Goal: Task Accomplishment & Management: Manage account settings

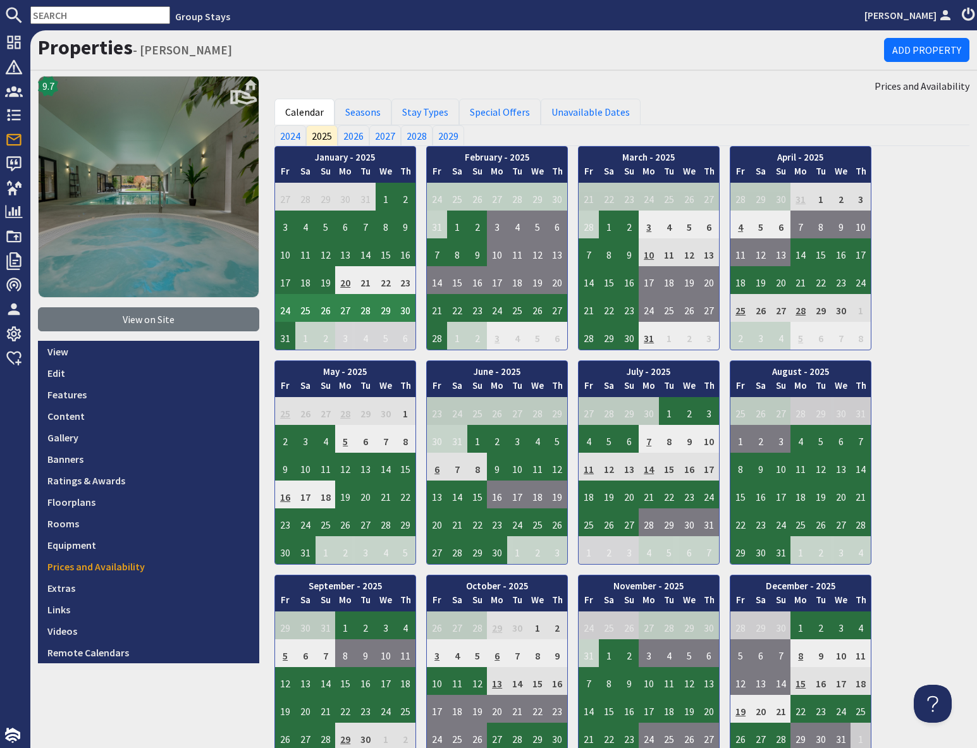
scroll to position [80, 0]
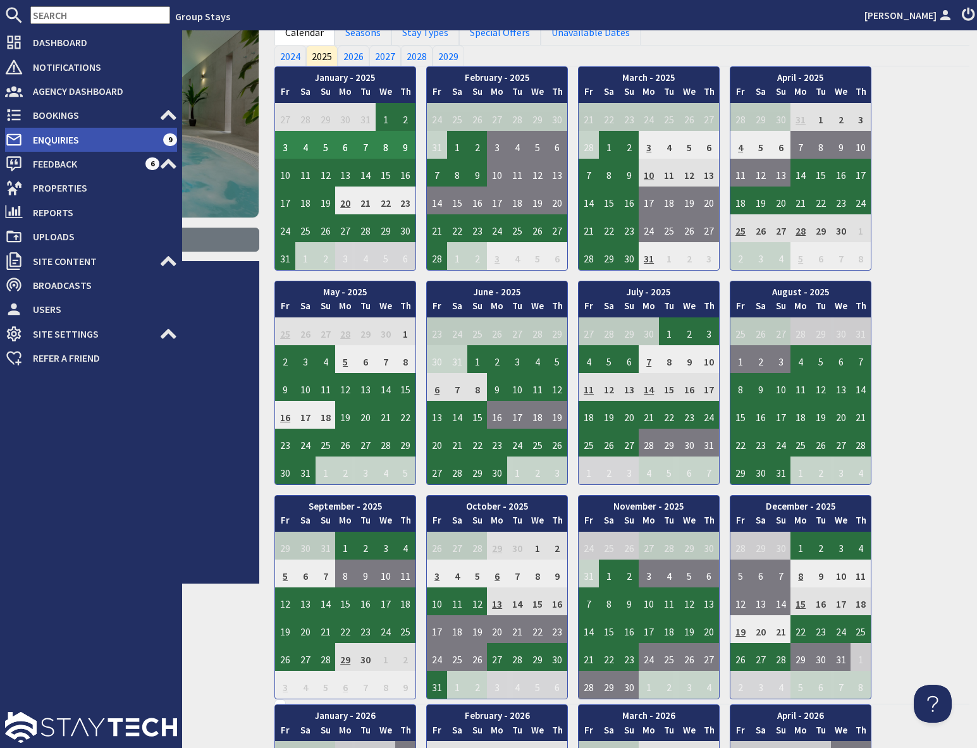
click at [51, 140] on span "Enquiries" at bounding box center [93, 140] width 140 height 20
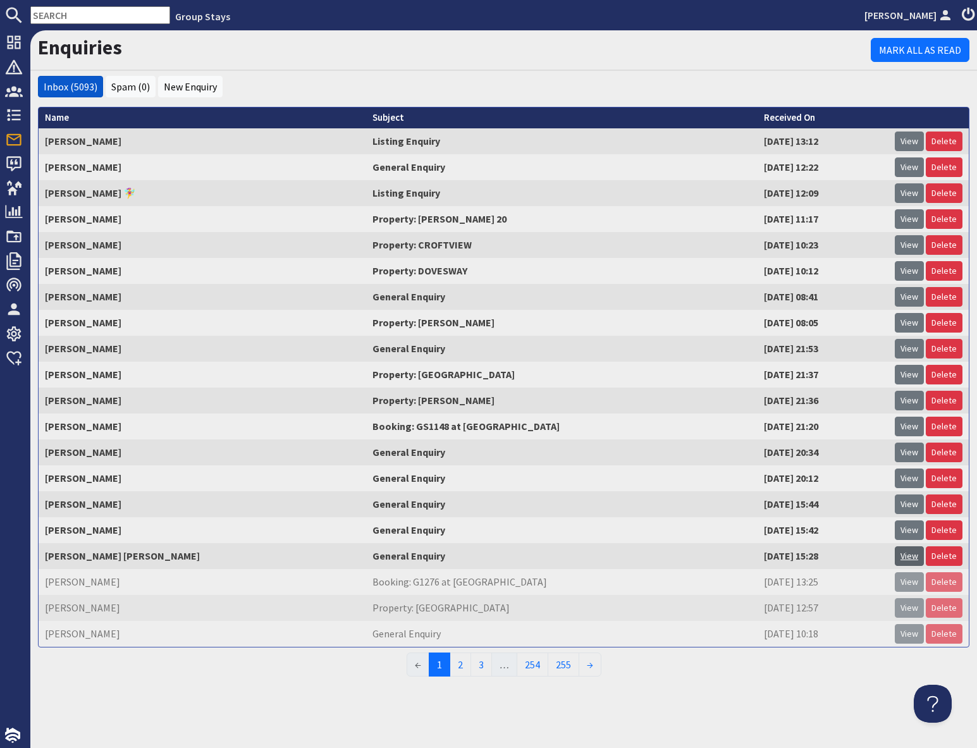
click at [913, 559] on link "View" at bounding box center [909, 557] width 29 height 20
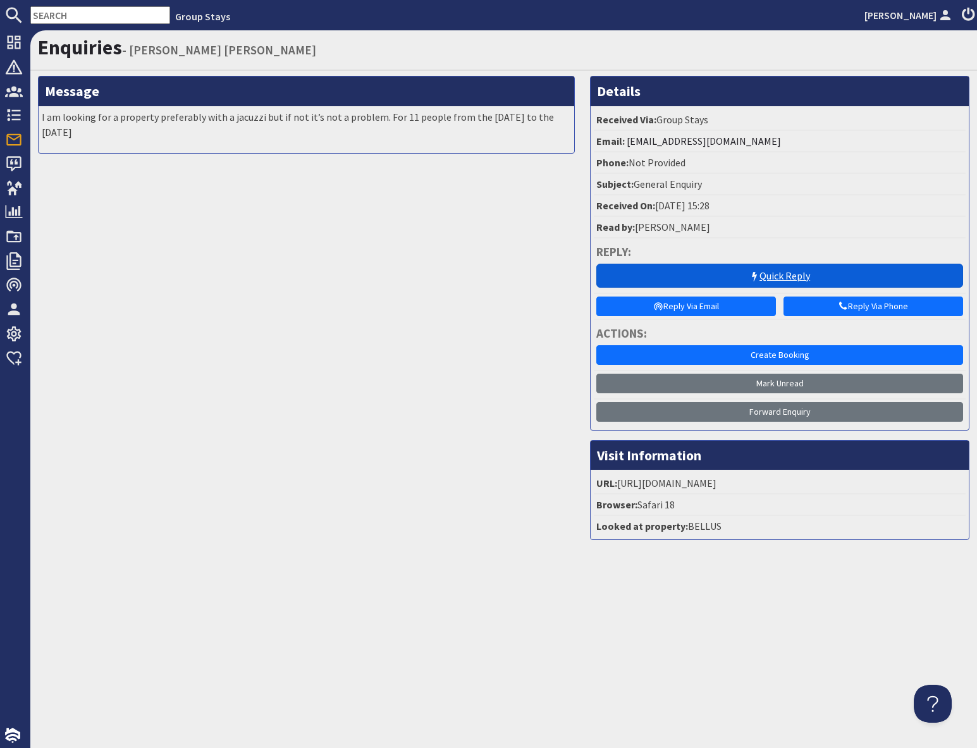
click at [750, 273] on icon at bounding box center [755, 277] width 10 height 10
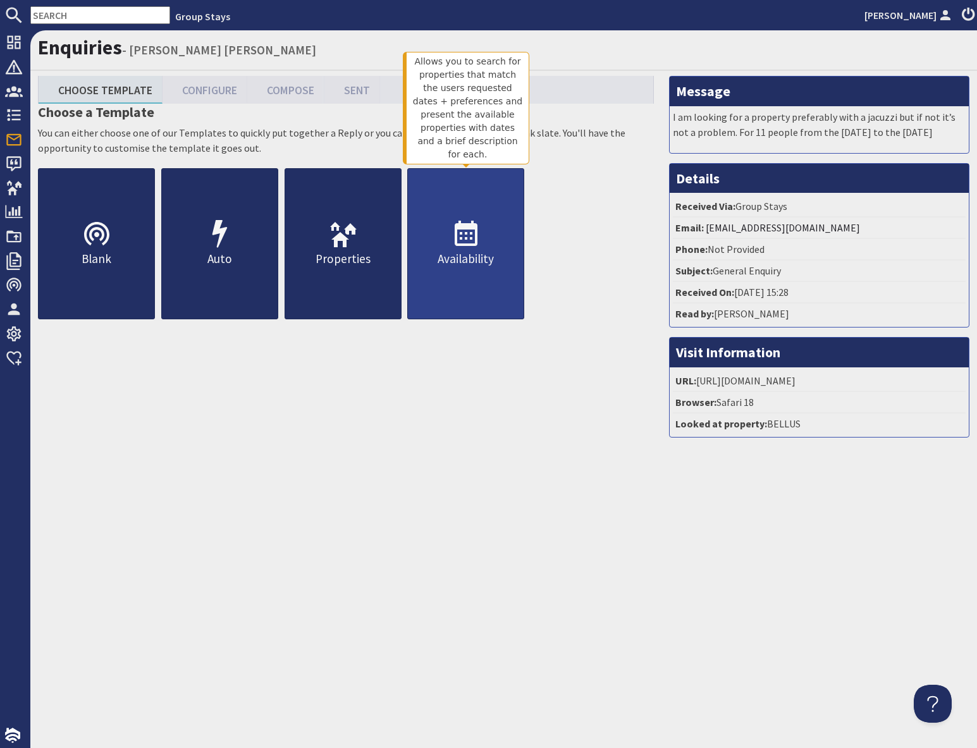
click at [472, 269] on link "Availability" at bounding box center [465, 243] width 117 height 151
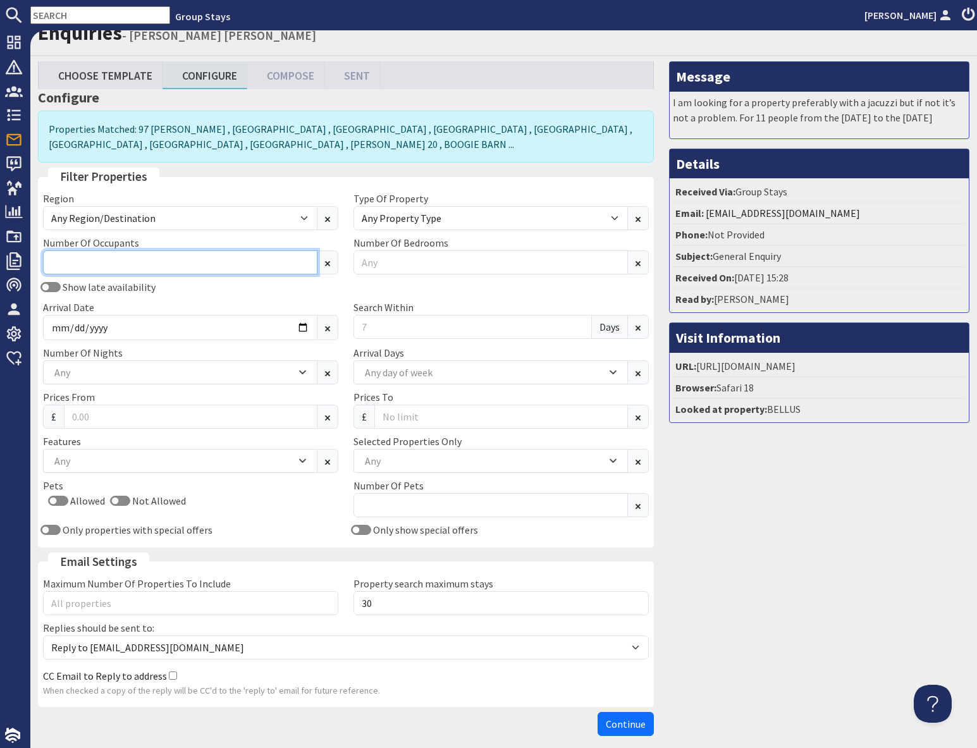
click at [125, 269] on input "Number Of Occupants" at bounding box center [180, 262] width 275 height 24
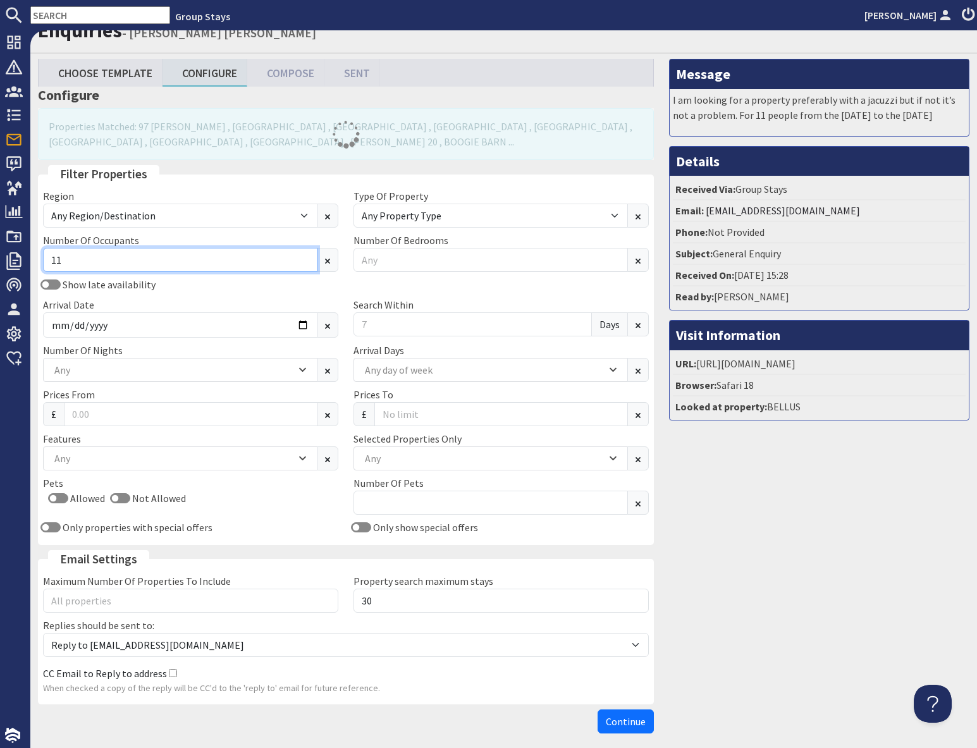
type input "11"
drag, startPoint x: 179, startPoint y: 309, endPoint x: 191, endPoint y: 299, distance: 15.3
click at [179, 307] on div "Arrival Date" at bounding box center [190, 317] width 311 height 40
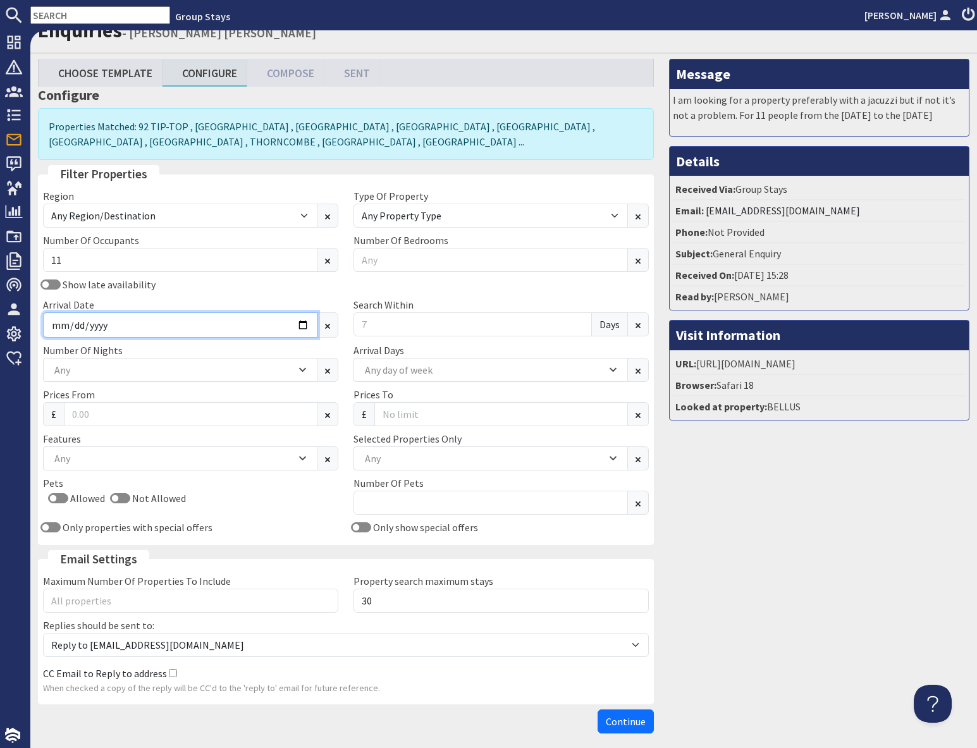
click at [302, 323] on input "Arrival Date" at bounding box center [180, 324] width 275 height 25
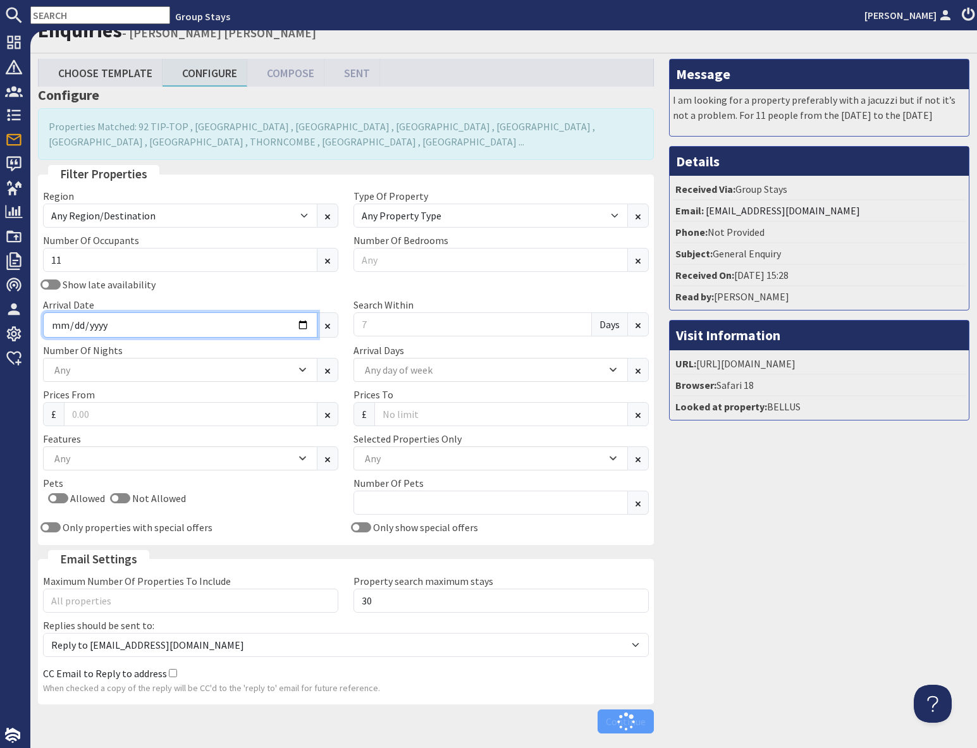
type input "[DATE]"
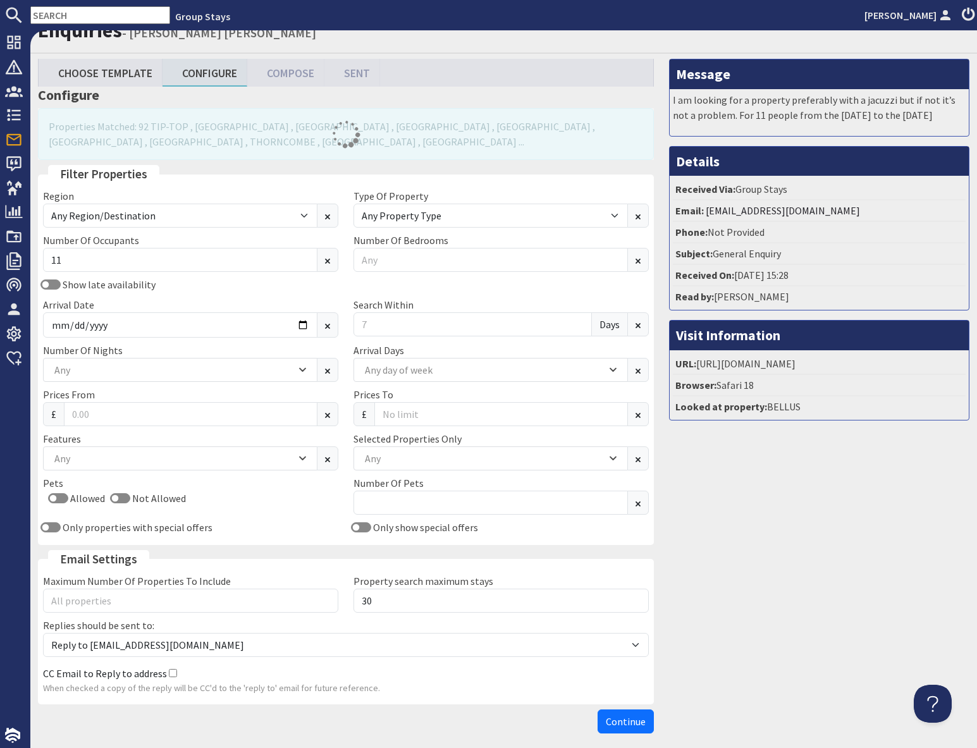
drag, startPoint x: 784, startPoint y: 584, endPoint x: 770, endPoint y: 561, distance: 26.4
click at [784, 584] on div "Message I am looking for a property preferably with a jacuzzi but if not it’s n…" at bounding box center [820, 399] width 316 height 681
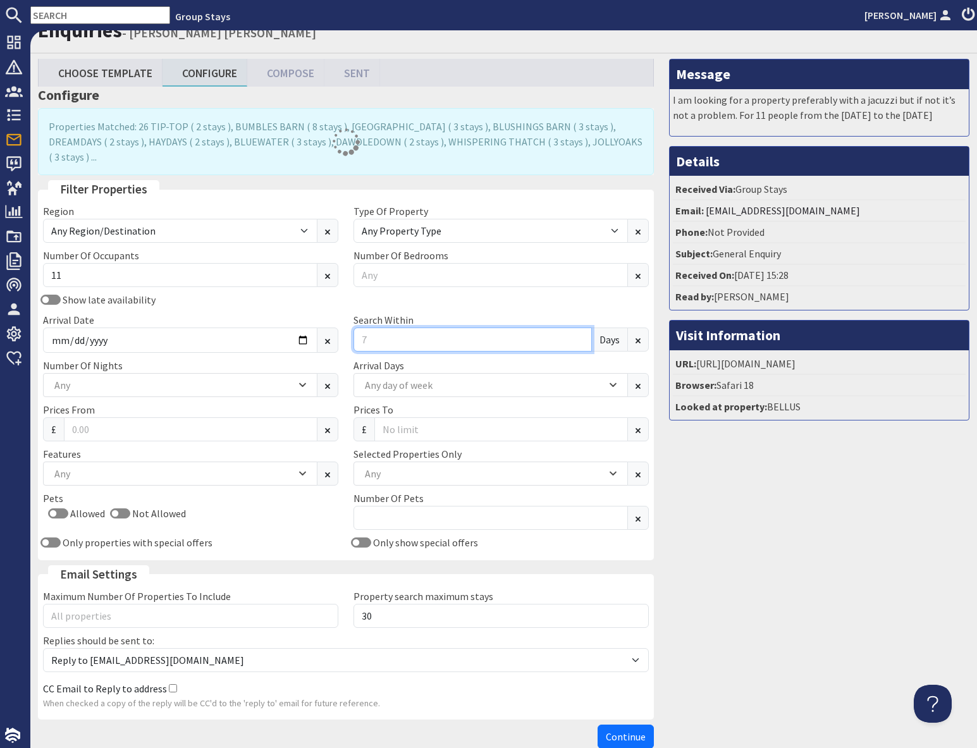
click at [370, 329] on input "Search Within" at bounding box center [473, 340] width 238 height 24
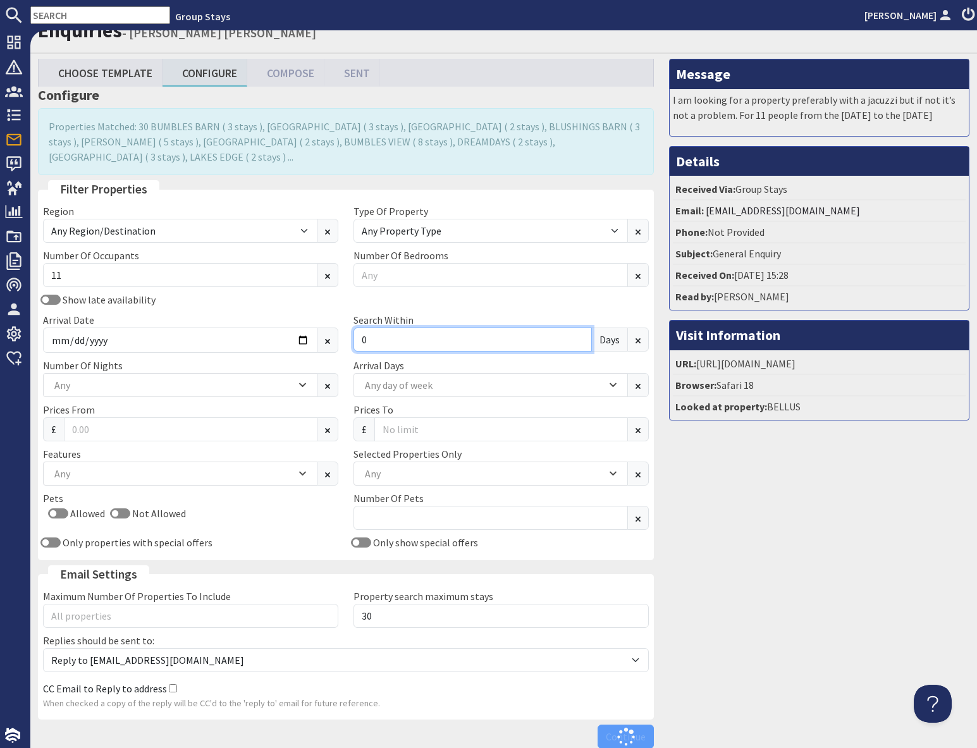
type input "0"
click at [832, 519] on div "Message I am looking for a property preferably with a jacuzzi but if not it’s n…" at bounding box center [820, 407] width 316 height 696
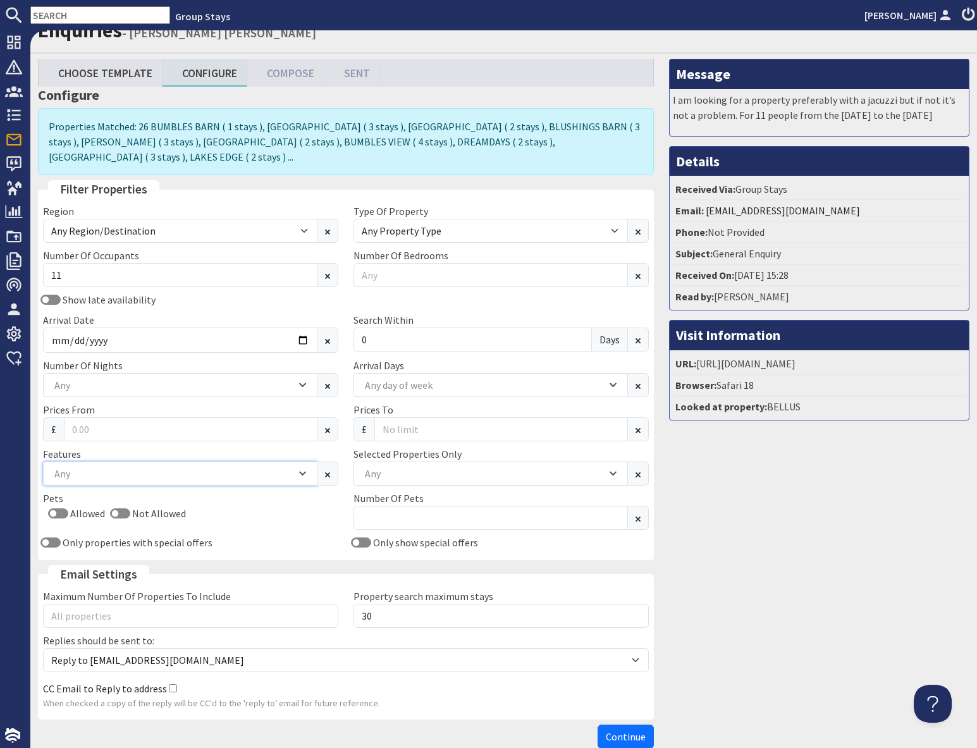
click at [121, 474] on div "Any" at bounding box center [173, 474] width 245 height 14
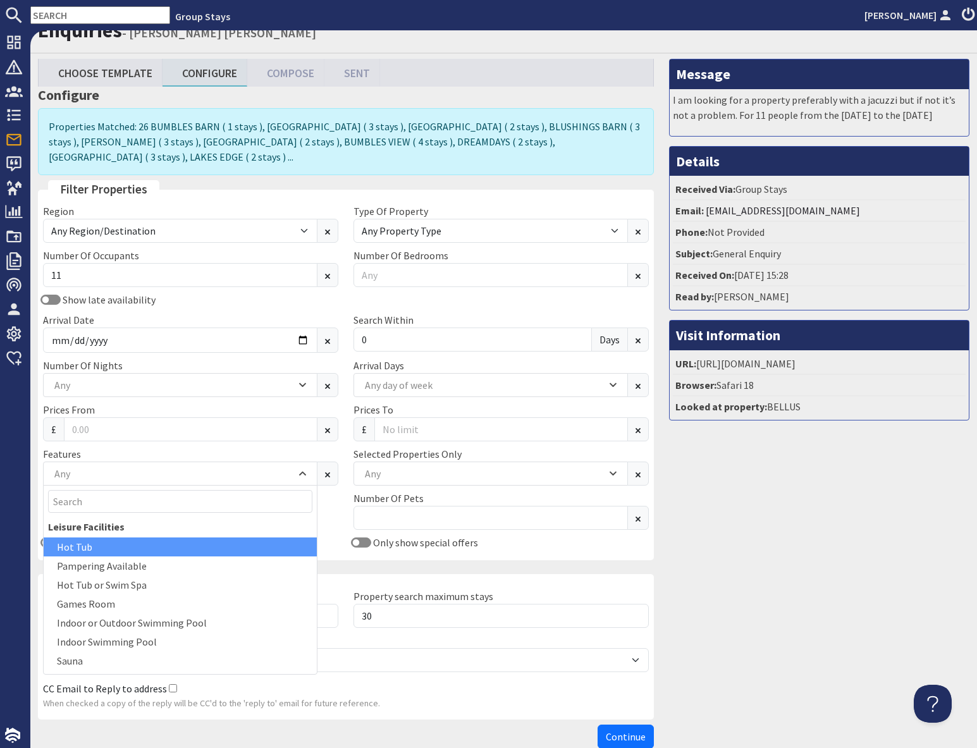
click at [87, 548] on div "Hot Tub" at bounding box center [180, 547] width 273 height 19
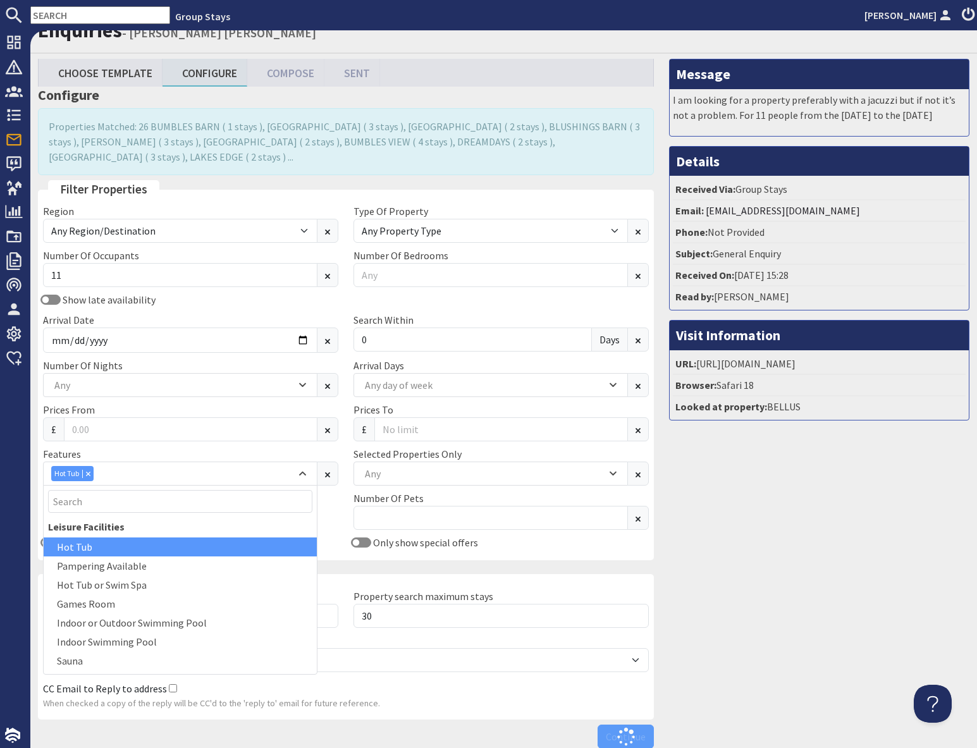
click at [760, 543] on div "Message I am looking for a property preferably with a jacuzzi but if not it’s n…" at bounding box center [820, 407] width 316 height 696
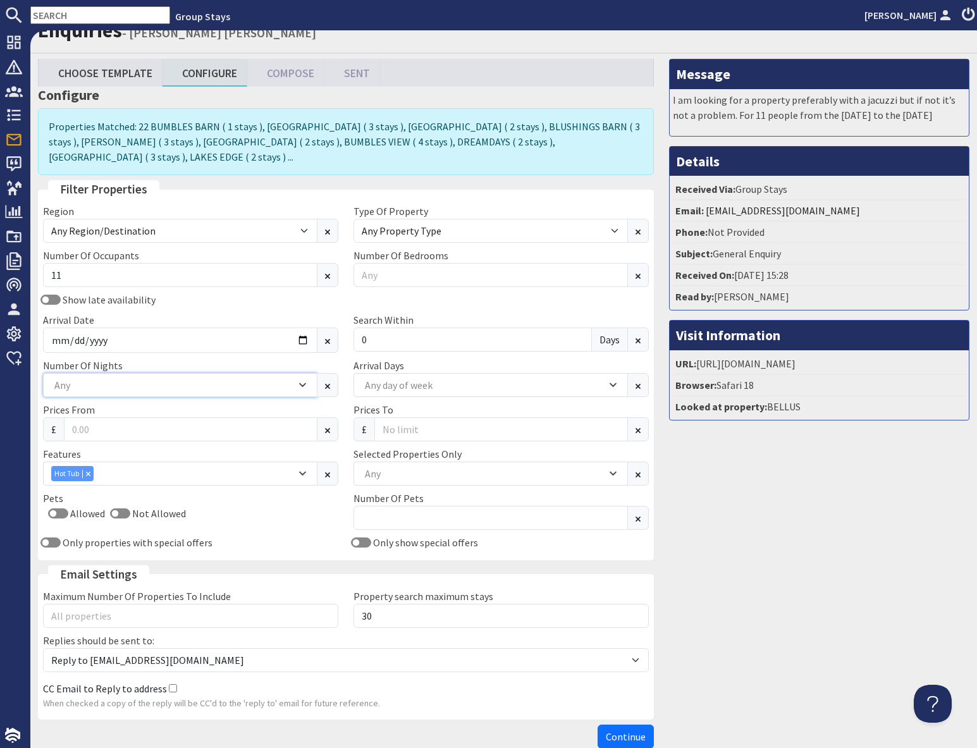
click at [111, 385] on div "Any" at bounding box center [173, 385] width 245 height 14
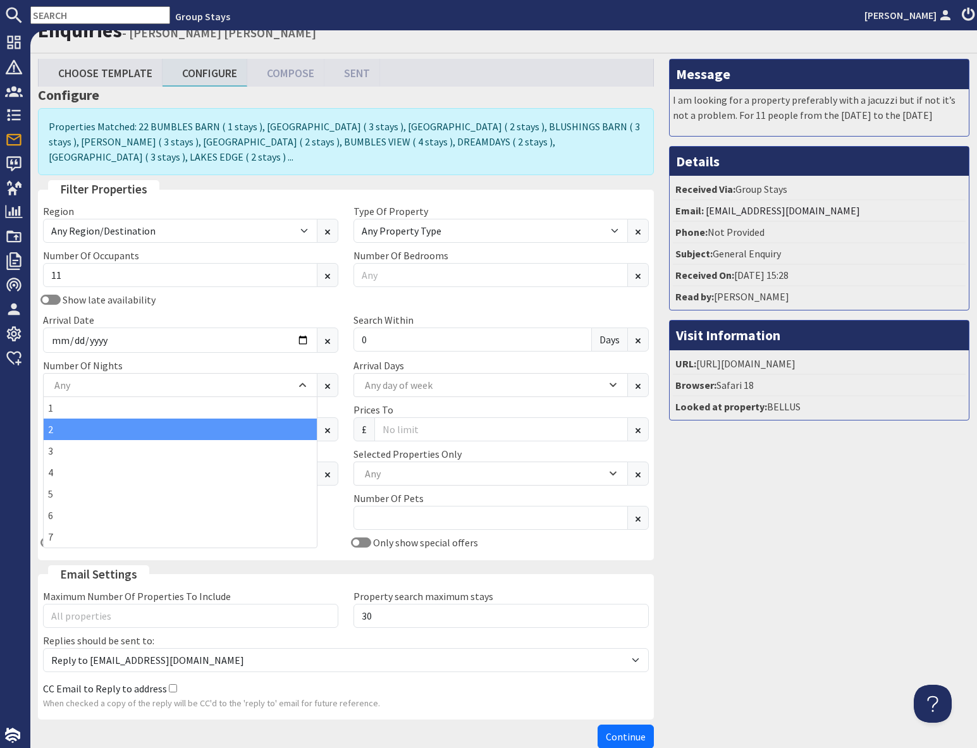
click at [61, 430] on div "2" at bounding box center [180, 430] width 273 height 22
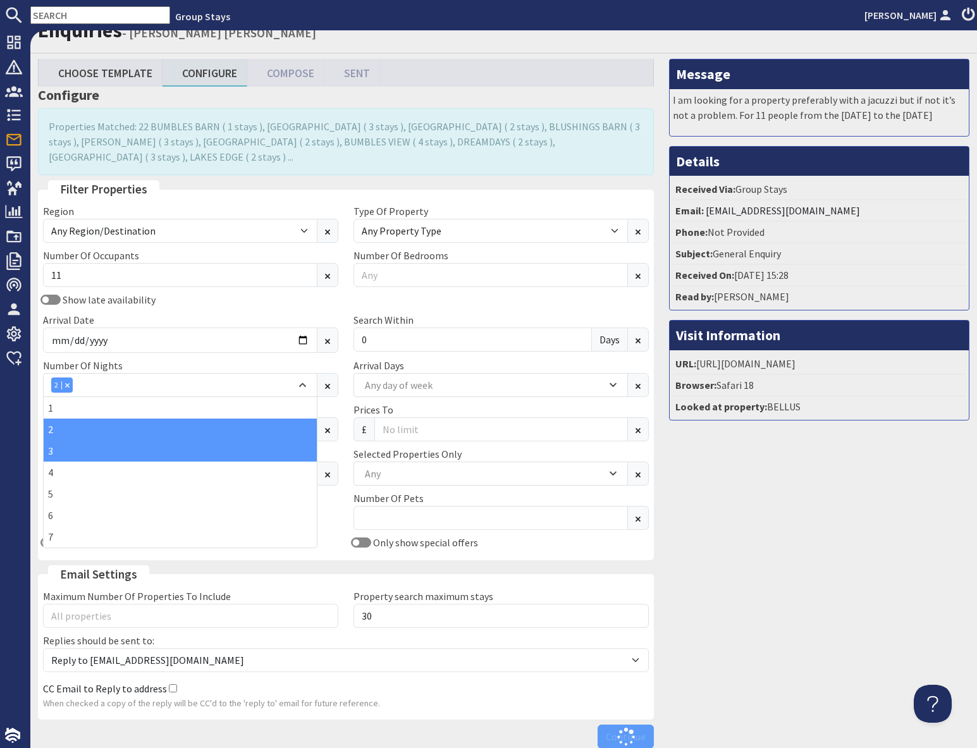
click at [61, 455] on div "3" at bounding box center [180, 451] width 273 height 22
drag, startPoint x: 685, startPoint y: 550, endPoint x: 701, endPoint y: 550, distance: 15.8
click at [686, 550] on div "Message I am looking for a property preferably with a jacuzzi but if not it’s n…" at bounding box center [820, 407] width 316 height 696
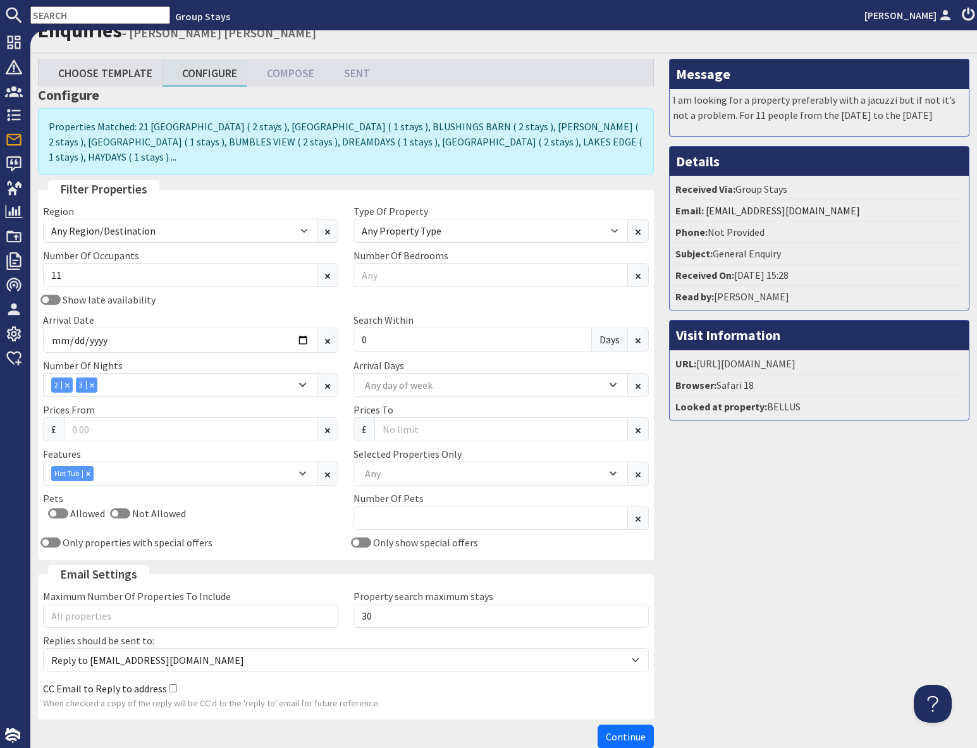
scroll to position [87, 0]
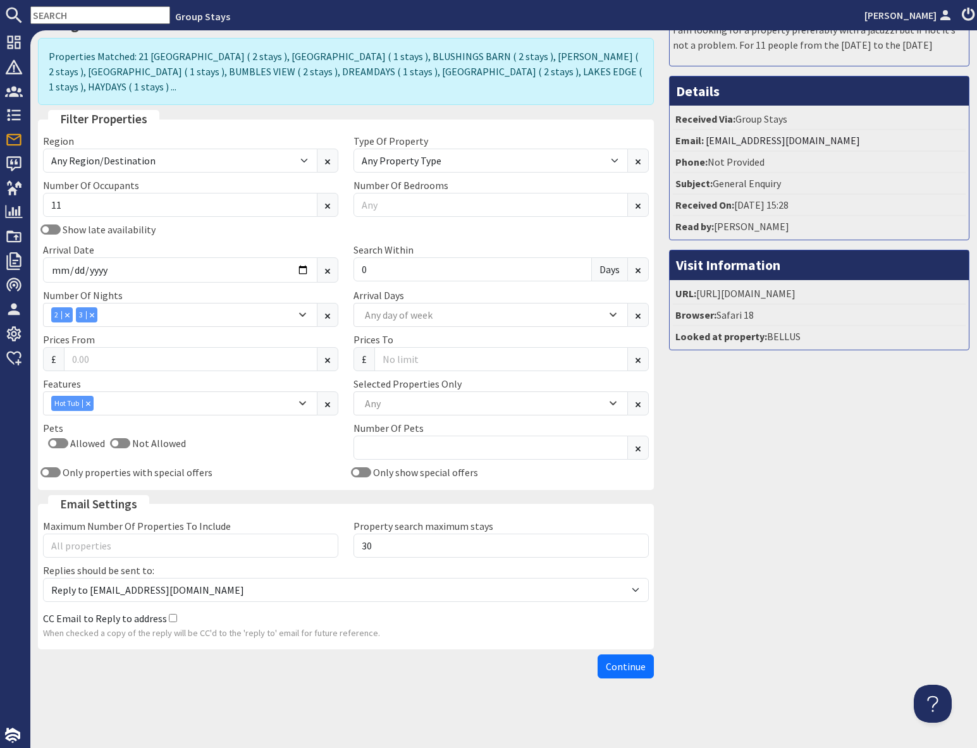
drag, startPoint x: 613, startPoint y: 669, endPoint x: 693, endPoint y: 636, distance: 86.2
click at [614, 668] on span "Continue" at bounding box center [626, 666] width 40 height 13
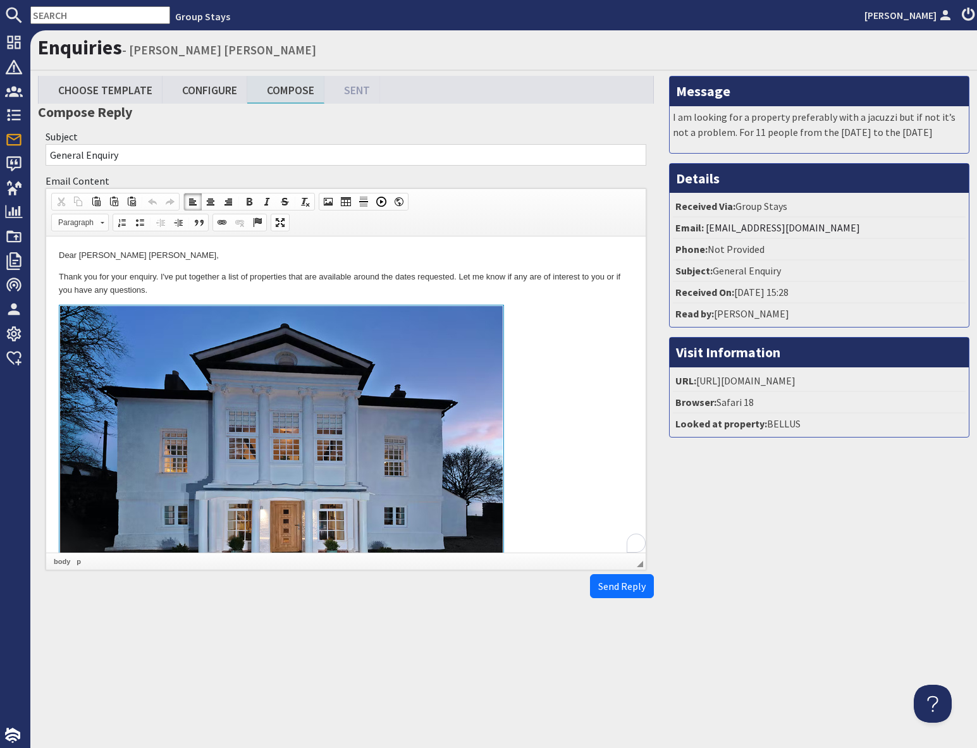
click at [566, 412] on link at bounding box center [346, 451] width 574 height 292
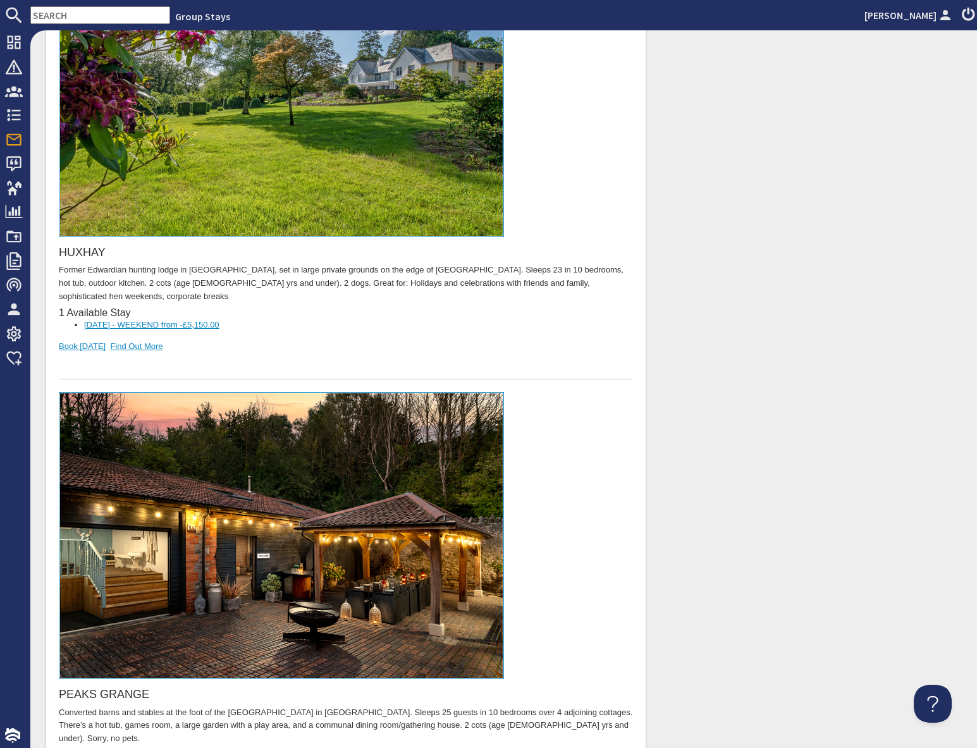
scroll to position [9028, 0]
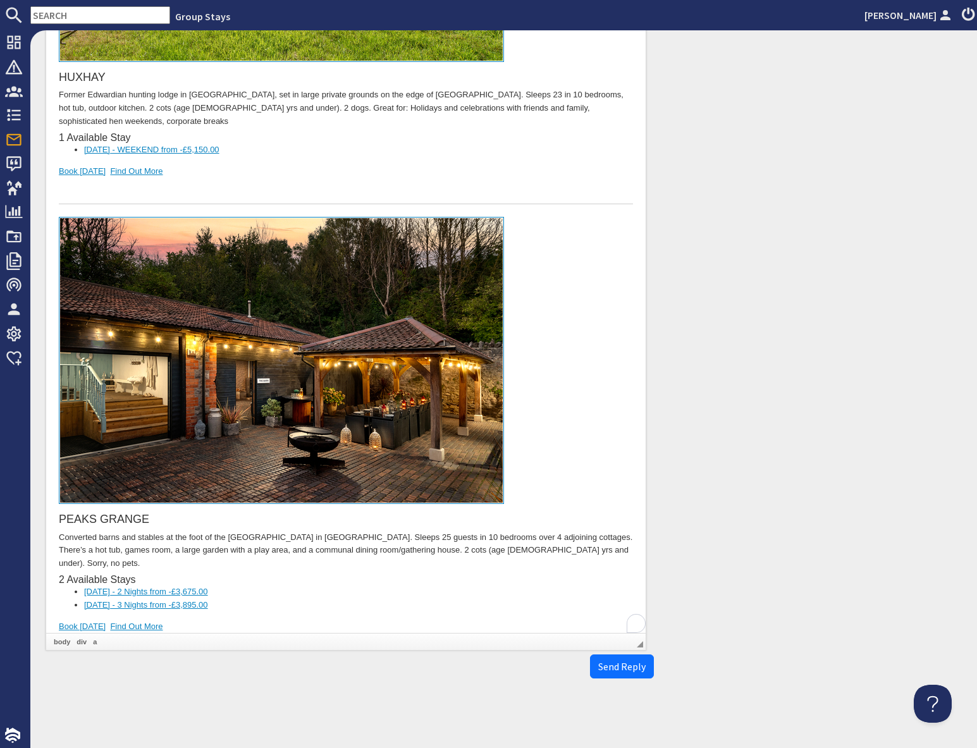
click at [226, 634] on div "To enrich screen reader interactions, please activate Accessibility in Grammarl…" at bounding box center [346, 647] width 574 height 27
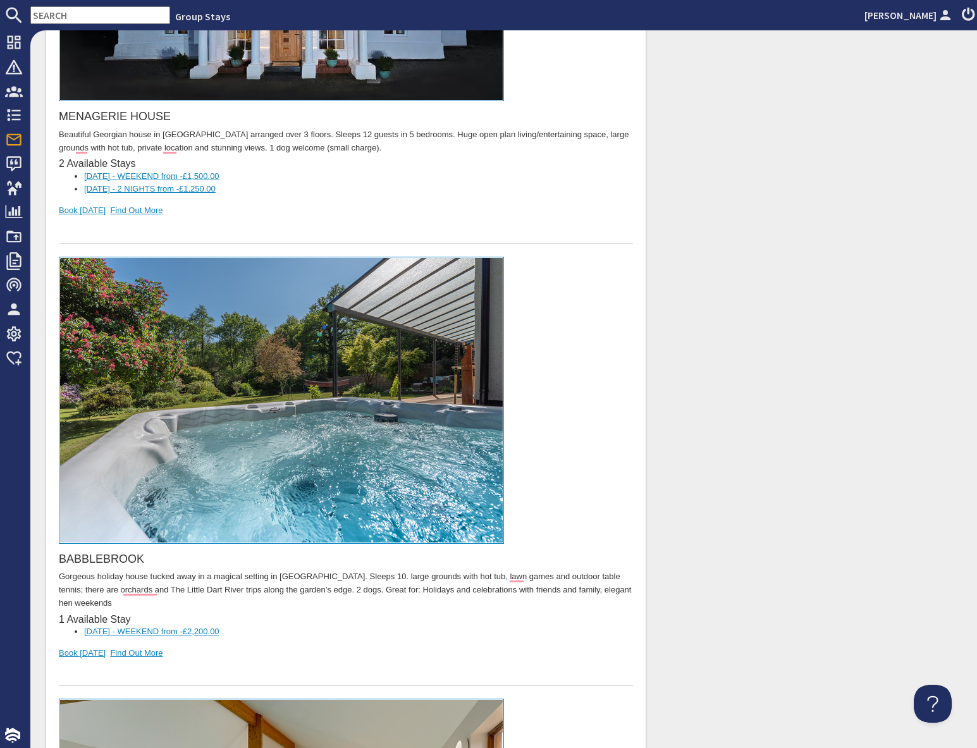
scroll to position [0, 0]
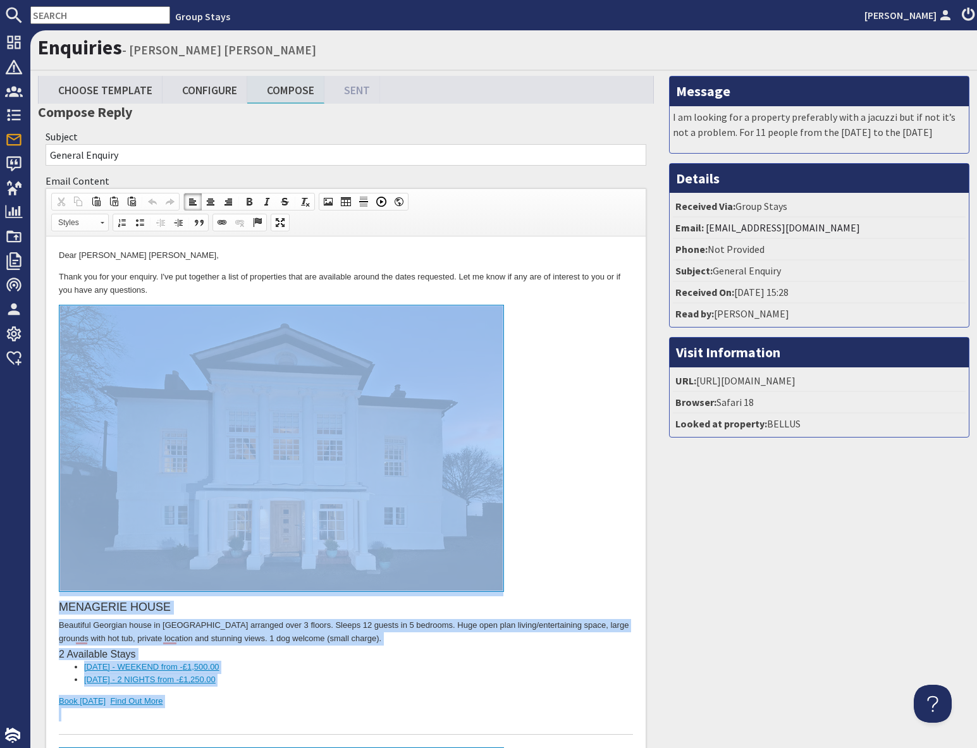
drag, startPoint x: 219, startPoint y: 9583, endPoint x: 279, endPoint y: 324, distance: 9259.0
copy body "LOREMIPSU DOLOR Sitametco Adipisci elits do Eiusm Tempo incididu utla 4 etdolo.…"
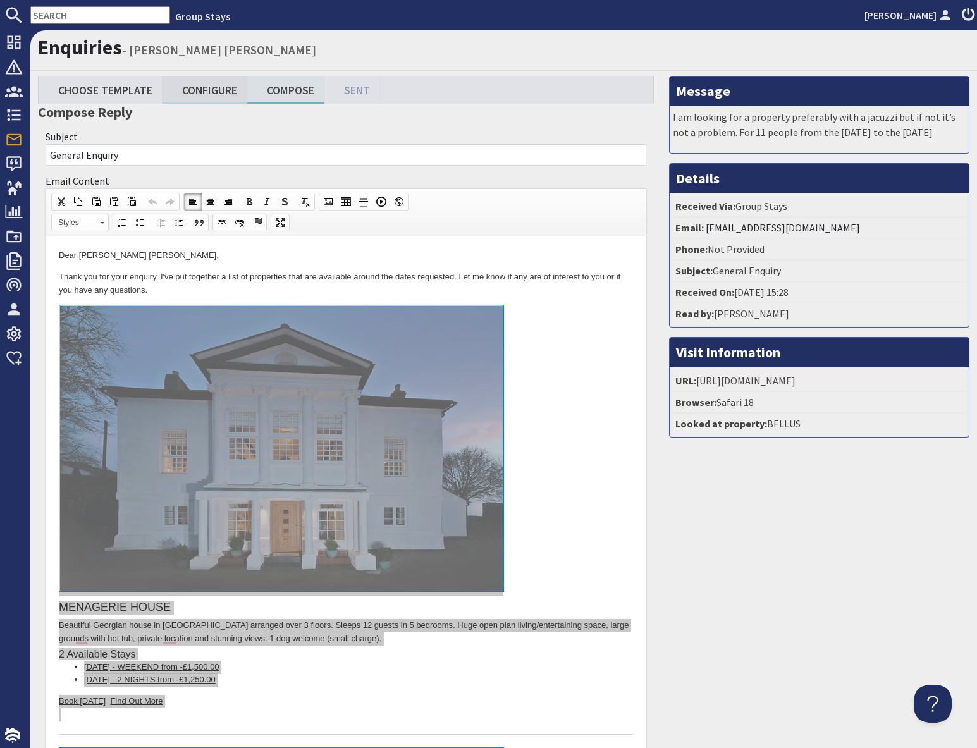
click at [207, 94] on link "Configure" at bounding box center [205, 89] width 85 height 27
type textarea "<p>Dear [PERSON_NAME] [PERSON_NAME],</p> <p>Thank you for your enquiry. I&#39;v…"
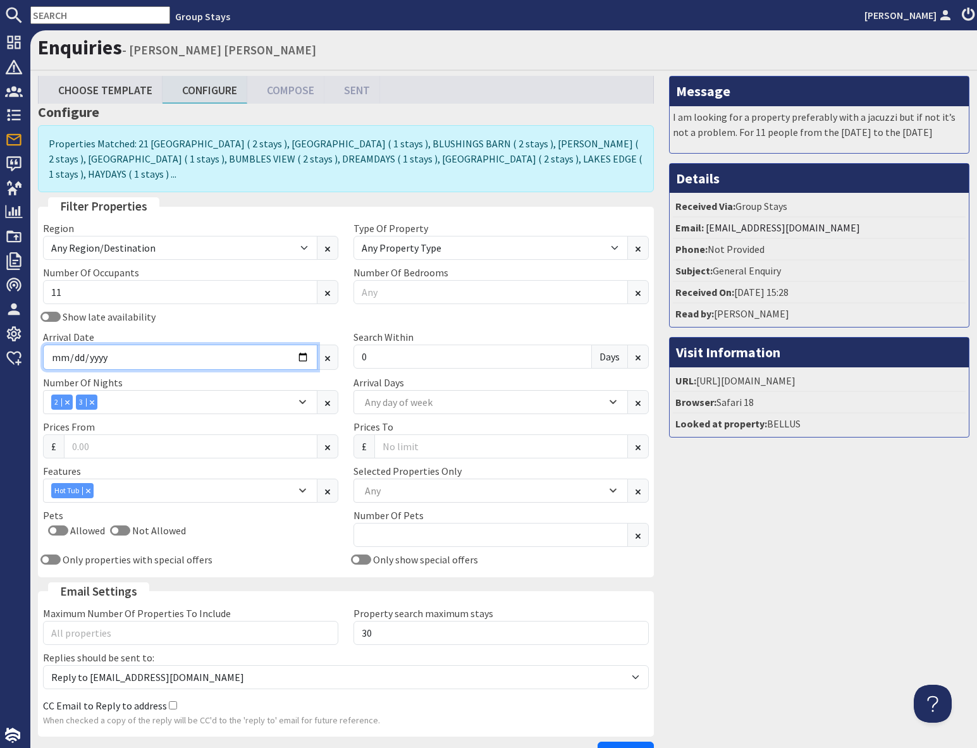
drag, startPoint x: 216, startPoint y: 366, endPoint x: 241, endPoint y: 364, distance: 25.3
click at [216, 366] on input "[DATE]" at bounding box center [180, 357] width 275 height 25
drag, startPoint x: 93, startPoint y: 403, endPoint x: 111, endPoint y: 411, distance: 19.3
click at [93, 403] on icon "Combobox" at bounding box center [92, 402] width 4 height 4
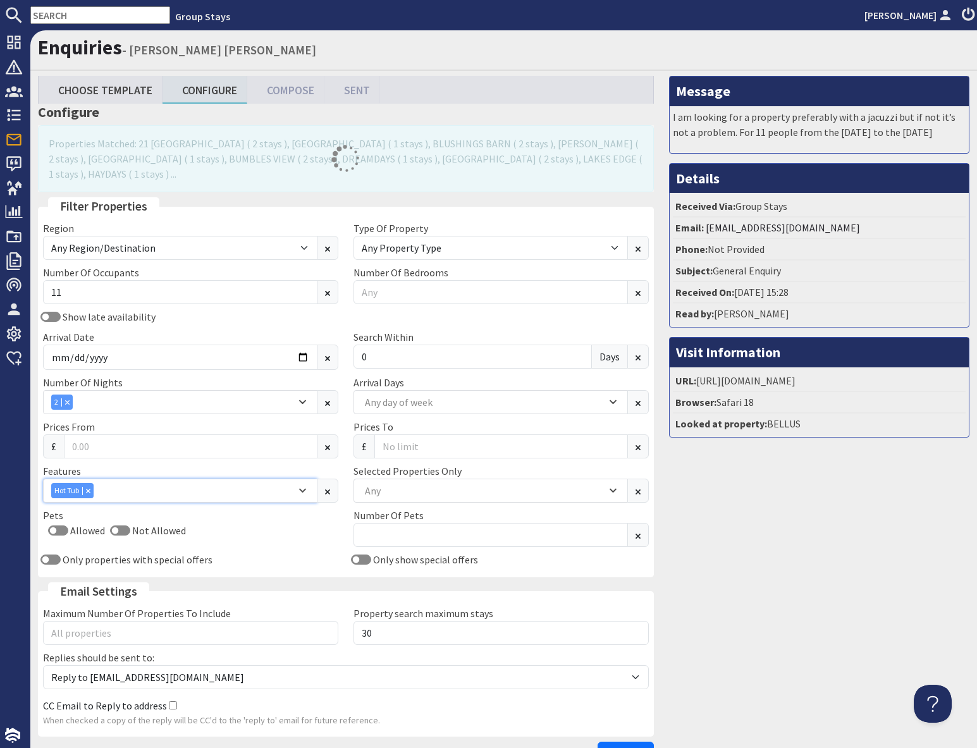
click at [91, 493] on div "Combobox" at bounding box center [87, 490] width 11 height 8
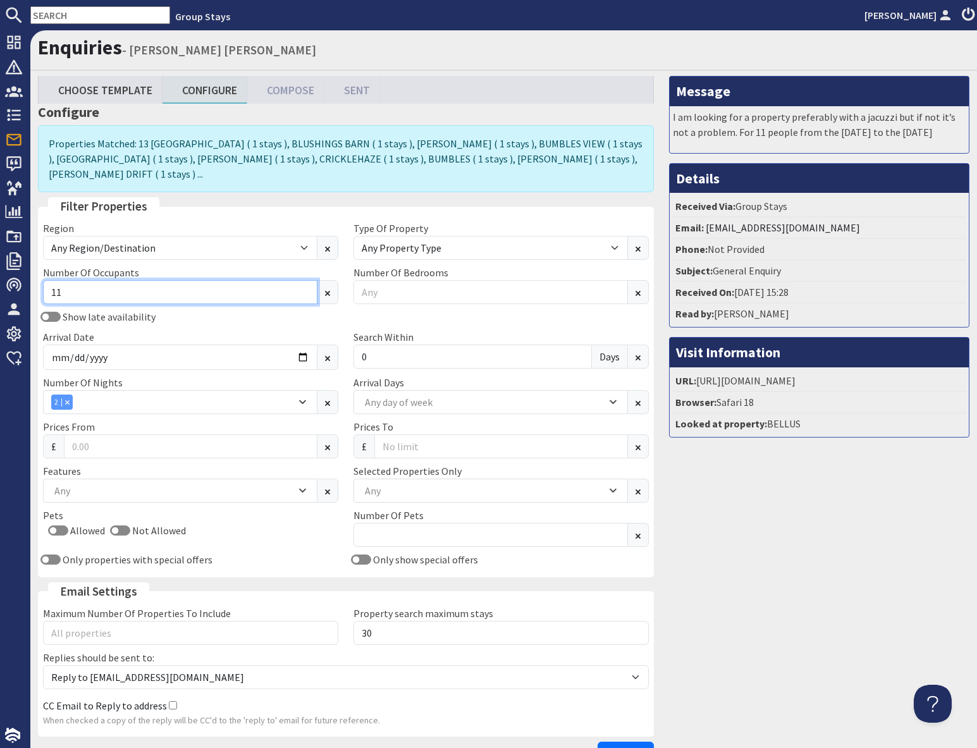
click at [137, 280] on input "11" at bounding box center [180, 292] width 275 height 24
type input "1"
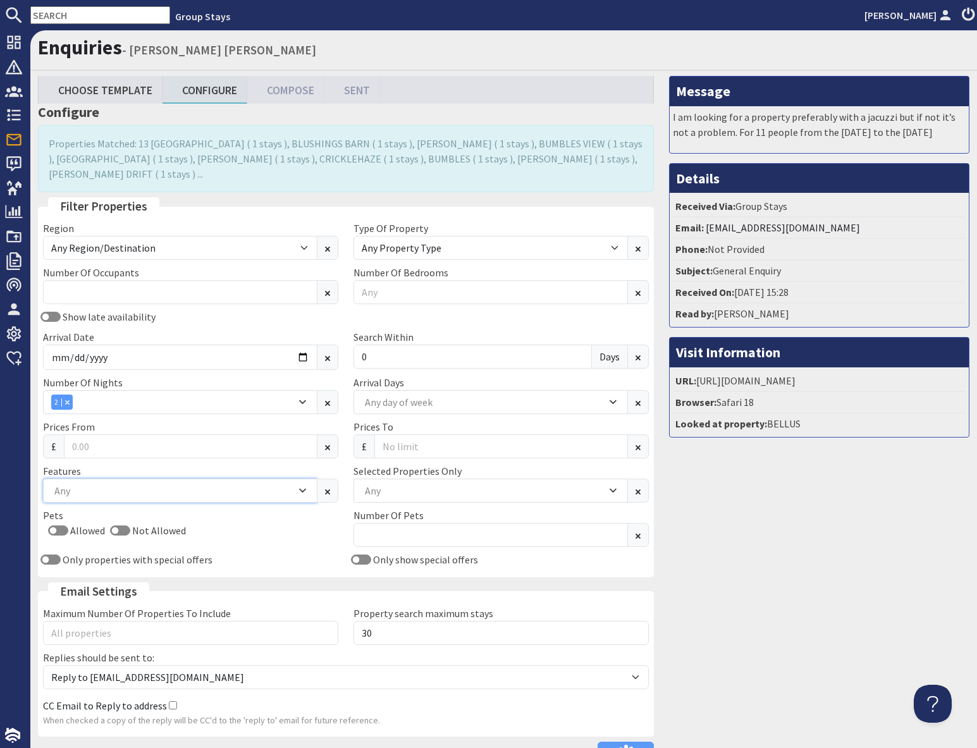
click at [92, 484] on div "Any" at bounding box center [173, 491] width 245 height 14
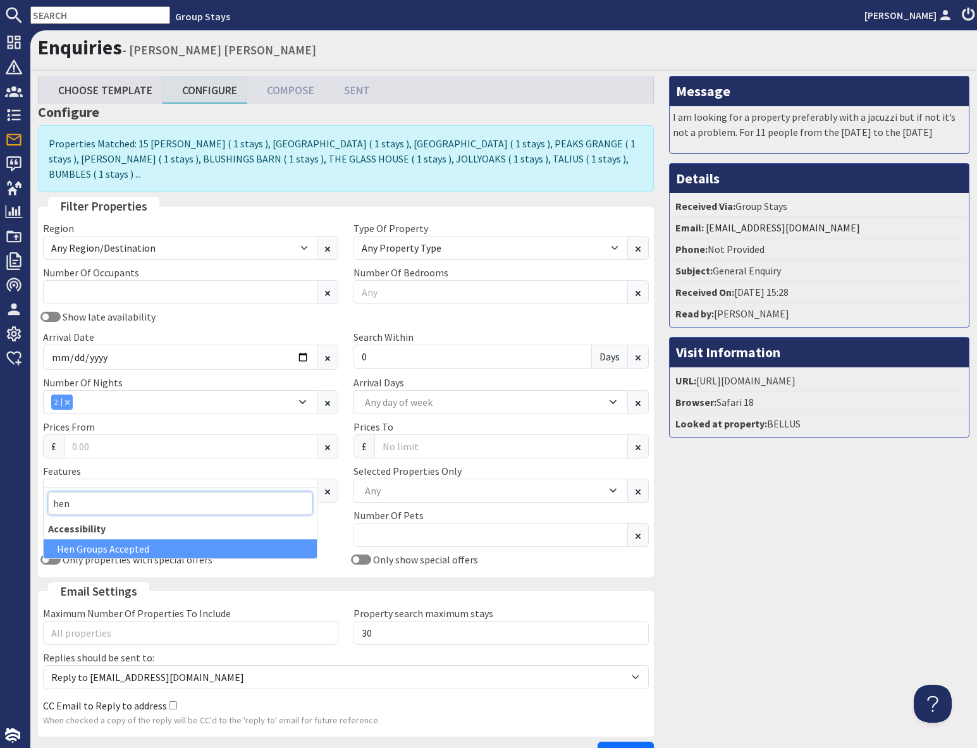
type input "hen"
click at [92, 553] on div "Hen Groups Accepted" at bounding box center [180, 549] width 273 height 19
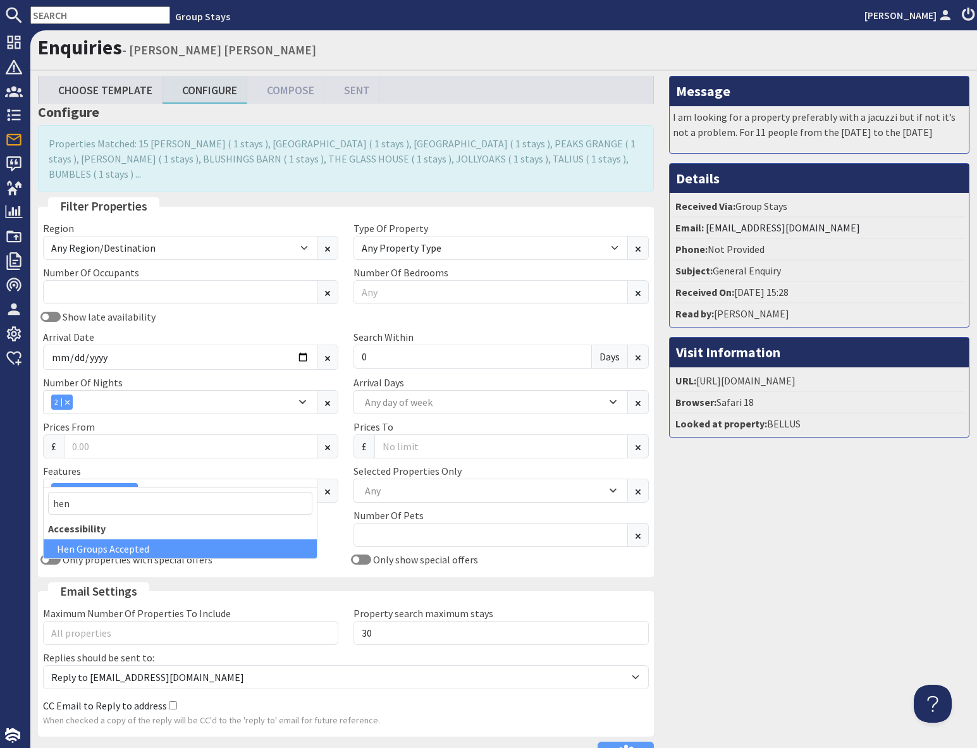
click at [700, 587] on div "Message I am looking for a property preferably with a jacuzzi but if not it’s n…" at bounding box center [820, 424] width 316 height 696
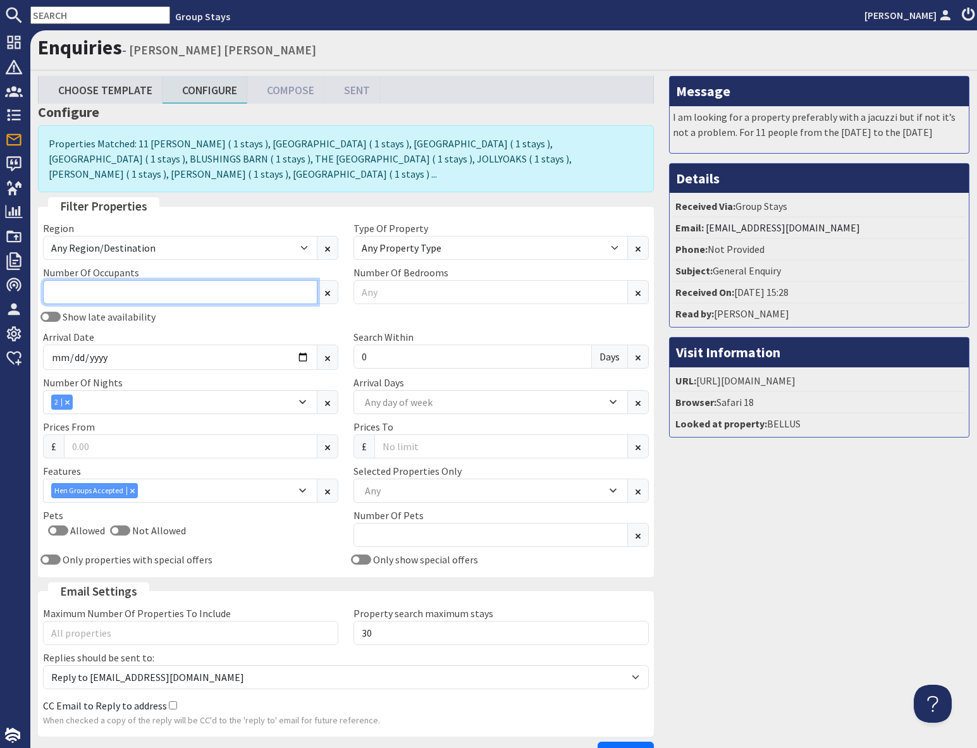
click at [105, 280] on input "Number Of Occupants" at bounding box center [180, 292] width 275 height 24
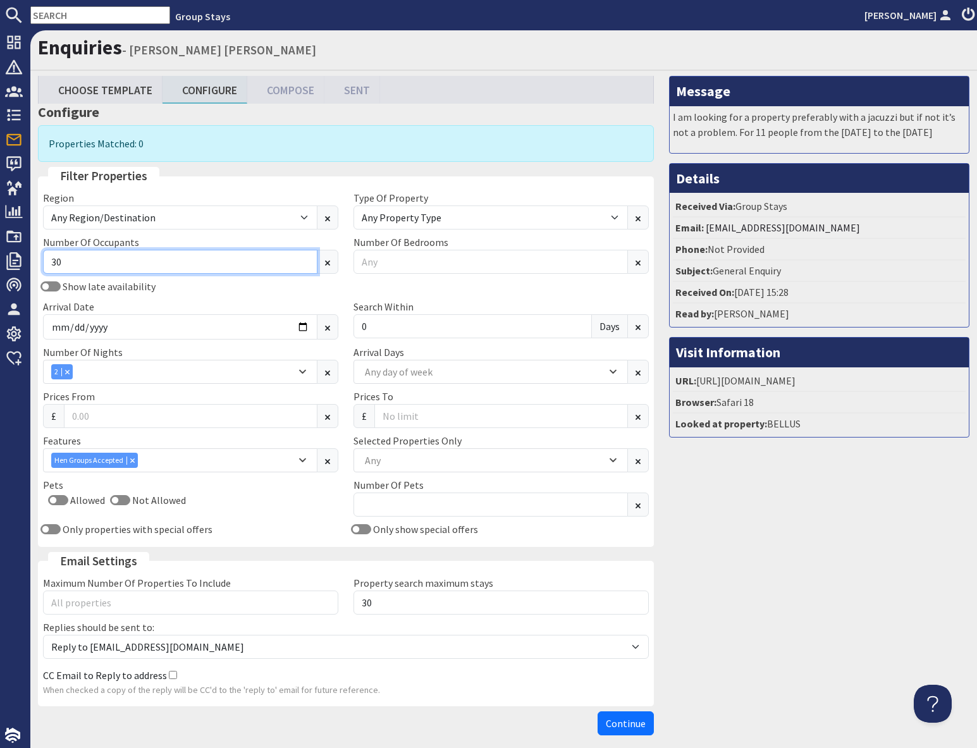
type input "30"
click at [70, 374] on div "Combobox" at bounding box center [66, 372] width 11 height 8
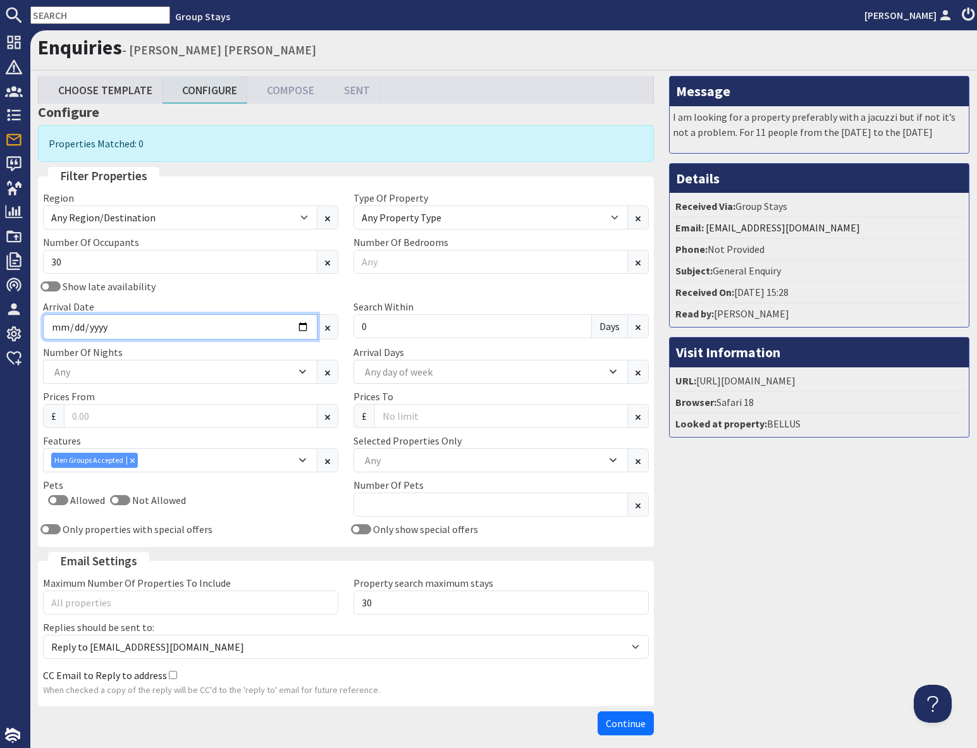
click at [304, 326] on input "[DATE]" at bounding box center [180, 326] width 275 height 25
click at [301, 328] on input "[DATE]" at bounding box center [180, 326] width 275 height 25
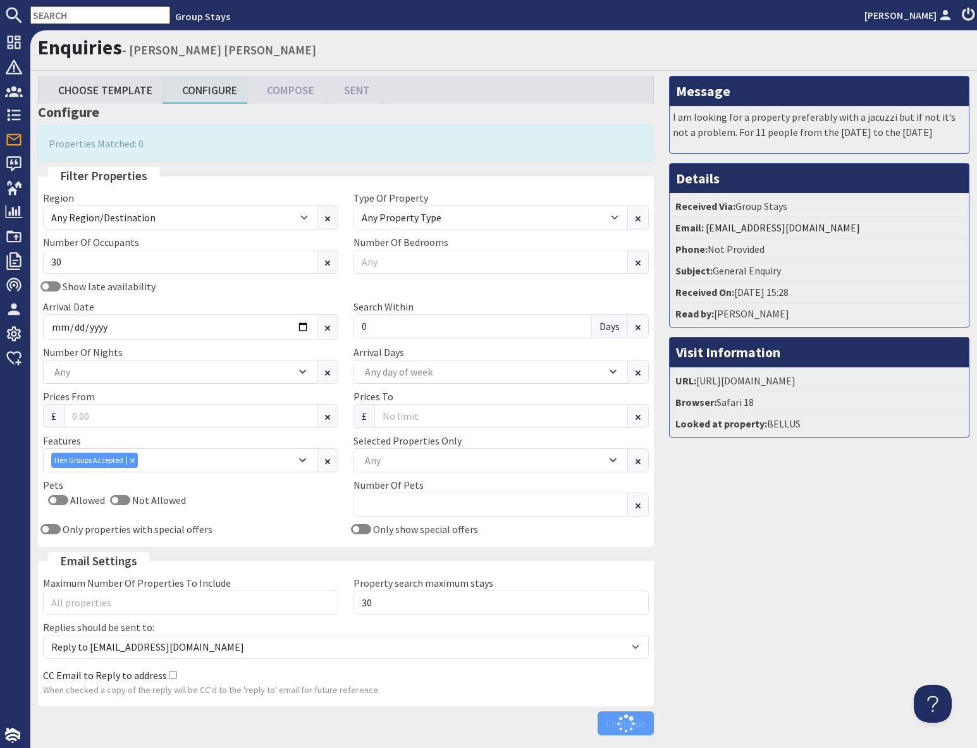
click at [781, 550] on div "Message I am looking for a property preferably with a jacuzzi but if not it’s n…" at bounding box center [820, 408] width 316 height 665
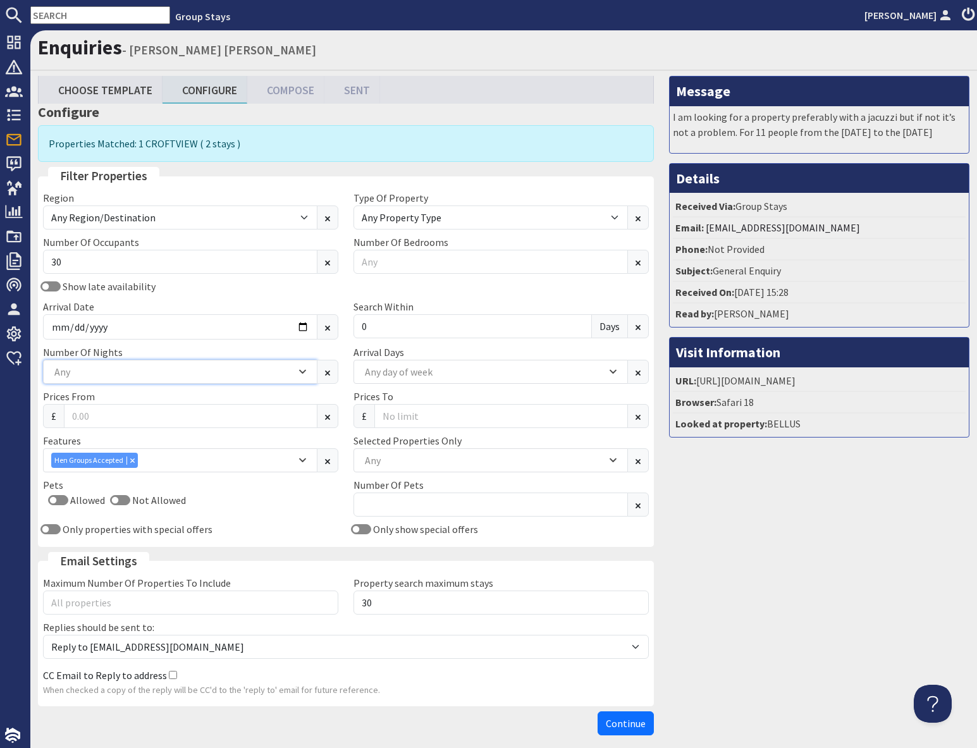
click at [111, 366] on div "Any" at bounding box center [173, 372] width 245 height 14
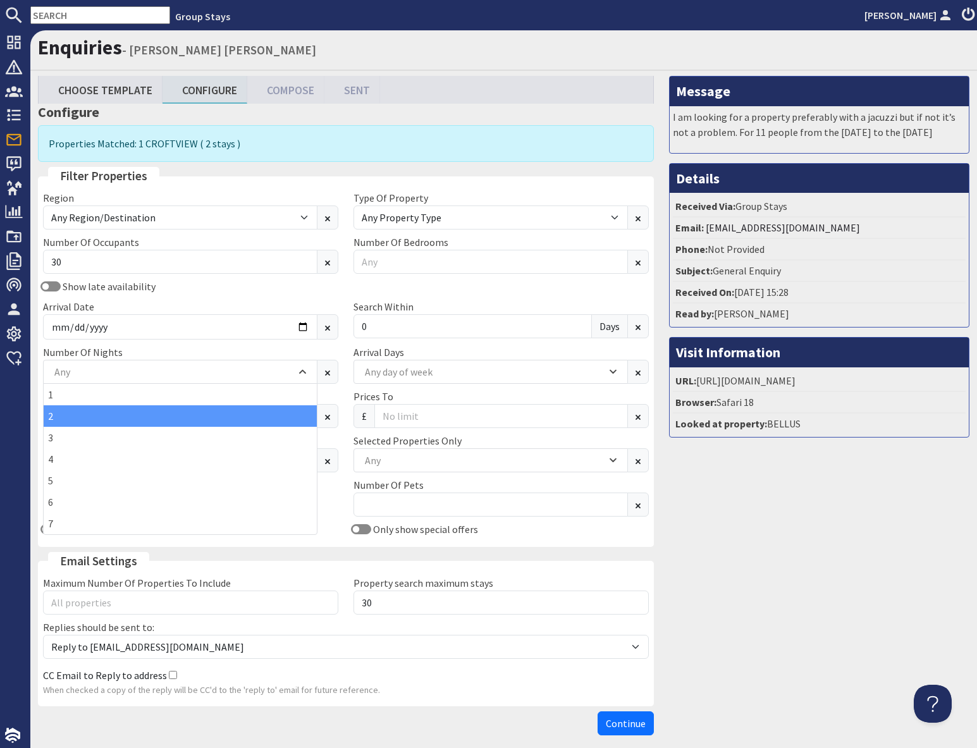
click at [55, 419] on div "2" at bounding box center [180, 416] width 273 height 22
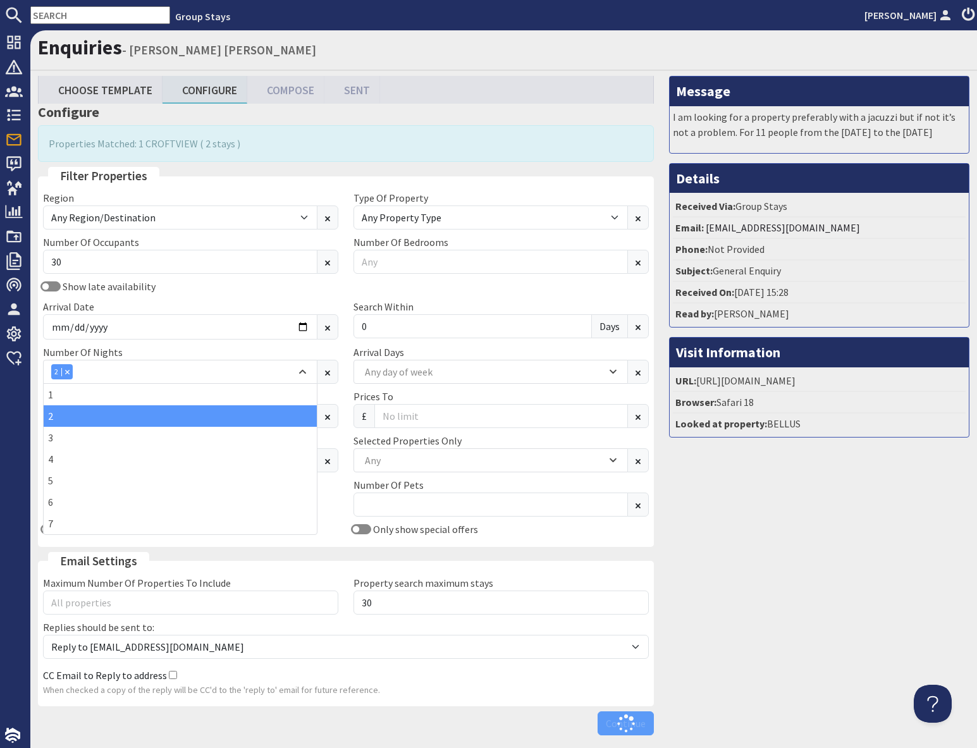
click at [844, 584] on div "Message I am looking for a property preferably with a jacuzzi but if not it’s n…" at bounding box center [820, 408] width 316 height 665
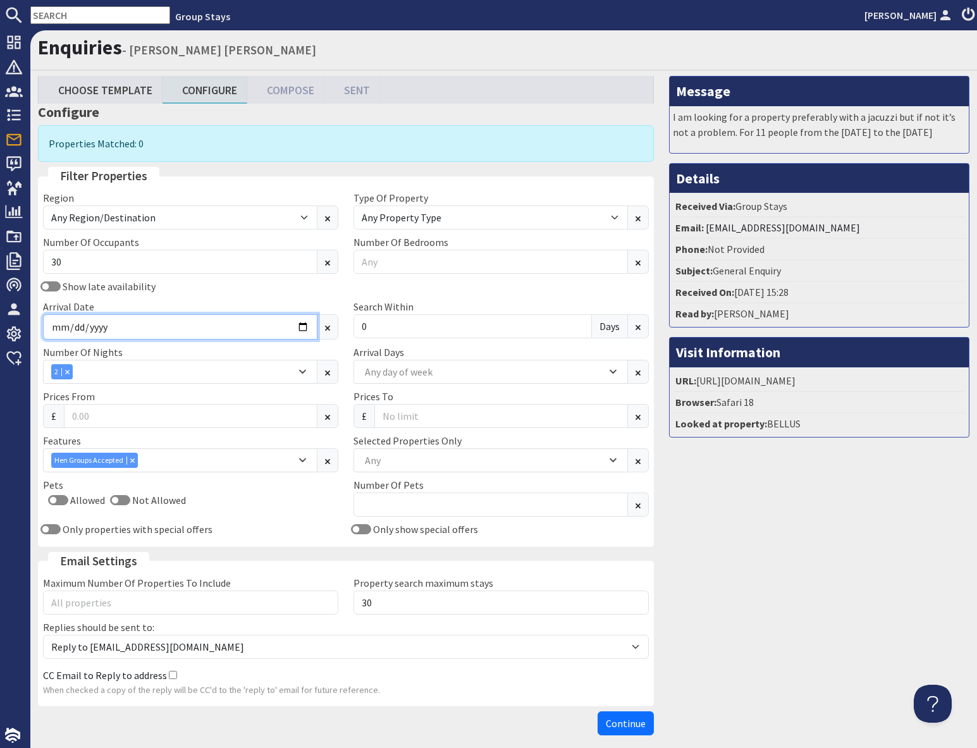
click at [300, 325] on input "[DATE]" at bounding box center [180, 326] width 275 height 25
click at [305, 328] on input "[DATE]" at bounding box center [180, 326] width 275 height 25
click at [82, 373] on div "2" at bounding box center [173, 371] width 245 height 15
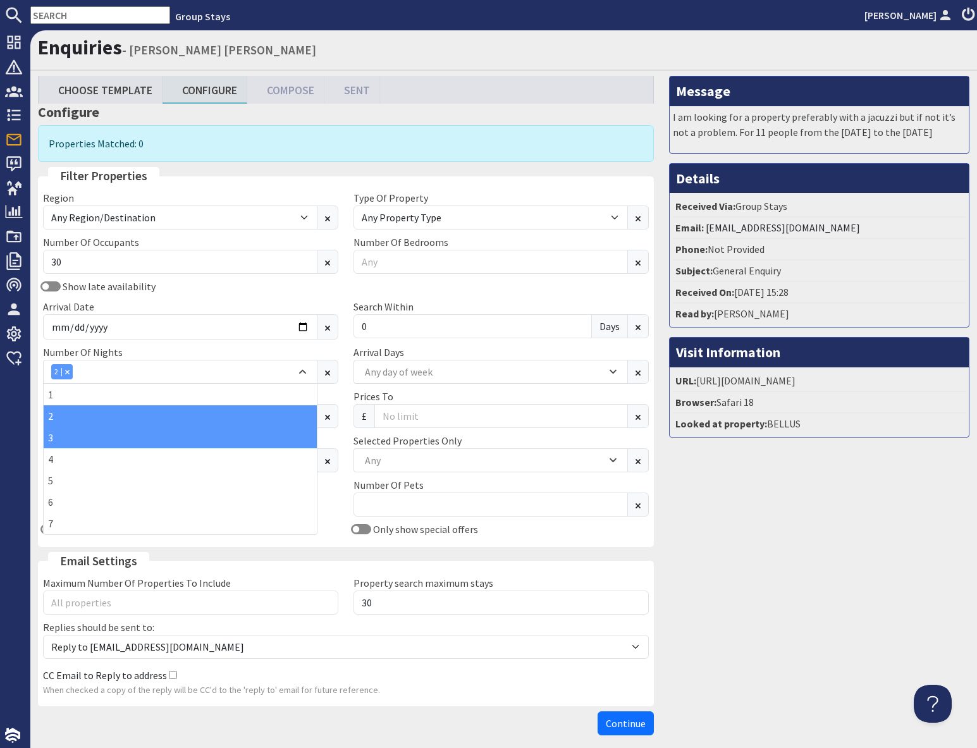
click at [61, 442] on div "3" at bounding box center [180, 438] width 273 height 22
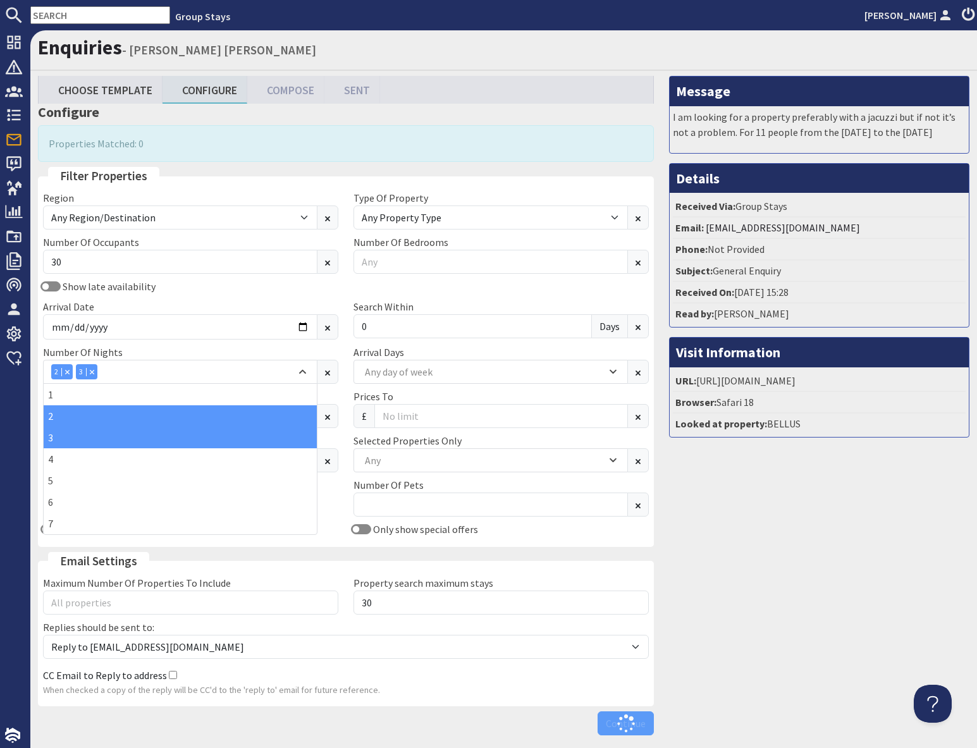
click at [750, 592] on div "Message I am looking for a property preferably with a jacuzzi but if not it’s n…" at bounding box center [820, 408] width 316 height 665
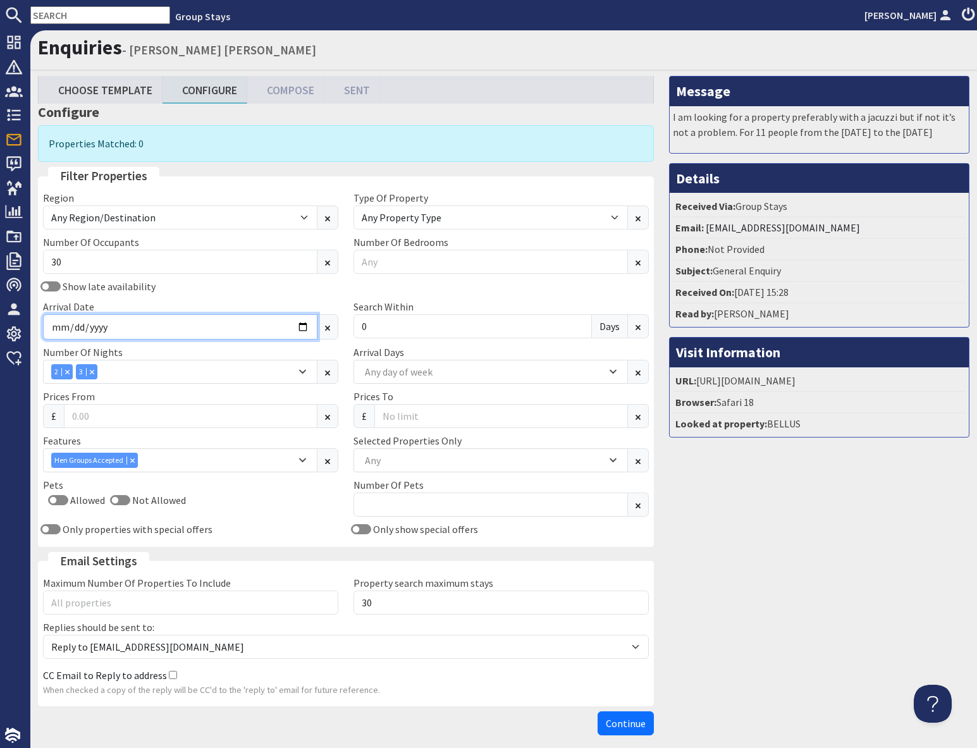
click at [303, 326] on input "[DATE]" at bounding box center [180, 326] width 275 height 25
click at [303, 328] on input "[DATE]" at bounding box center [180, 326] width 275 height 25
click at [305, 329] on input "[DATE]" at bounding box center [180, 326] width 275 height 25
click at [306, 327] on input "[DATE]" at bounding box center [180, 326] width 275 height 25
type input "[DATE]"
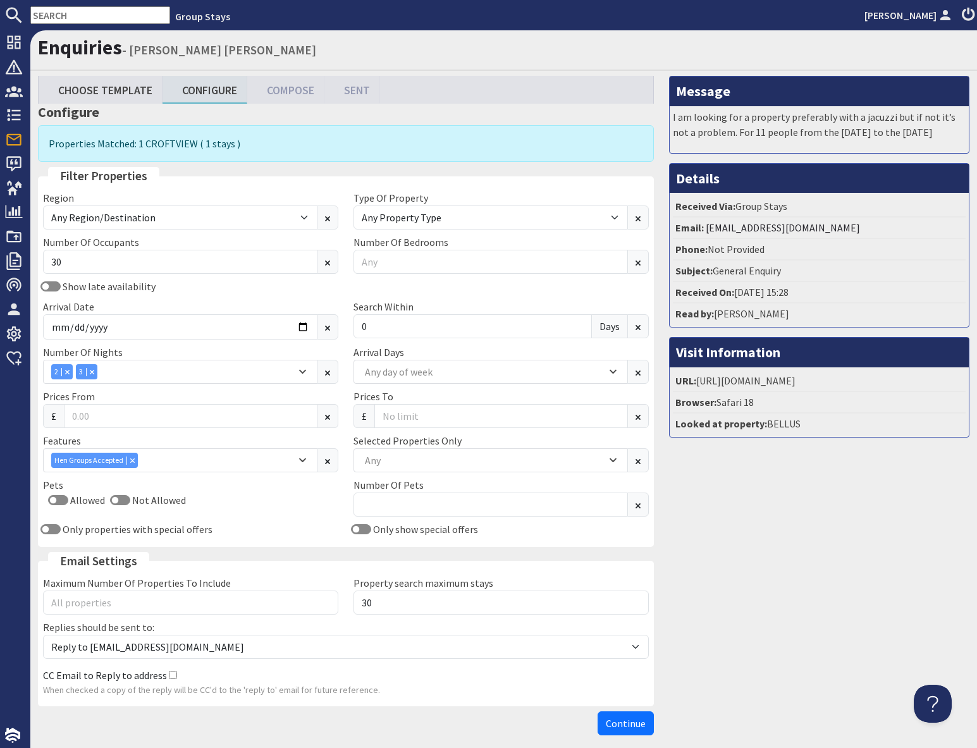
click at [723, 550] on div "Message I am looking for a property preferably with a jacuzzi but if not it’s n…" at bounding box center [820, 408] width 316 height 665
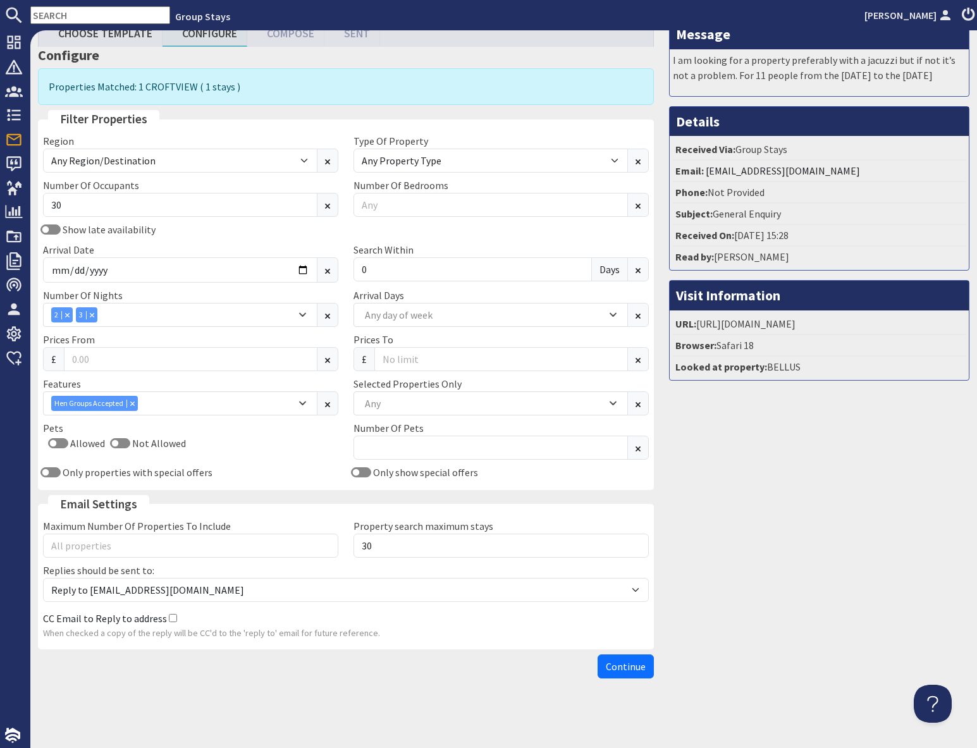
click at [619, 665] on span "Continue" at bounding box center [626, 666] width 40 height 13
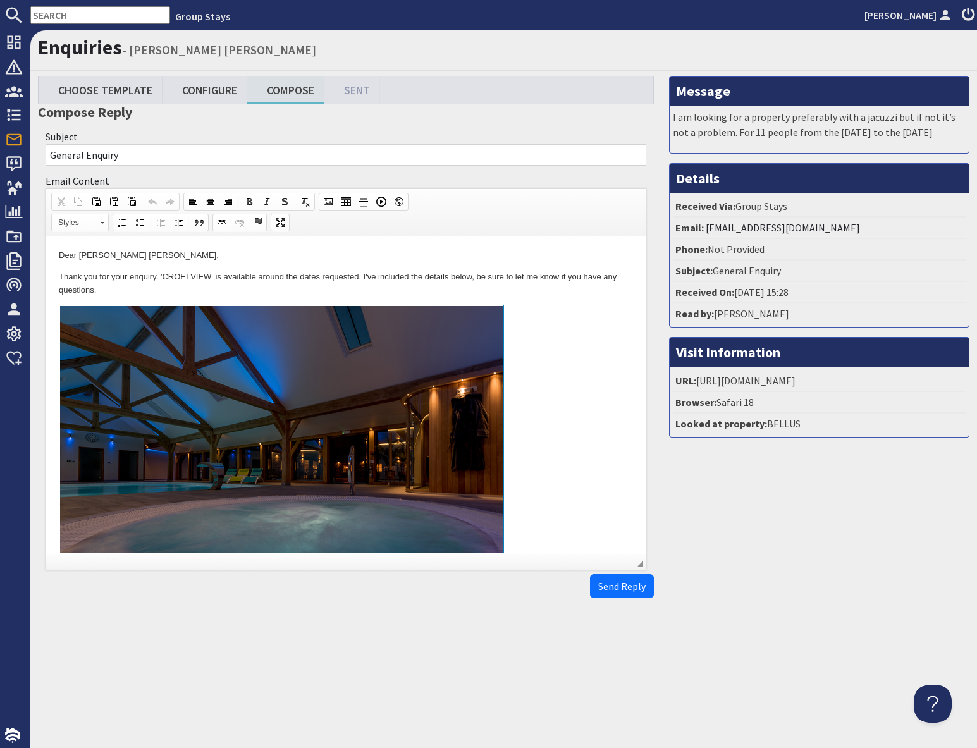
click at [509, 321] on link "To enrich screen reader interactions, please activate Accessibility in Grammarl…" at bounding box center [346, 451] width 574 height 292
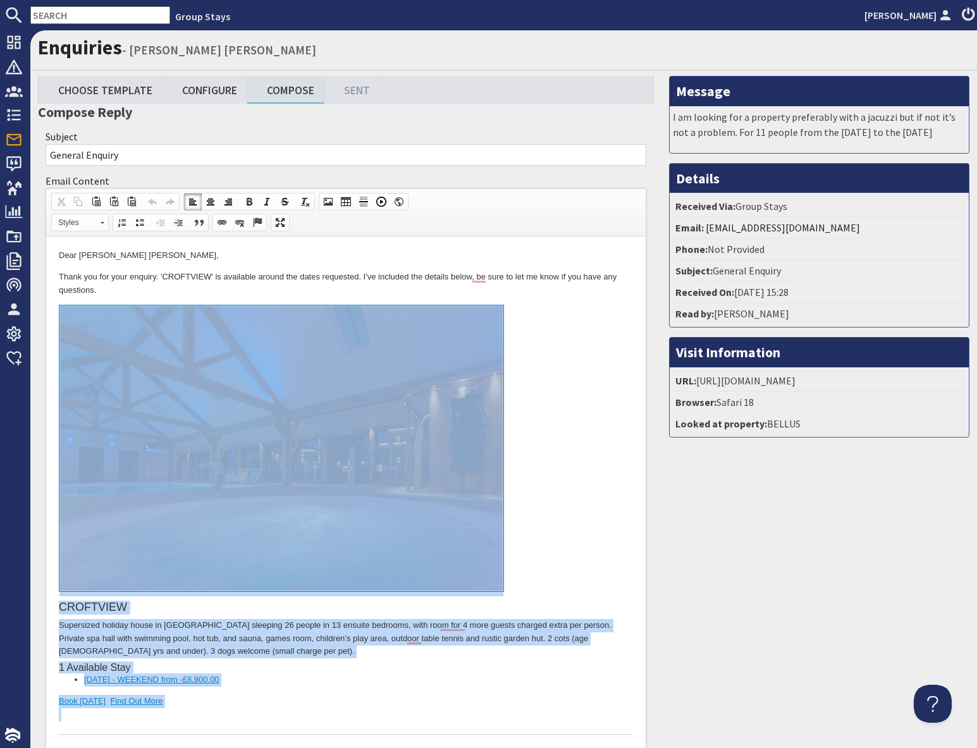
drag, startPoint x: 168, startPoint y: 715, endPoint x: 172, endPoint y: 535, distance: 180.3
click at [172, 535] on div "CROFTVIEW Supersized holiday house in [GEOGRAPHIC_DATA] sleeping 26 people in 1…" at bounding box center [346, 520] width 574 height 430
copy div "CROFTVIEW Supersized holiday house in [GEOGRAPHIC_DATA] sleeping 26 people in 1…"
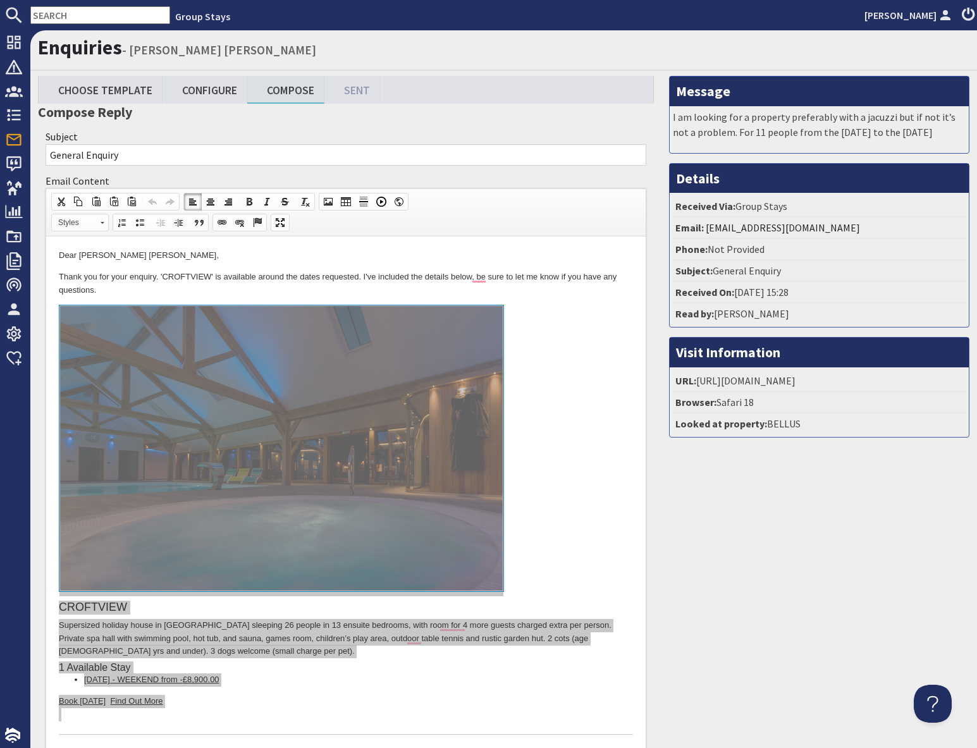
click at [54, 13] on input "text" at bounding box center [100, 15] width 140 height 18
click at [66, 16] on input "text" at bounding box center [100, 15] width 140 height 18
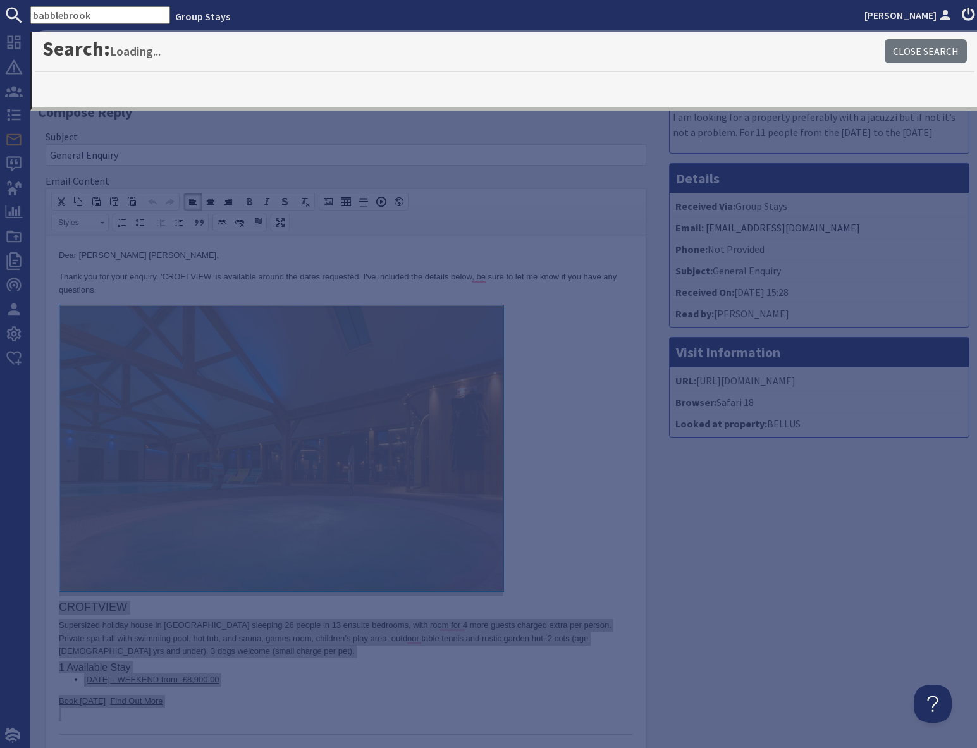
type input "babblebrook"
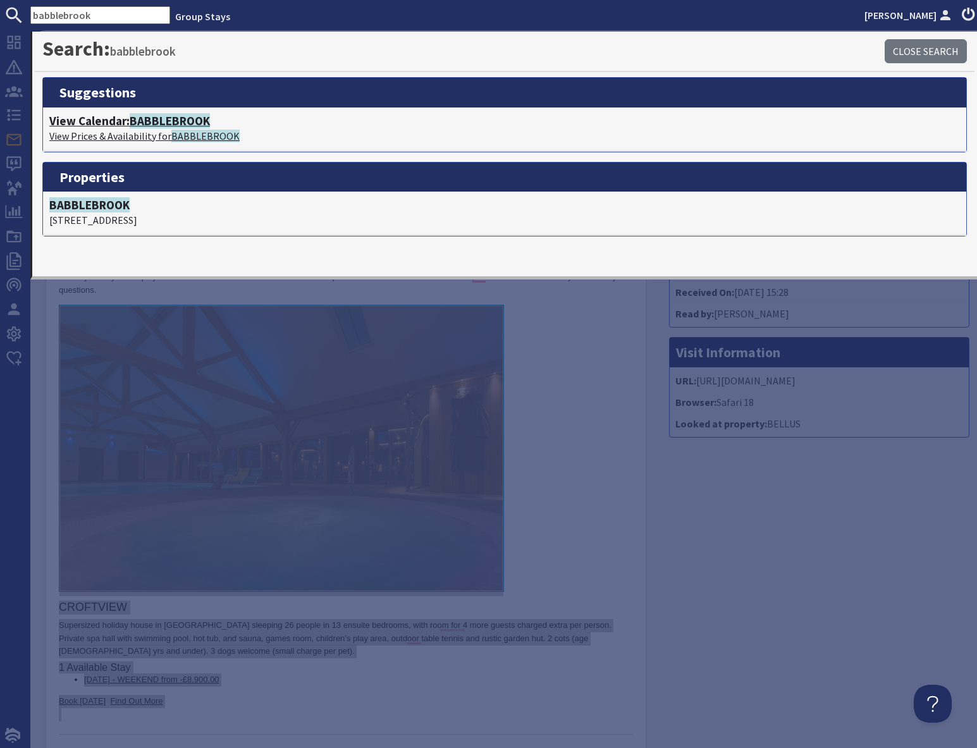
click at [134, 137] on p "View Prices & Availability for [GEOGRAPHIC_DATA]" at bounding box center [504, 135] width 911 height 15
type textarea "<p>Dear [PERSON_NAME] [PERSON_NAME],</p> <p>Thank you for your enquiry. &#39;CR…"
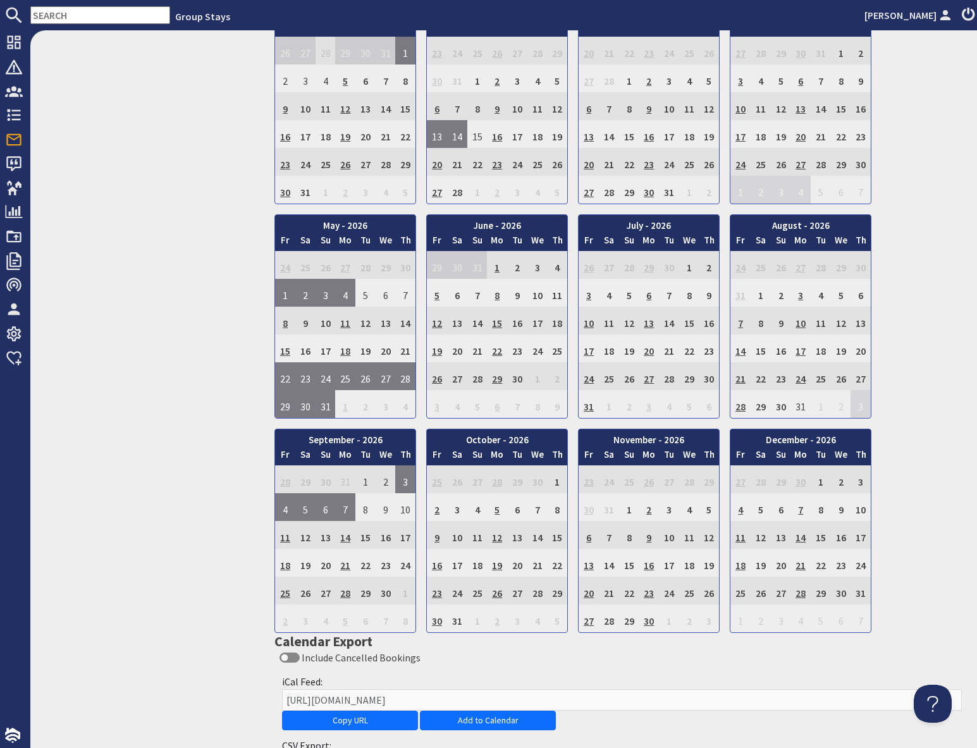
scroll to position [788, 0]
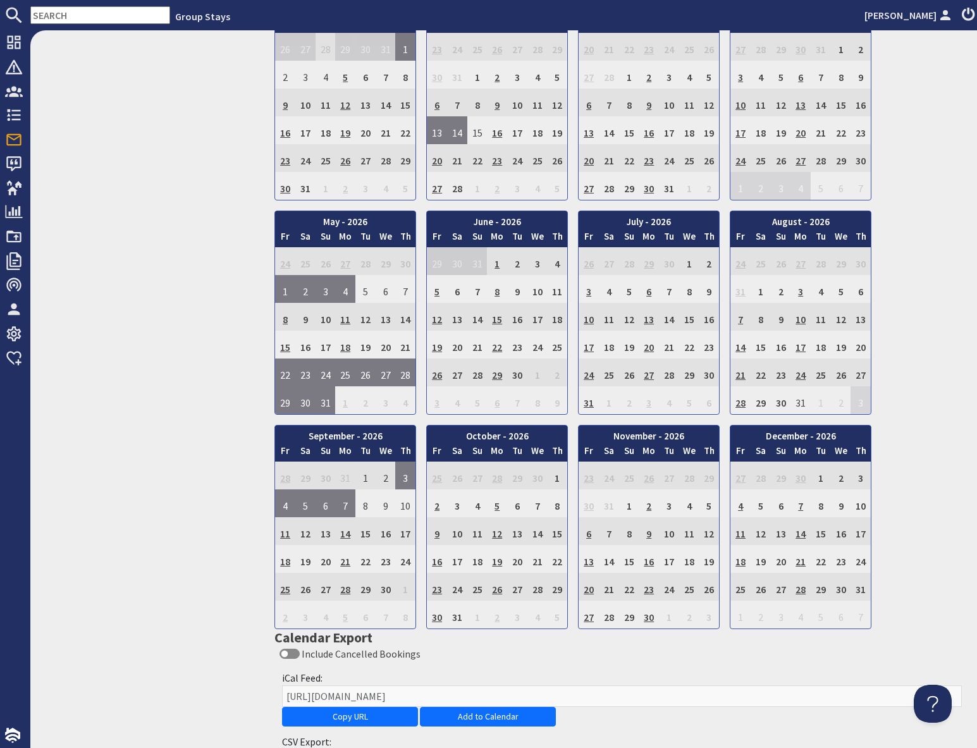
click at [50, 16] on input "text" at bounding box center [100, 15] width 140 height 18
click at [72, 12] on input "text" at bounding box center [100, 15] width 140 height 18
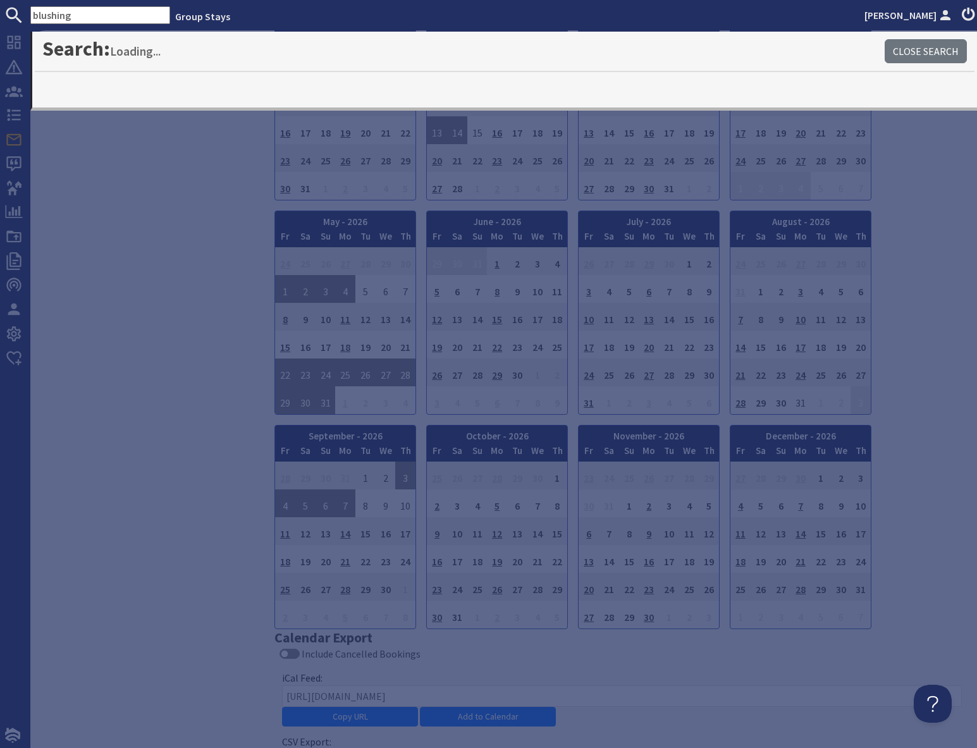
type input "blushing"
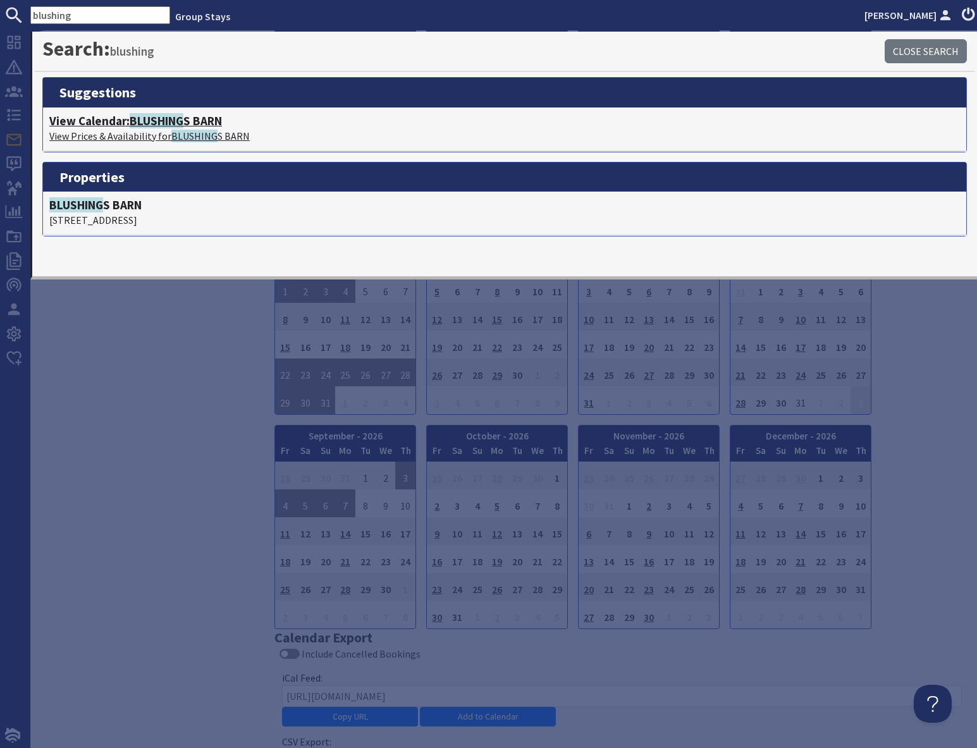
click at [133, 121] on span "BLUSHING" at bounding box center [157, 120] width 54 height 15
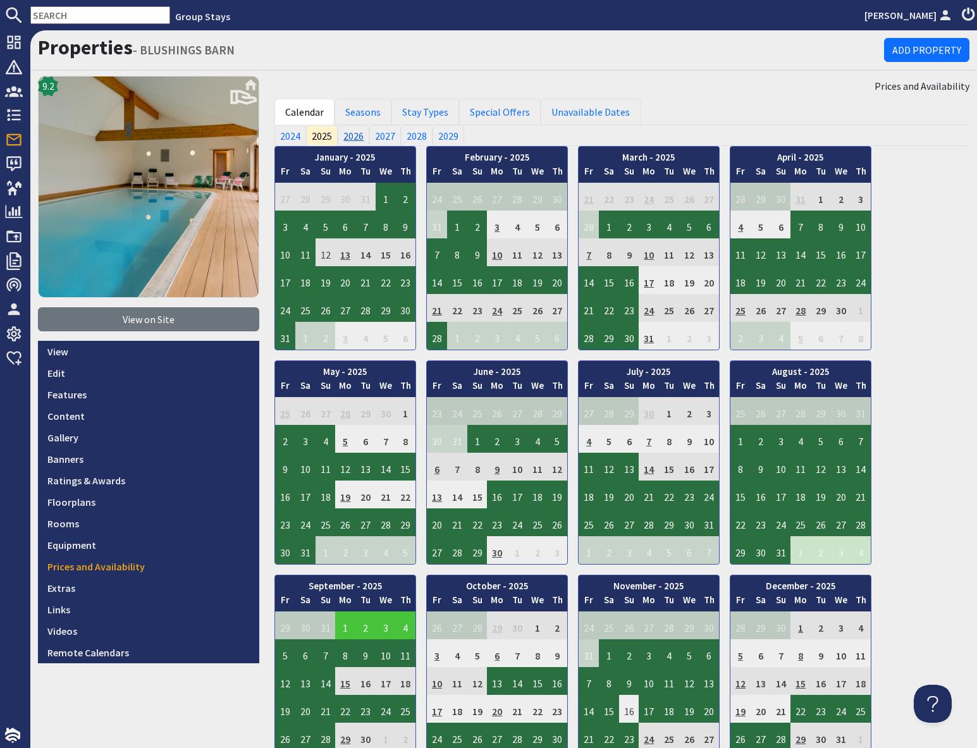
click at [355, 135] on link "2026" at bounding box center [354, 135] width 32 height 20
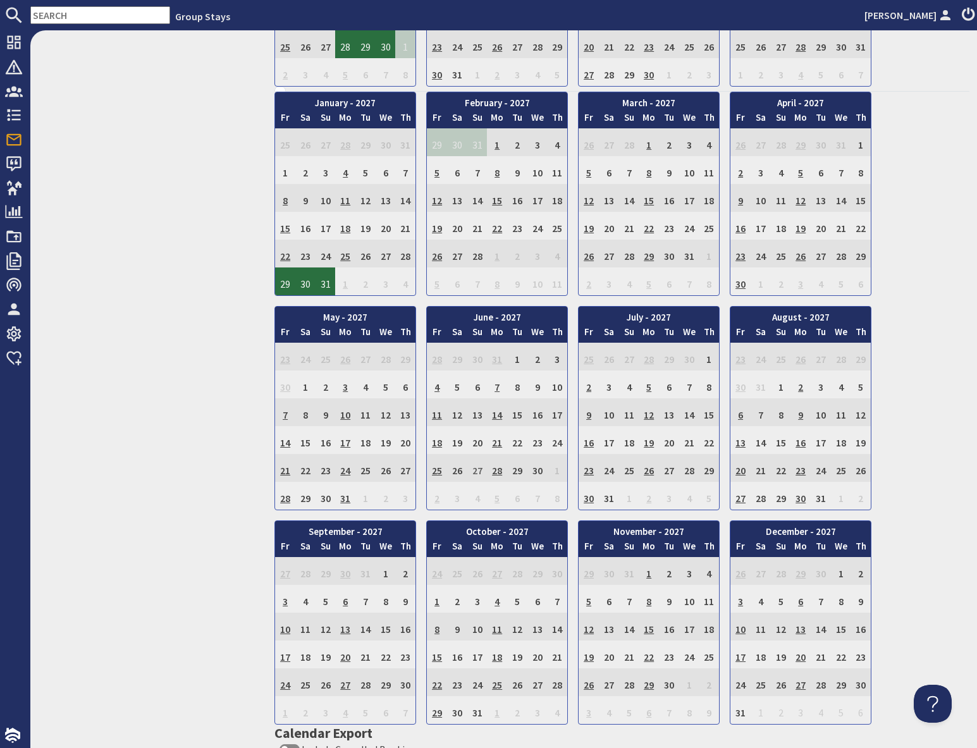
scroll to position [904, 0]
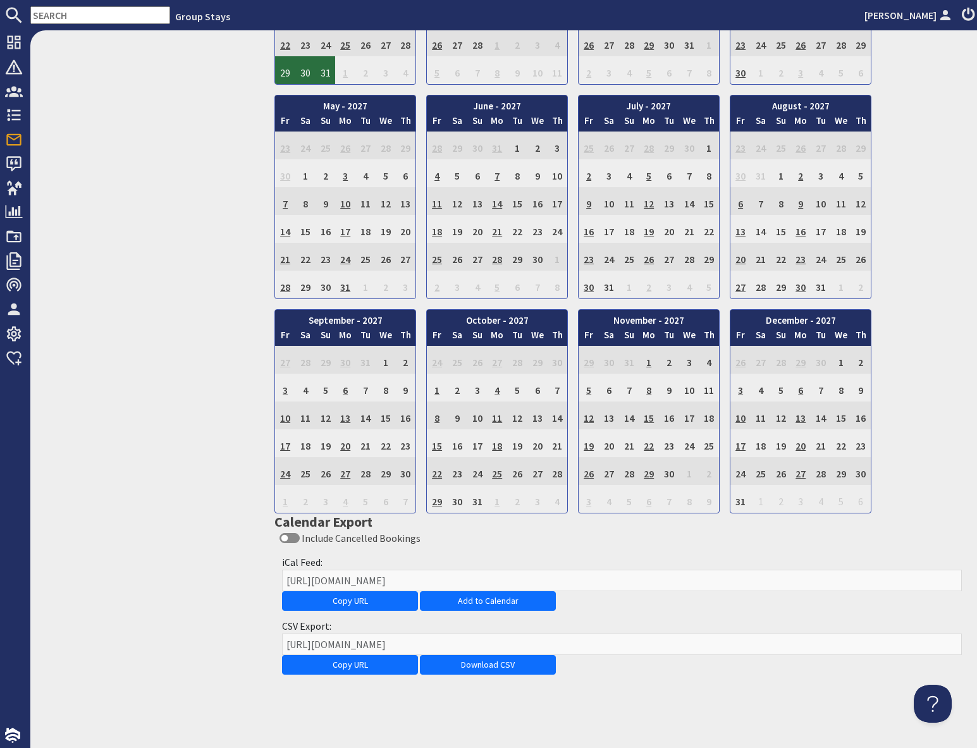
click at [85, 16] on input "text" at bounding box center [100, 15] width 140 height 18
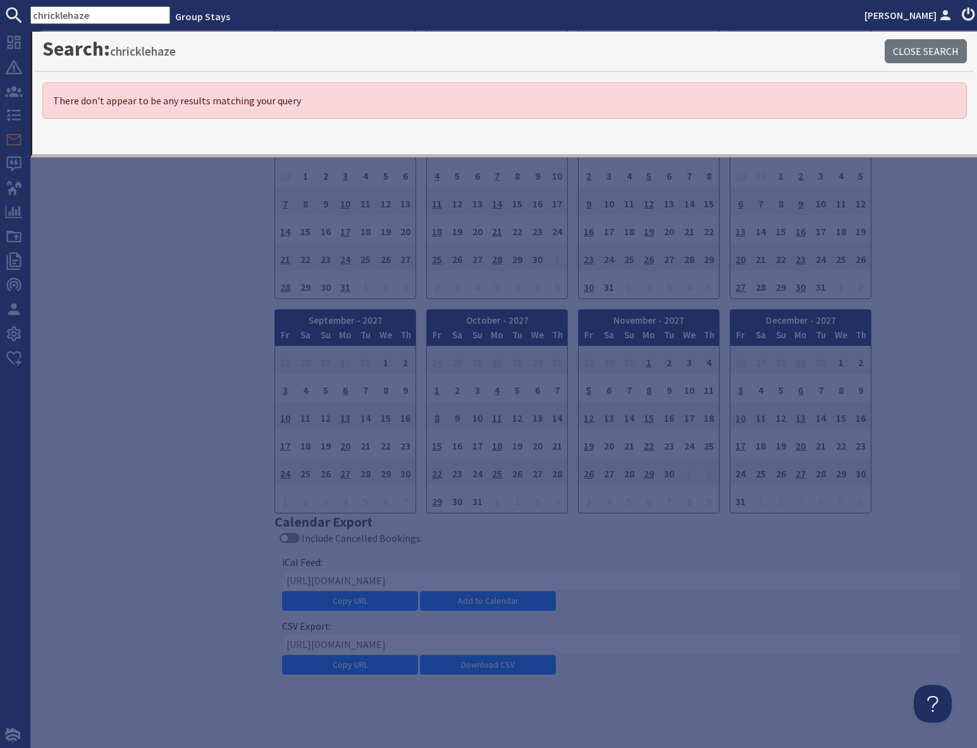
click at [55, 16] on input "chricklehaze" at bounding box center [100, 15] width 140 height 18
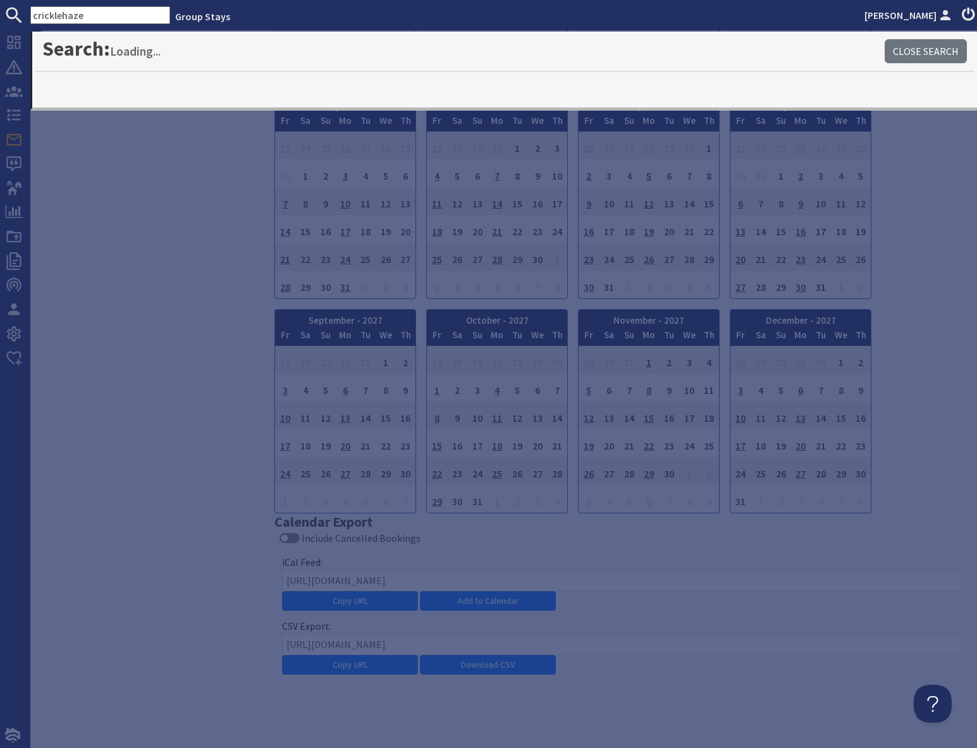
click at [106, 16] on input "cricklehaze" at bounding box center [100, 15] width 140 height 18
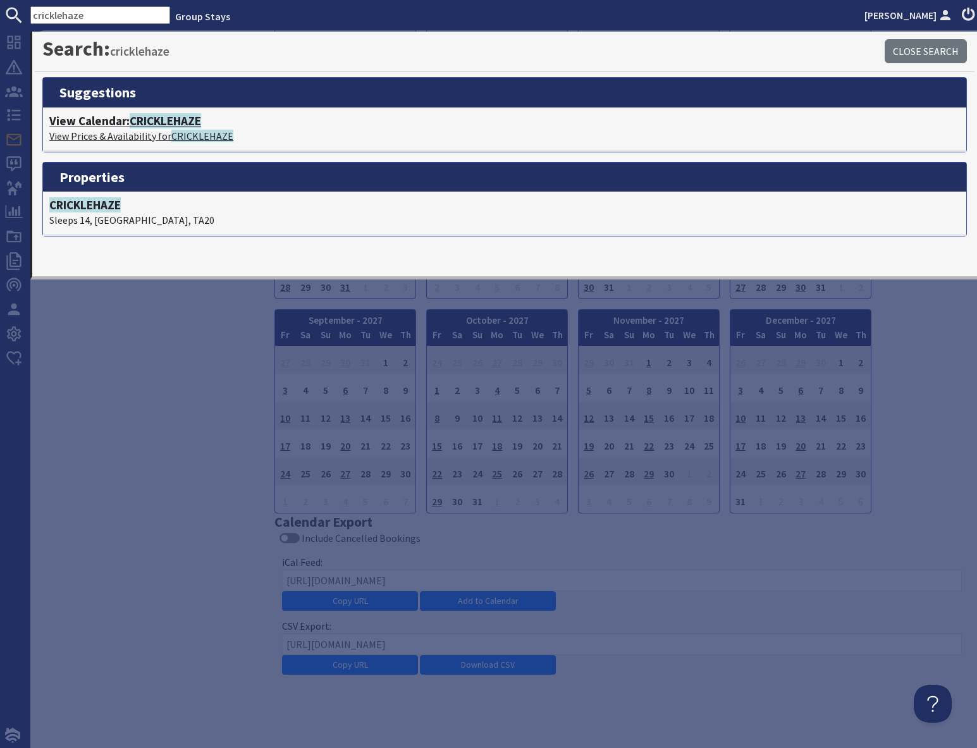
type input "cricklehaze"
click at [163, 133] on p "View Prices & Availability for CRICKLEHAZE" at bounding box center [504, 135] width 911 height 15
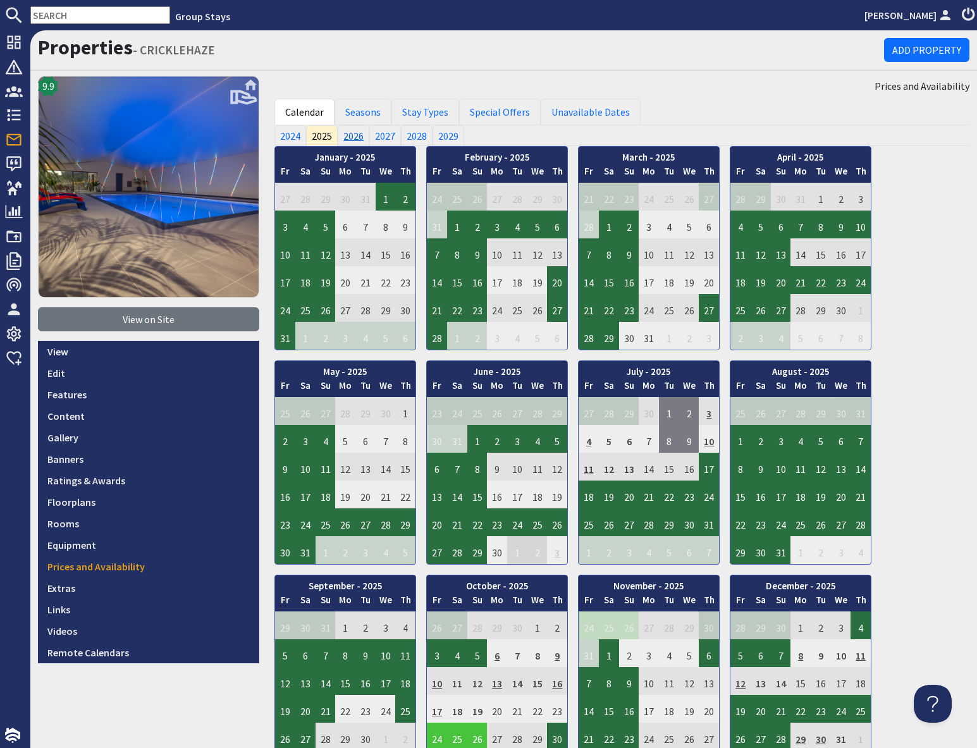
click at [354, 140] on link "2026" at bounding box center [354, 135] width 32 height 20
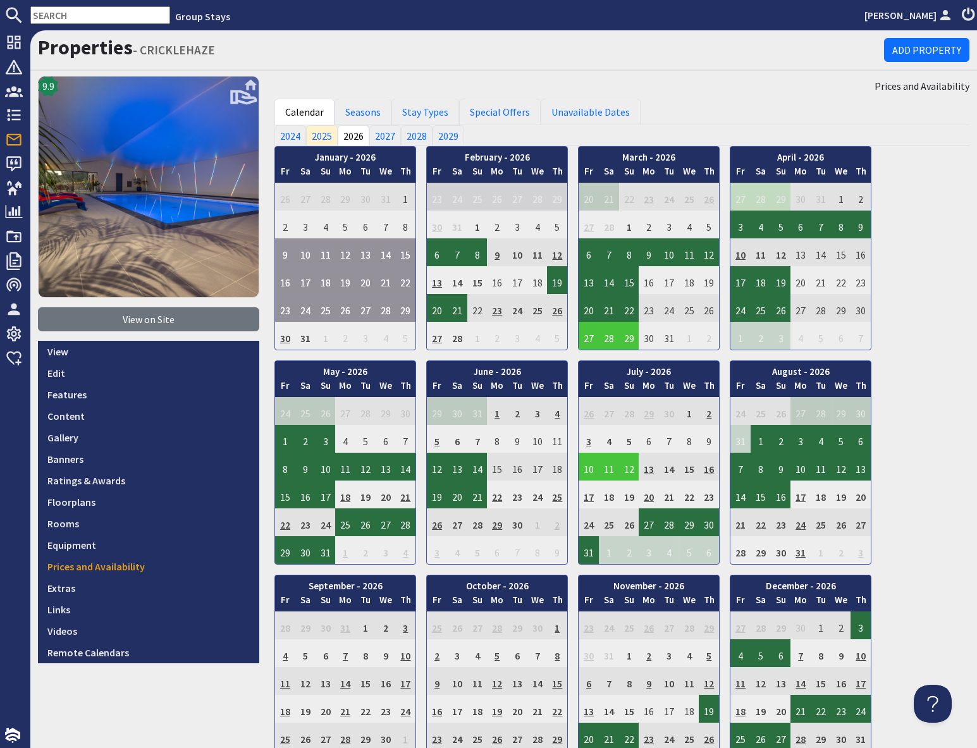
click at [55, 17] on input "text" at bounding box center [100, 15] width 140 height 18
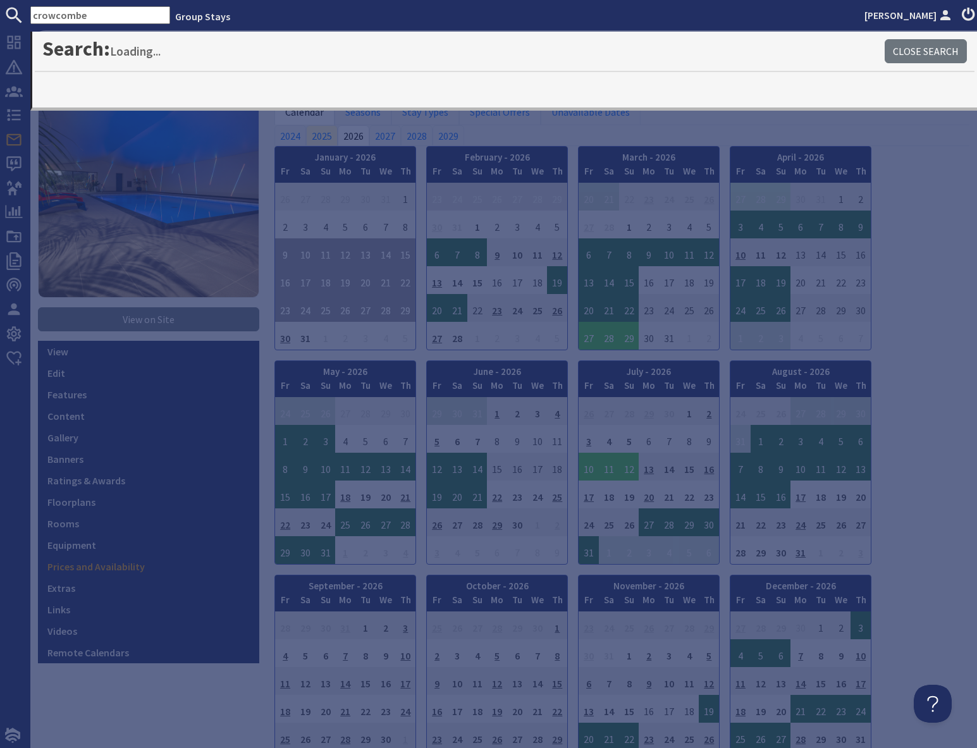
type input "crowcombe"
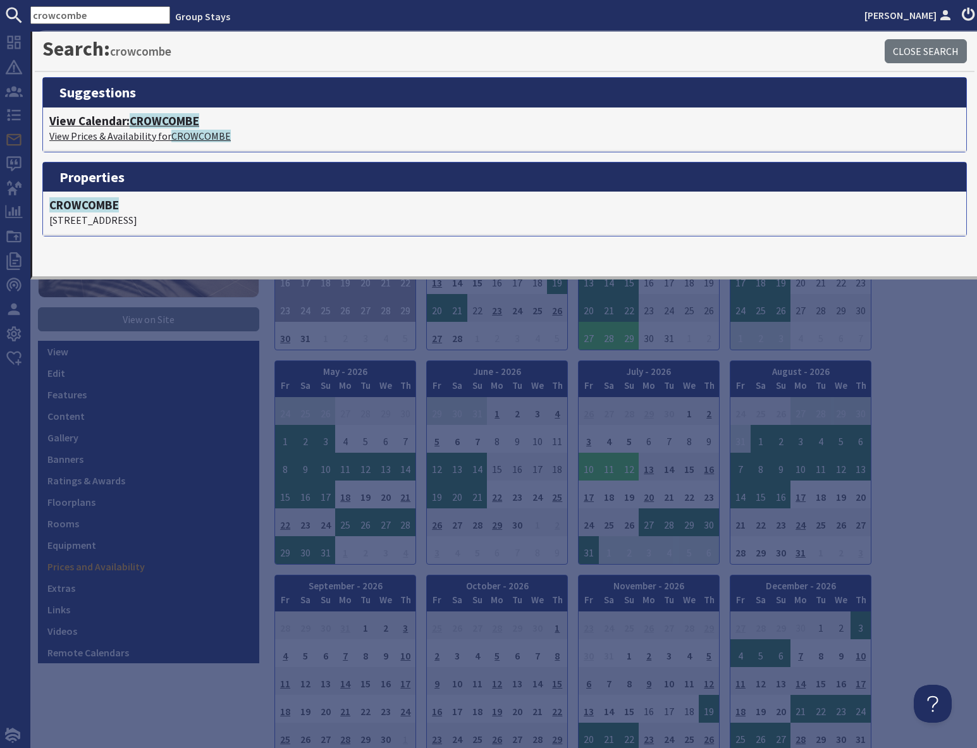
click at [101, 132] on p "View Prices & Availability for [PERSON_NAME]" at bounding box center [504, 135] width 911 height 15
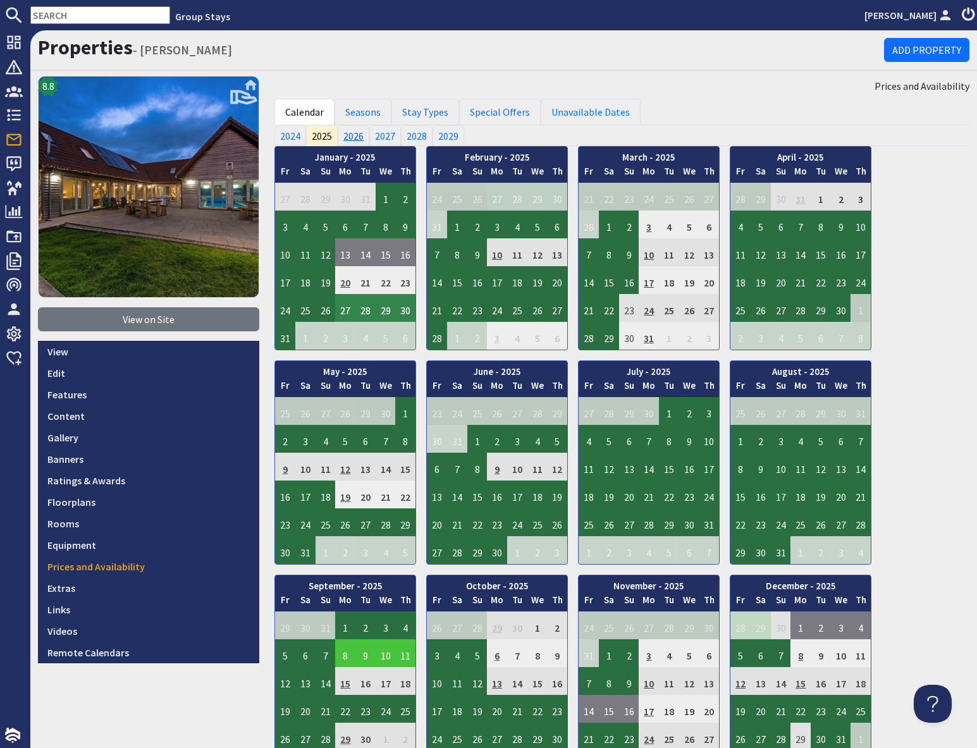
click at [358, 135] on link "2026" at bounding box center [354, 135] width 32 height 20
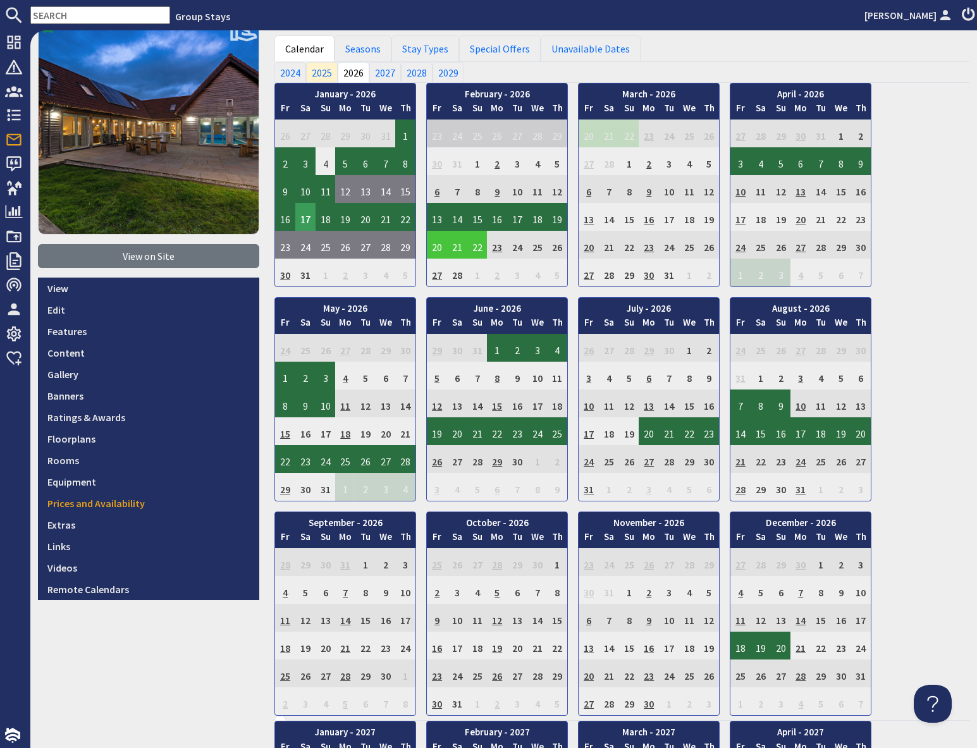
scroll to position [57, 0]
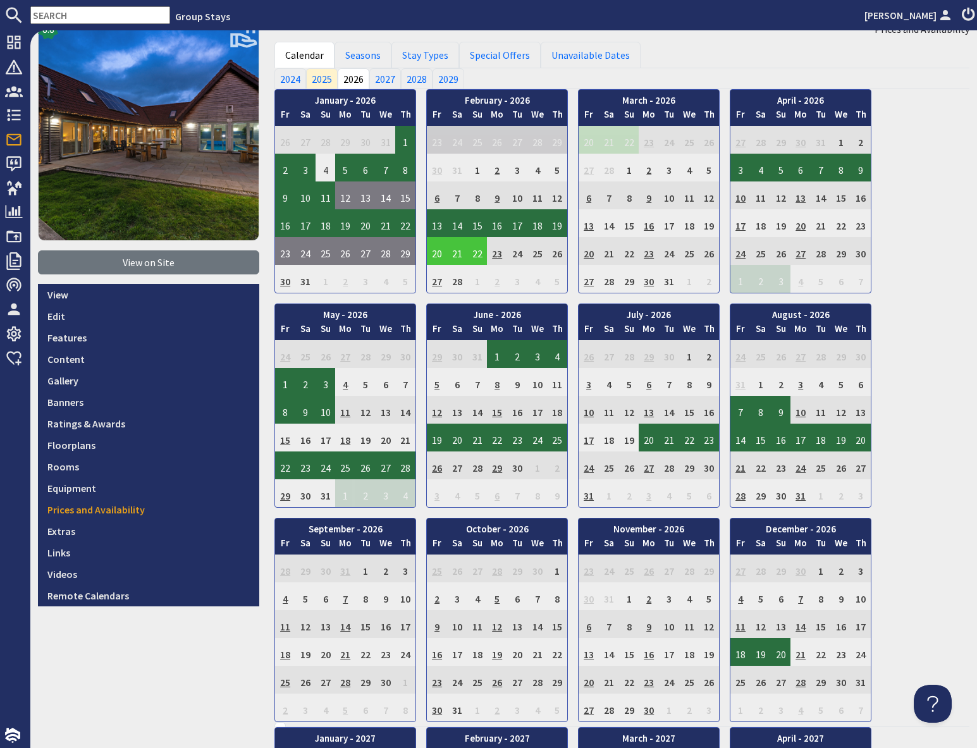
click at [95, 15] on input "text" at bounding box center [100, 15] width 140 height 18
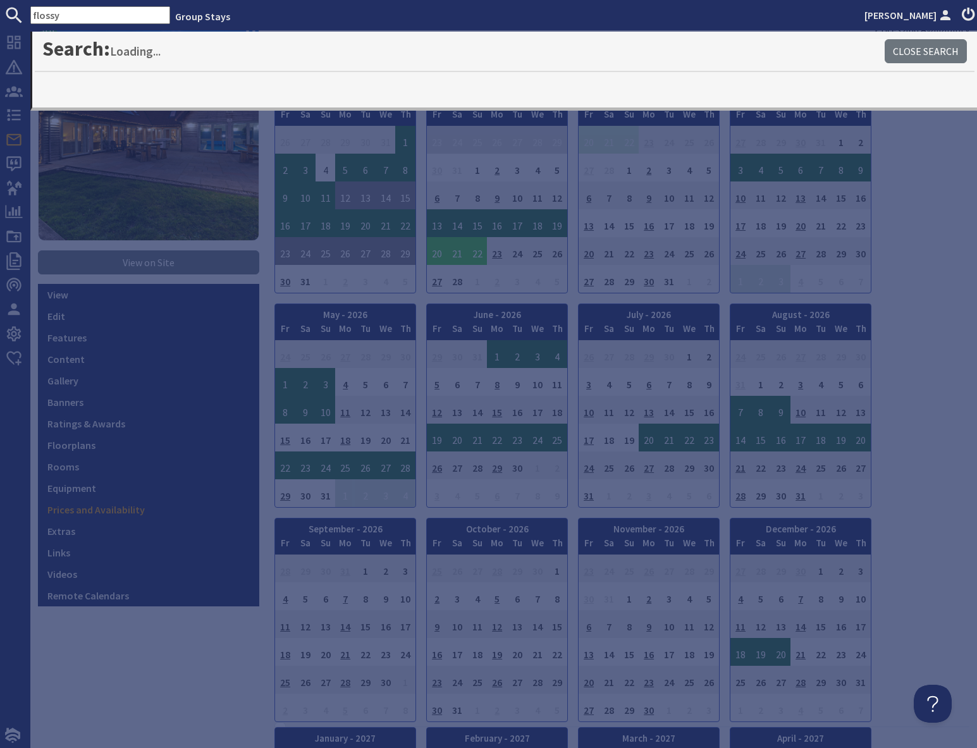
type input "flossy"
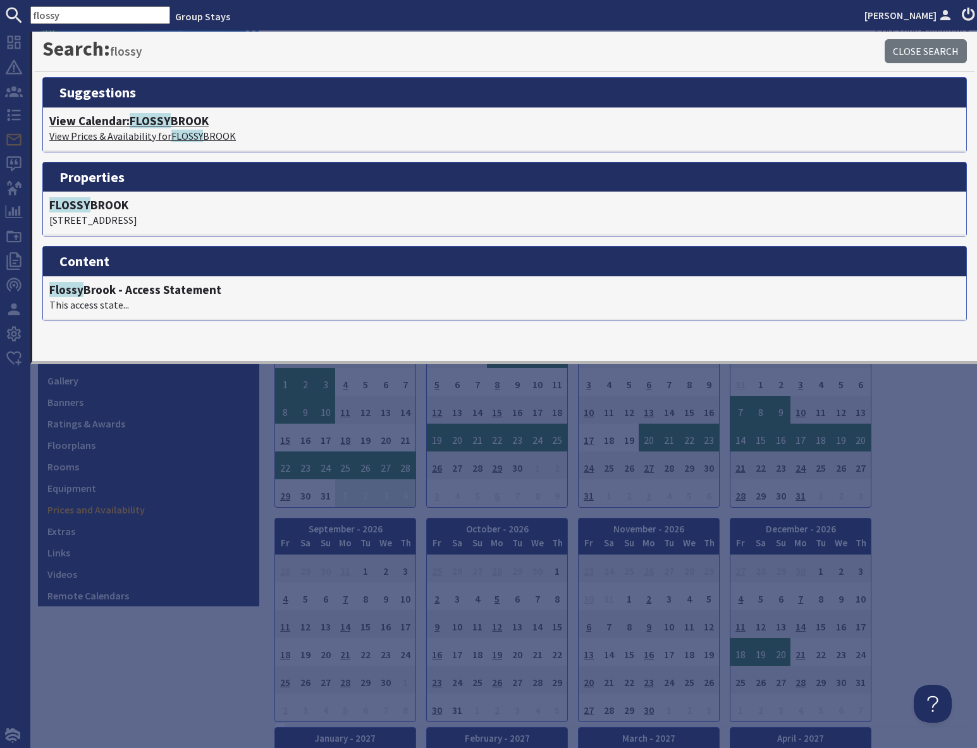
click at [146, 127] on span "FLOSSY" at bounding box center [150, 120] width 41 height 15
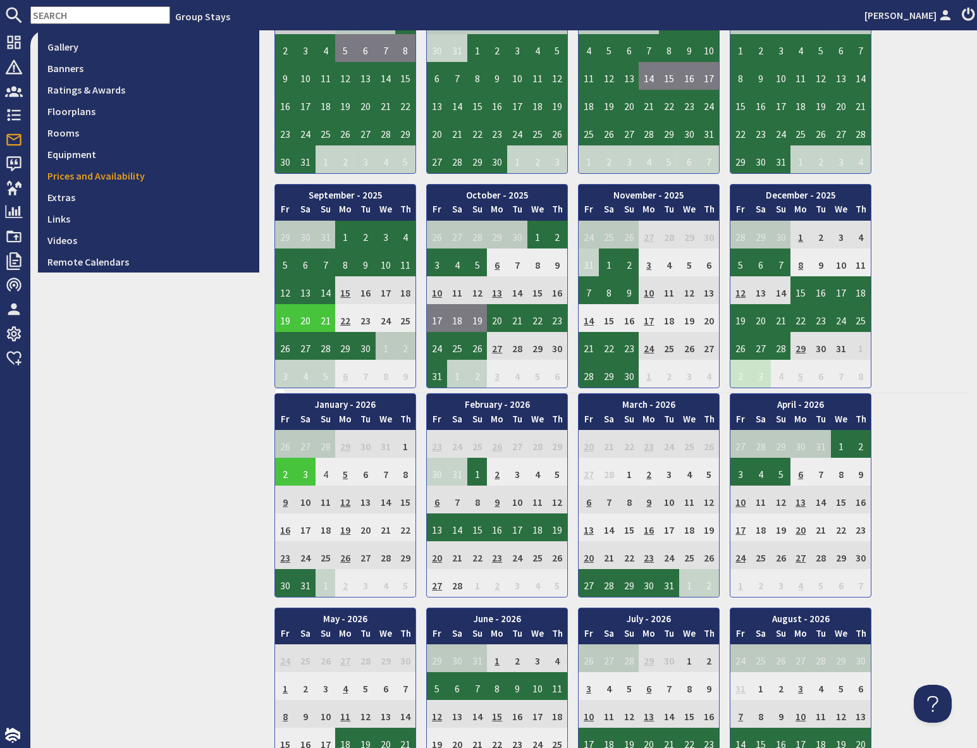
scroll to position [393, 0]
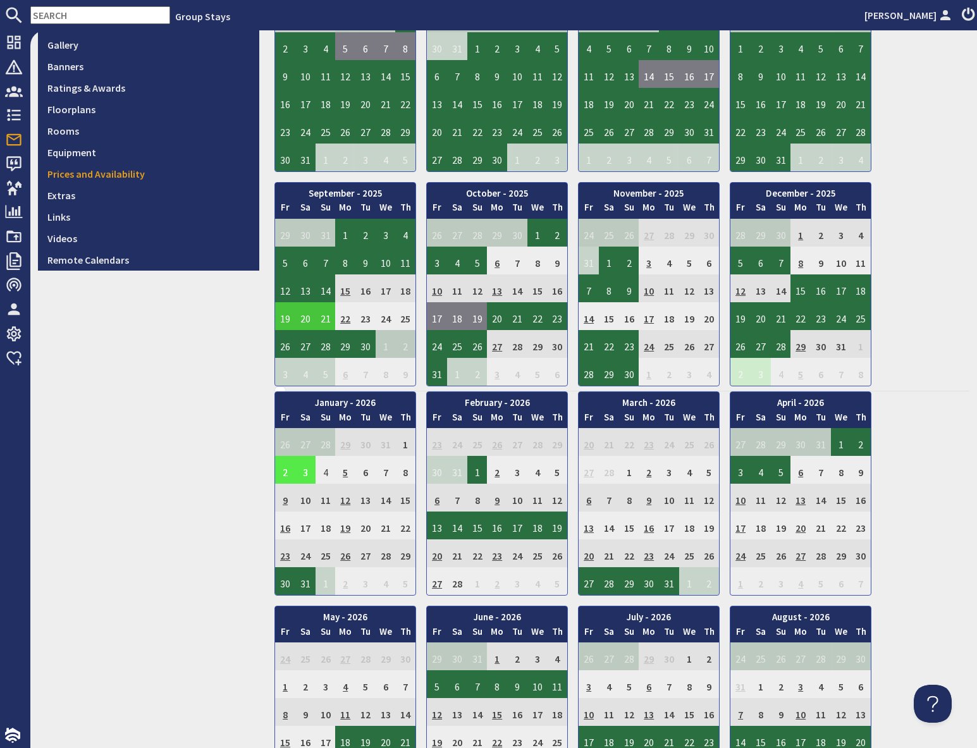
click at [285, 473] on td "2" at bounding box center [285, 470] width 20 height 28
click at [288, 529] on link "View booking" at bounding box center [278, 528] width 66 height 13
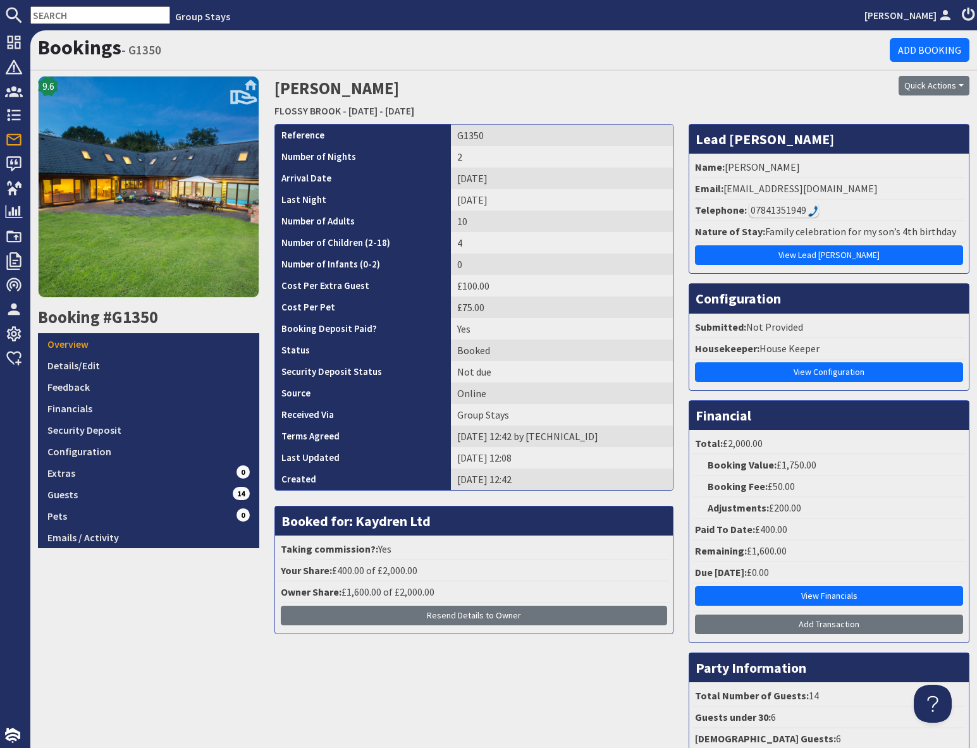
click at [70, 17] on input "text" at bounding box center [100, 15] width 140 height 18
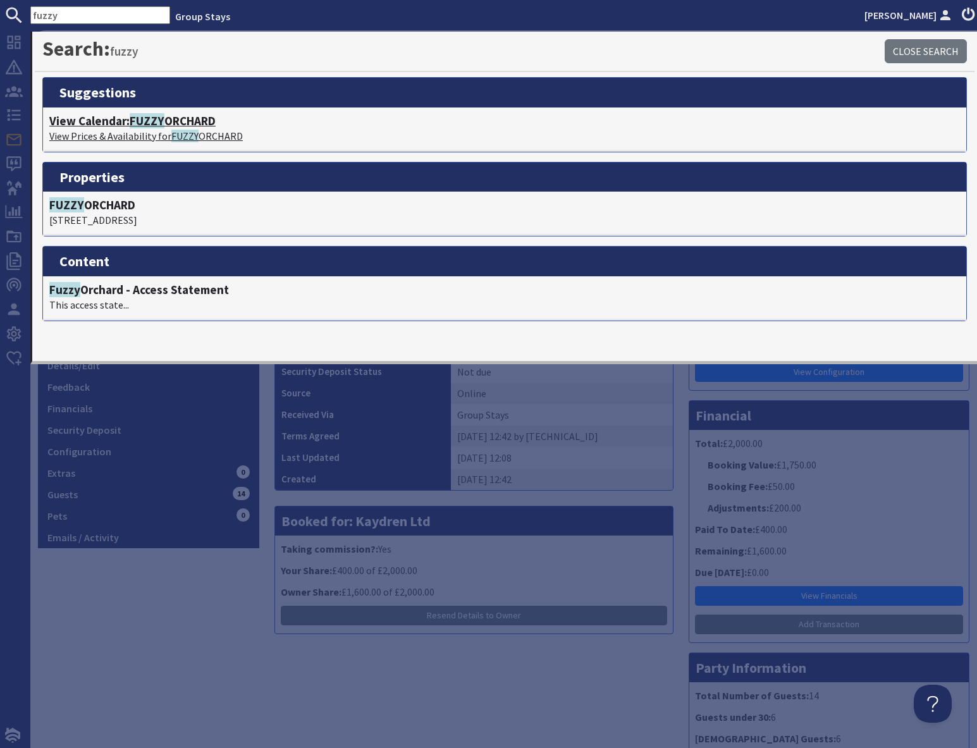
type input "fuzzy"
click at [168, 128] on p "View Prices & Availability for FUZZY ORCHARD" at bounding box center [504, 135] width 911 height 15
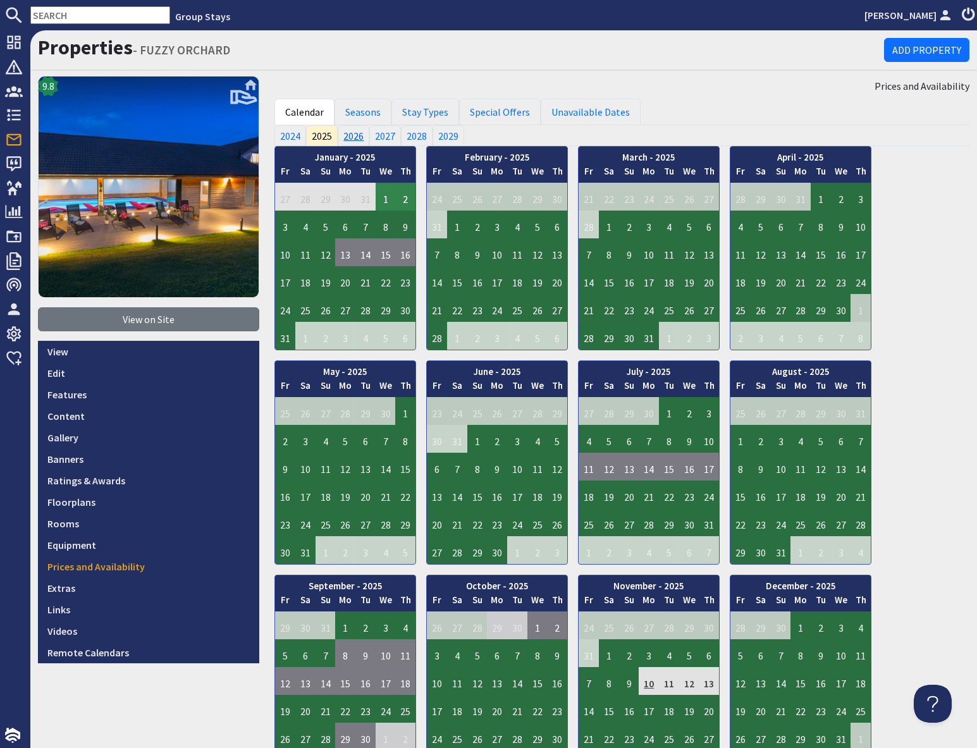
click at [357, 139] on link "2026" at bounding box center [354, 135] width 32 height 20
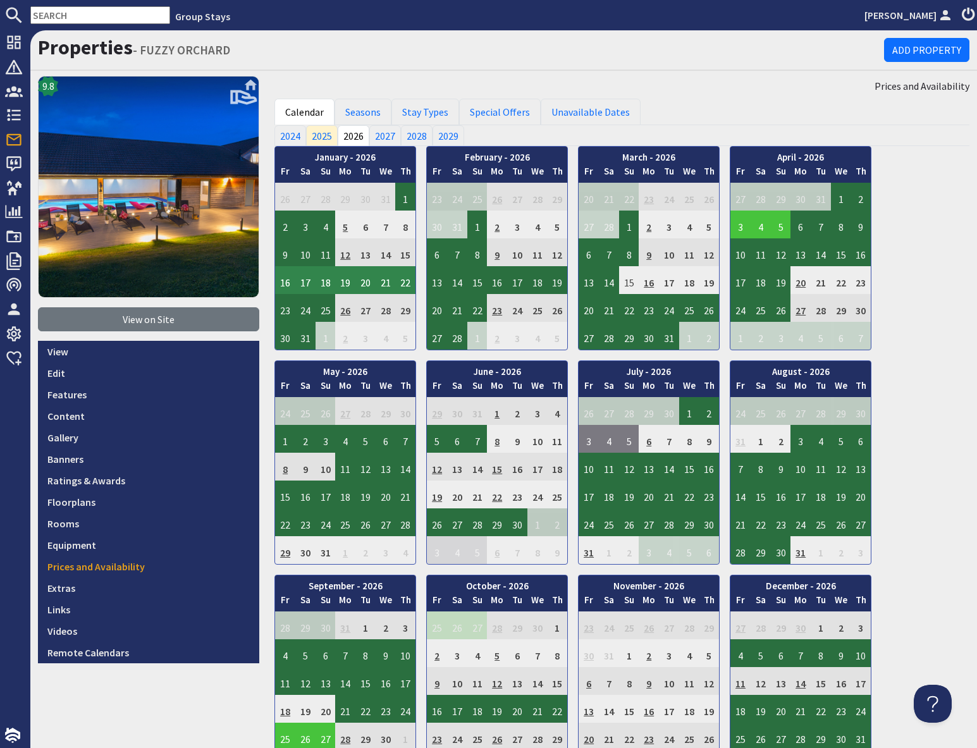
click at [55, 13] on input "text" at bounding box center [100, 15] width 140 height 18
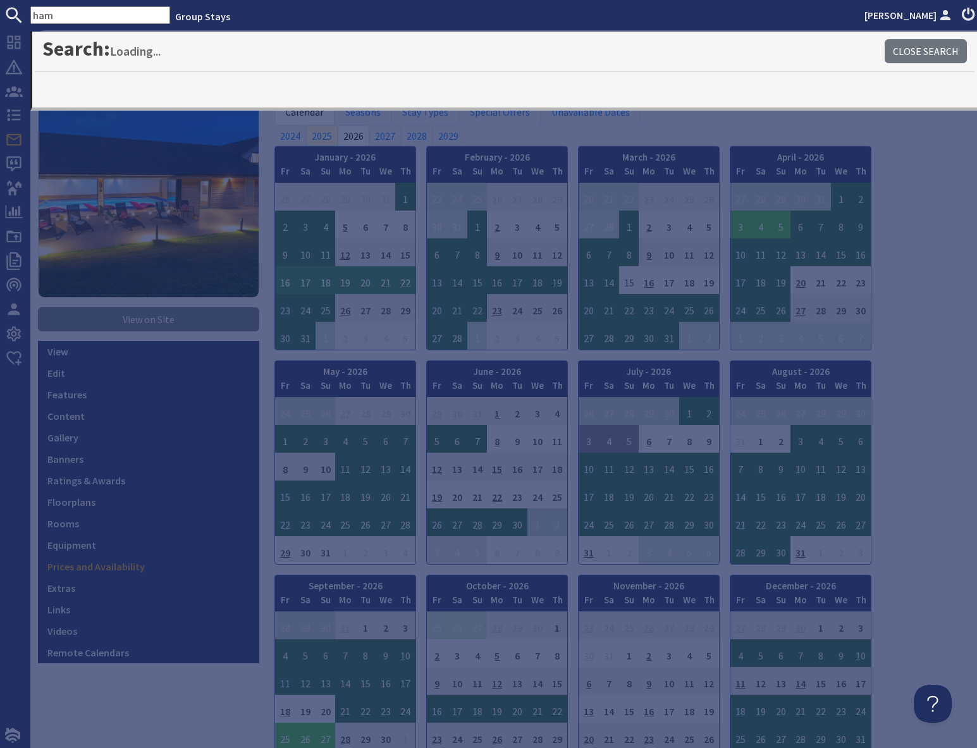
type input "ham"
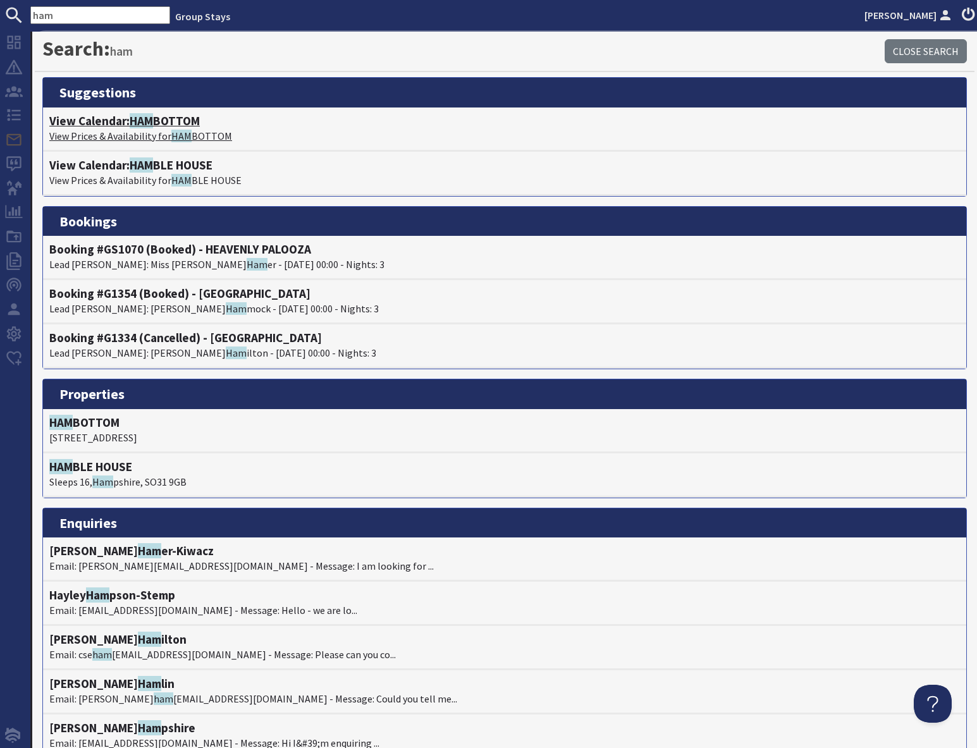
click at [149, 125] on span "HAM" at bounding box center [141, 120] width 23 height 15
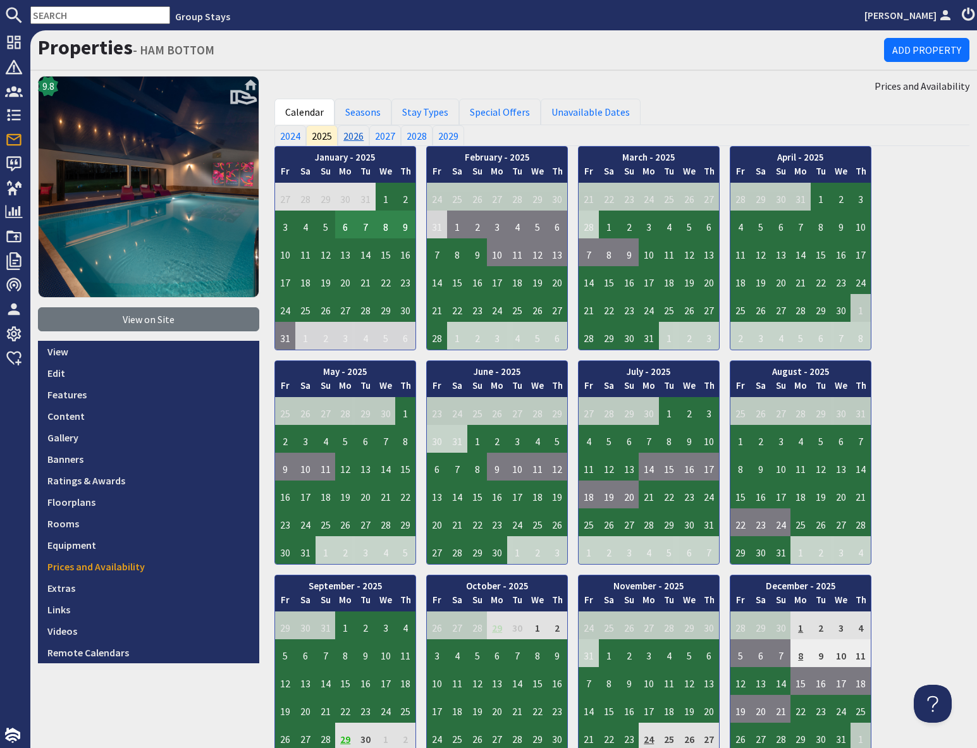
click at [351, 139] on link "2026" at bounding box center [354, 135] width 32 height 20
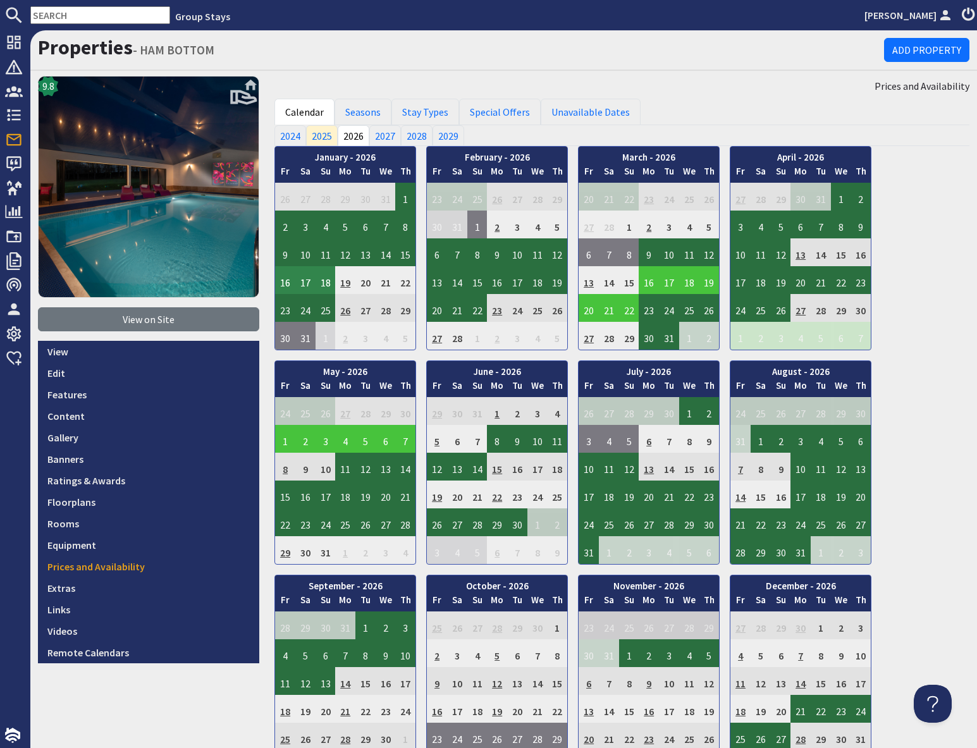
click at [86, 16] on input "text" at bounding box center [100, 15] width 140 height 18
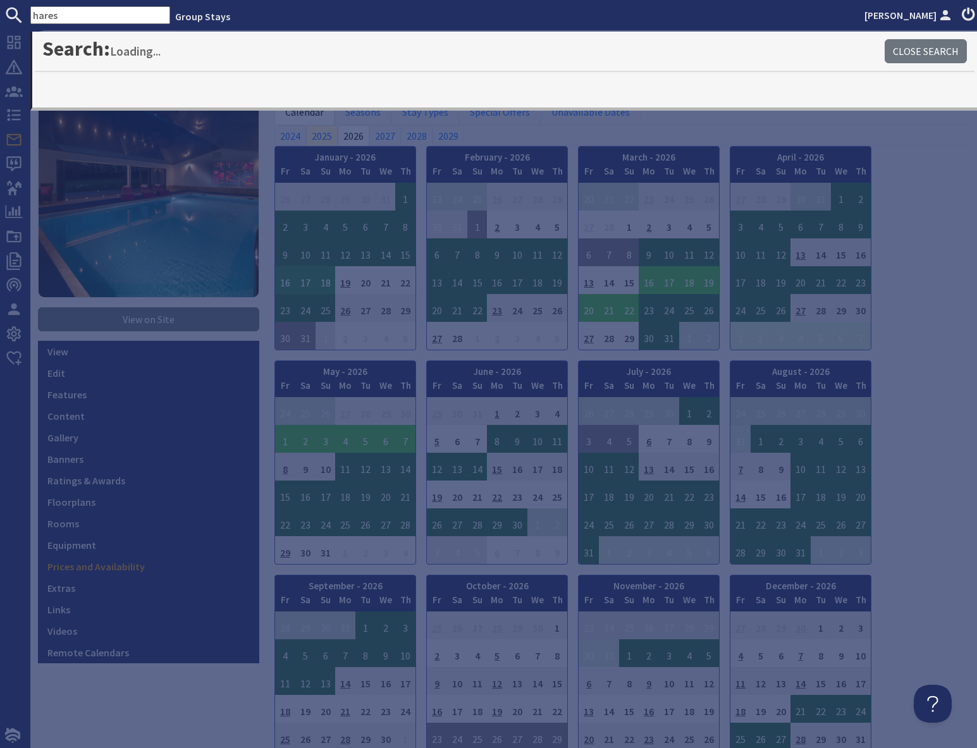
type input "hares"
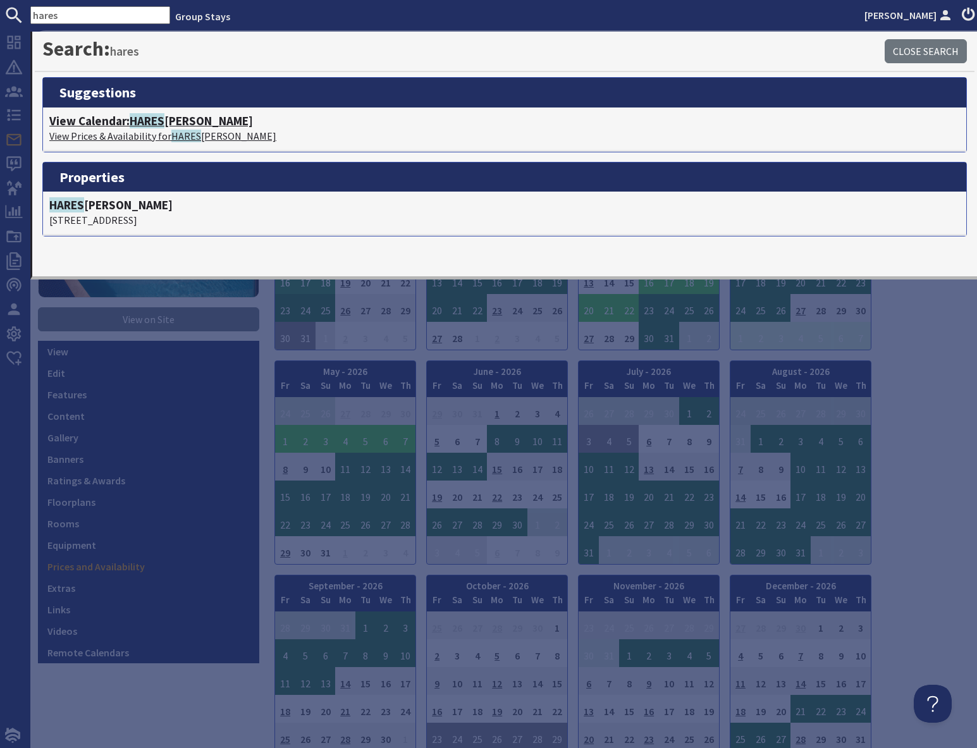
click at [160, 128] on p "View Prices & Availability for HARES BARTON" at bounding box center [504, 135] width 911 height 15
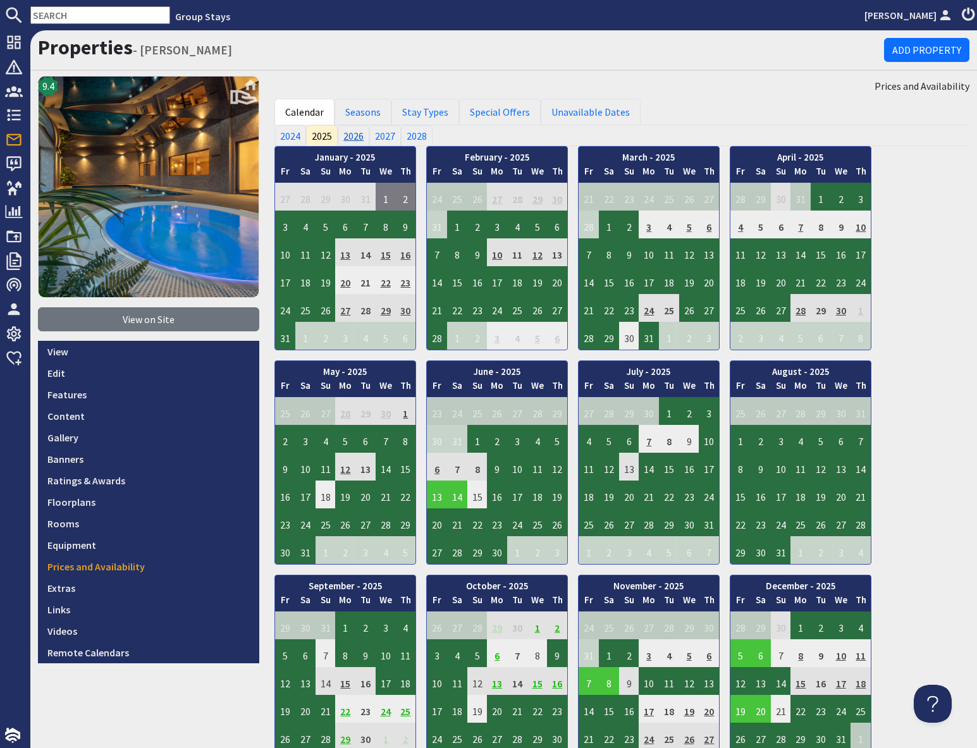
click at [362, 137] on link "2026" at bounding box center [354, 135] width 32 height 20
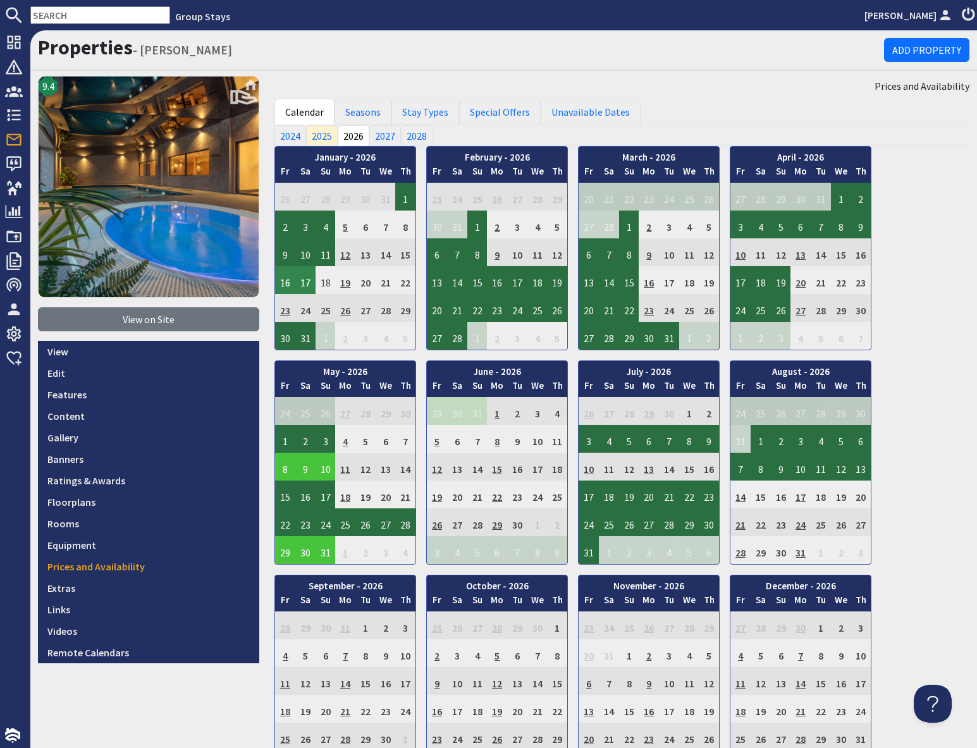
click at [283, 286] on td "16" at bounding box center [285, 280] width 20 height 28
click at [284, 340] on link "View booking" at bounding box center [279, 338] width 66 height 13
click at [57, 14] on input "text" at bounding box center [100, 15] width 140 height 18
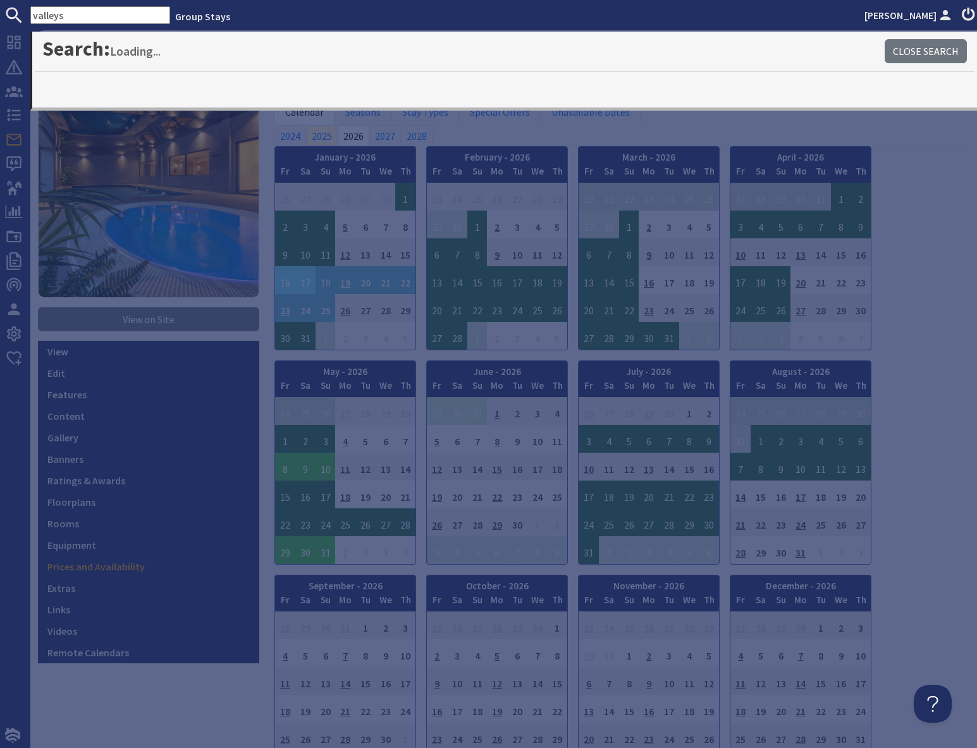
type input "valleys"
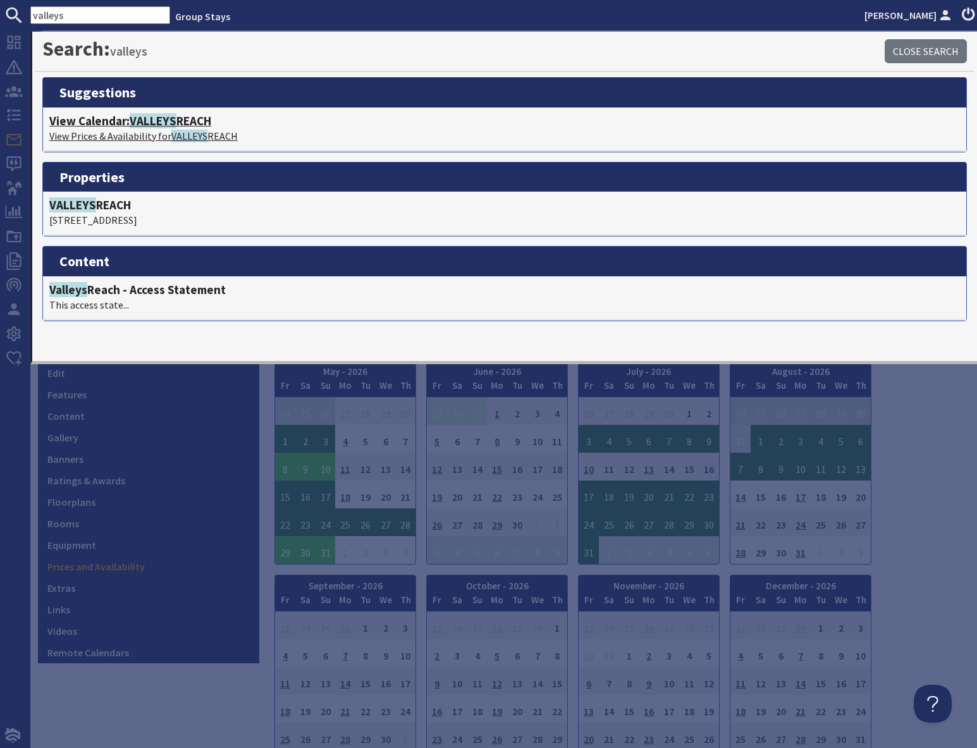
drag, startPoint x: 141, startPoint y: 129, endPoint x: 170, endPoint y: 136, distance: 29.3
click at [141, 129] on p "View Prices & Availability for VALLEYS REACH" at bounding box center [504, 135] width 911 height 15
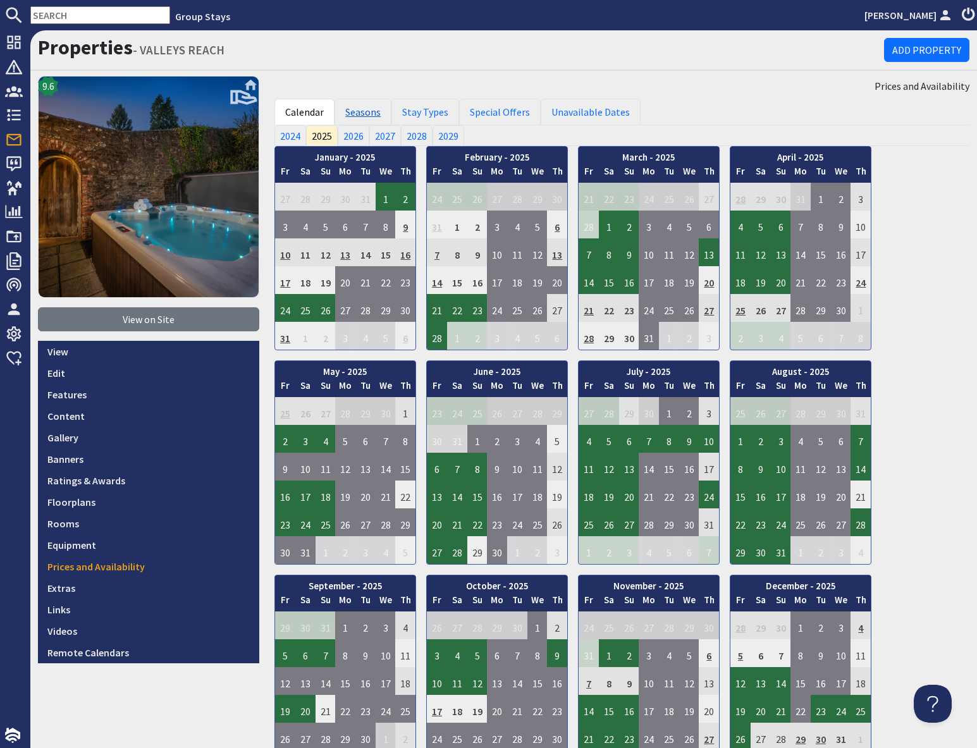
click at [352, 111] on link "Seasons" at bounding box center [363, 112] width 57 height 27
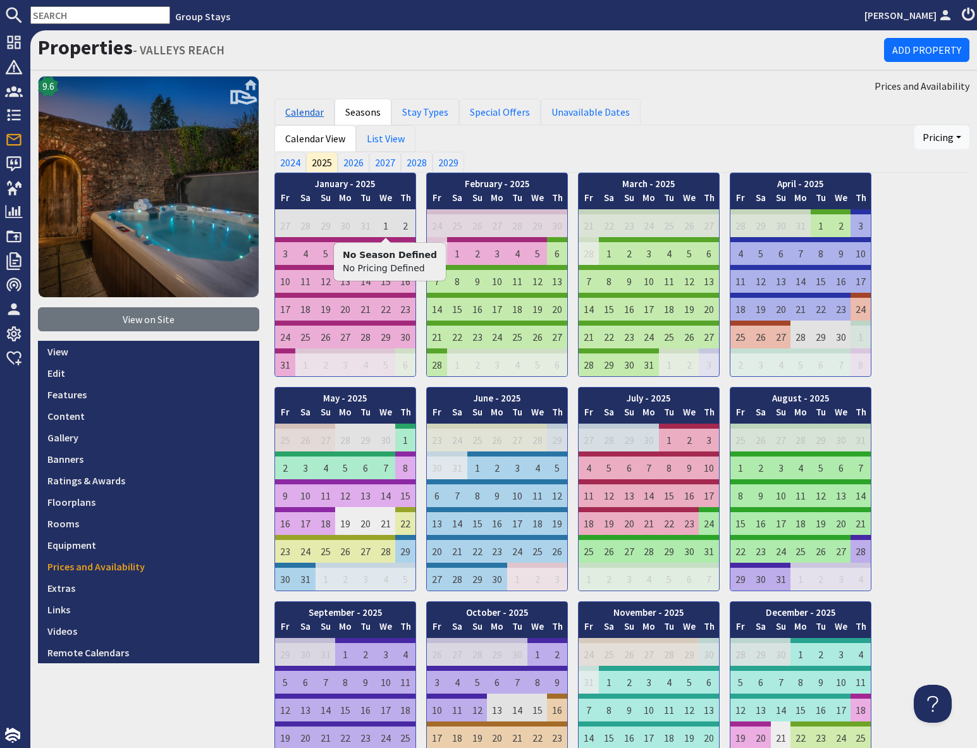
drag, startPoint x: 310, startPoint y: 107, endPoint x: 321, endPoint y: 114, distance: 13.3
click at [310, 107] on link "Calendar" at bounding box center [305, 112] width 60 height 27
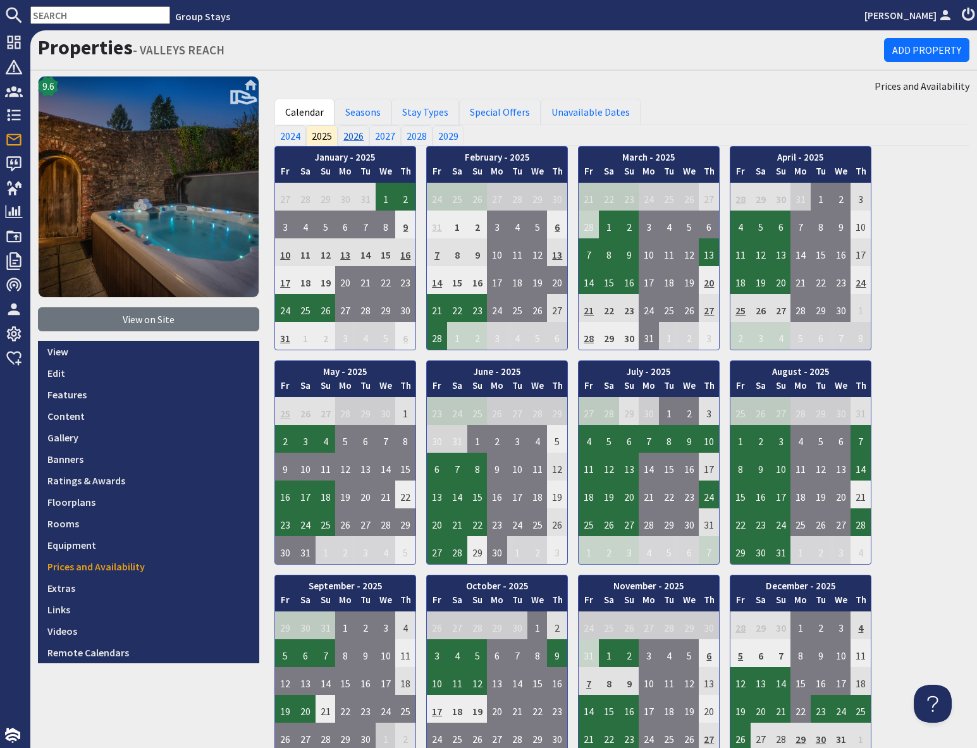
click at [352, 141] on link "2026" at bounding box center [354, 135] width 32 height 20
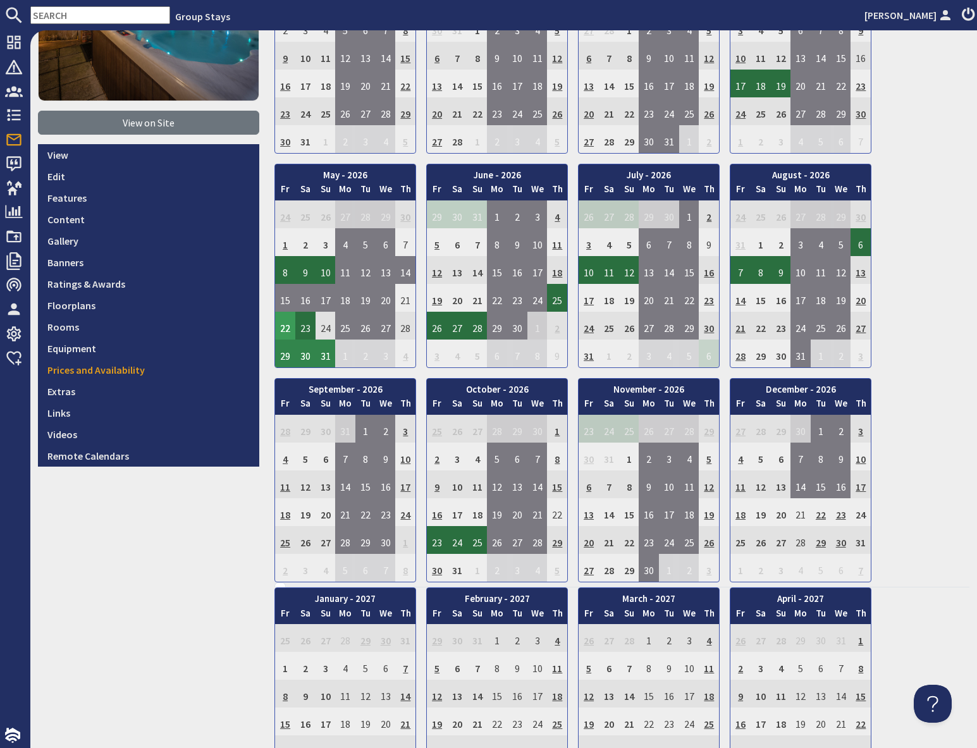
scroll to position [197, 0]
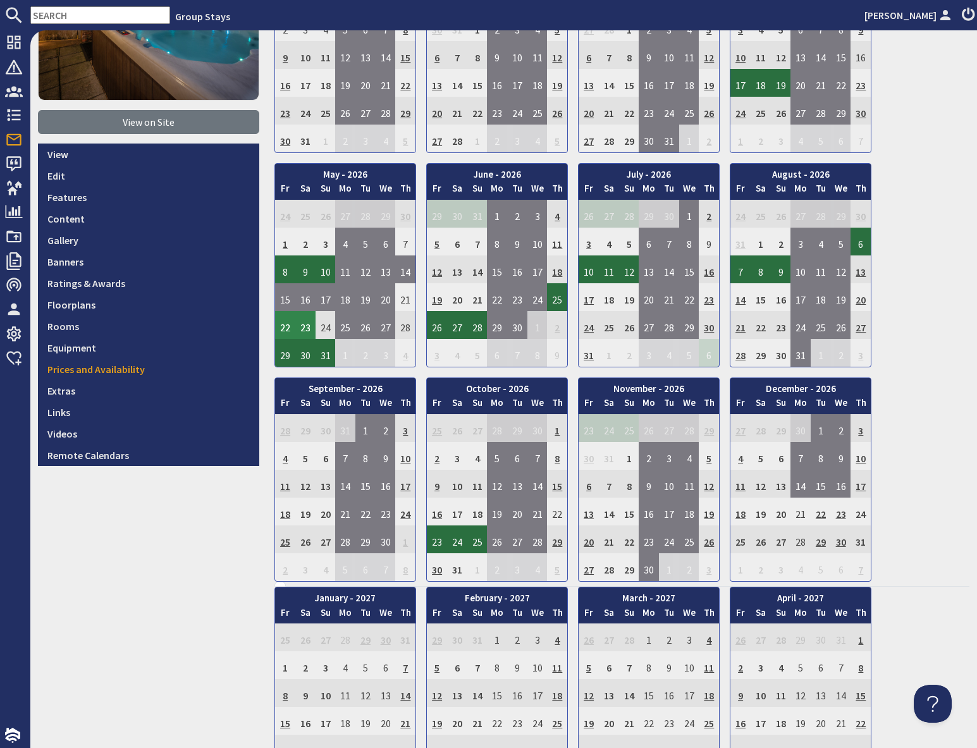
click at [285, 327] on td "22" at bounding box center [285, 325] width 20 height 28
click at [283, 382] on link "View booking" at bounding box center [278, 383] width 66 height 13
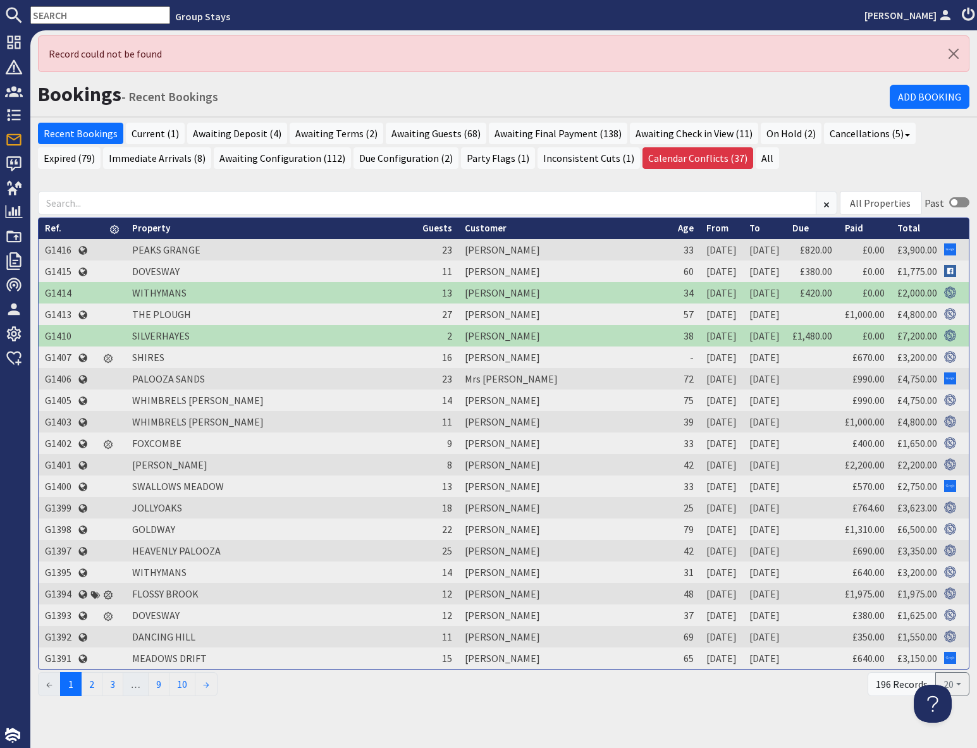
click at [62, 15] on input "text" at bounding box center [100, 15] width 140 height 18
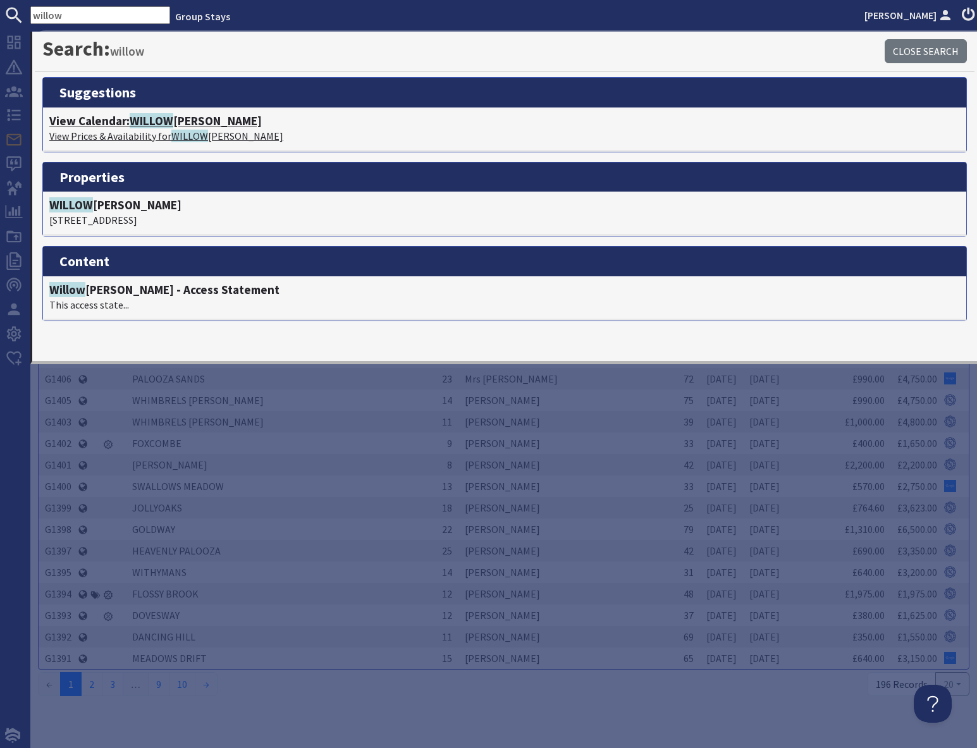
type input "willow"
click at [159, 130] on p "View Prices & Availability for [PERSON_NAME]" at bounding box center [504, 135] width 911 height 15
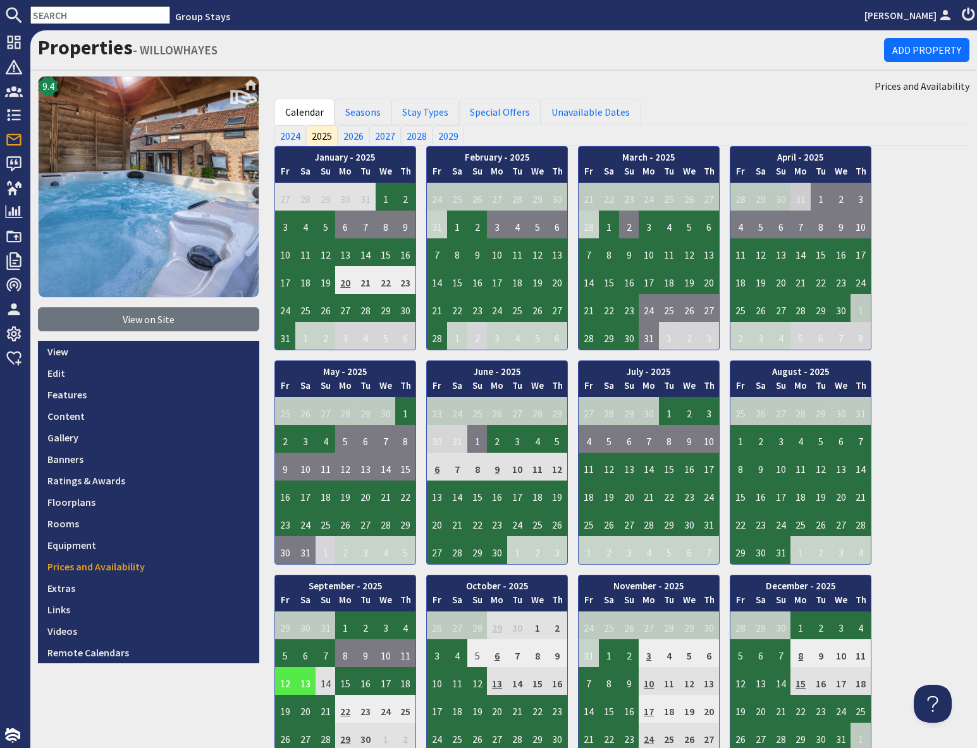
click at [284, 686] on td "12" at bounding box center [285, 681] width 20 height 28
click at [280, 622] on link "View booking" at bounding box center [279, 623] width 66 height 13
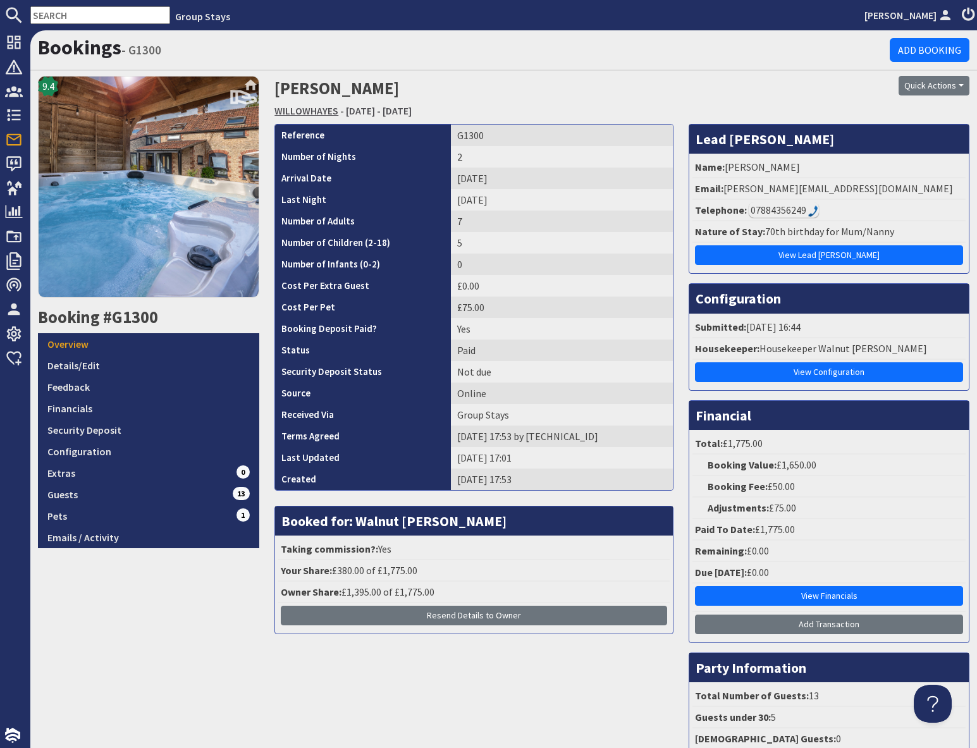
click at [321, 112] on link "WILLOWHAYES" at bounding box center [307, 110] width 64 height 13
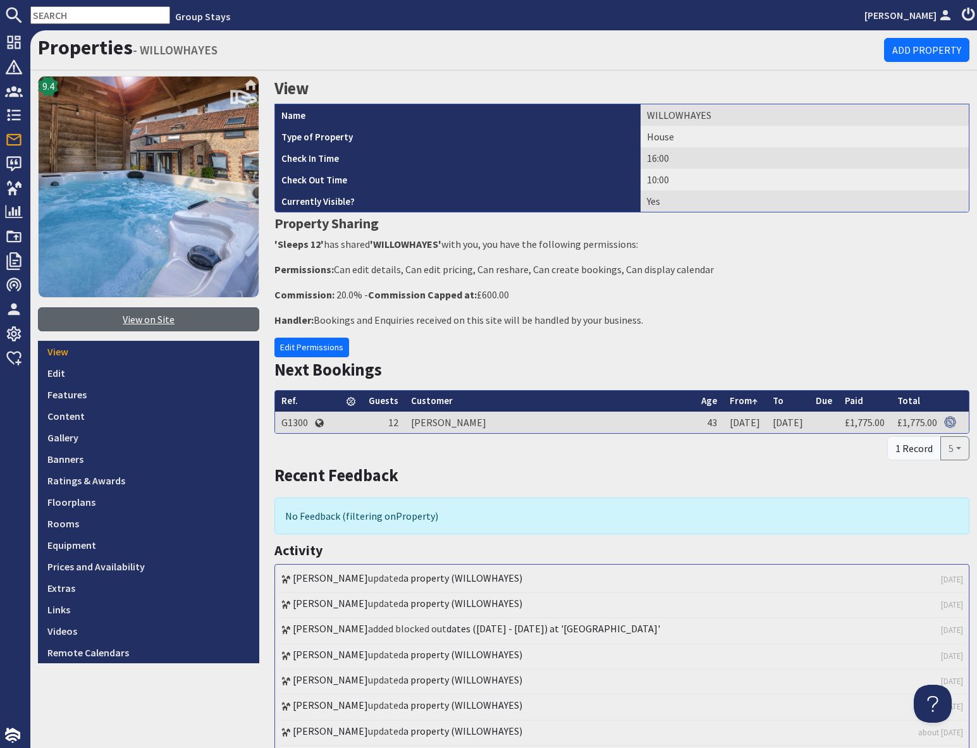
click at [152, 318] on link "View on Site" at bounding box center [148, 319] width 221 height 24
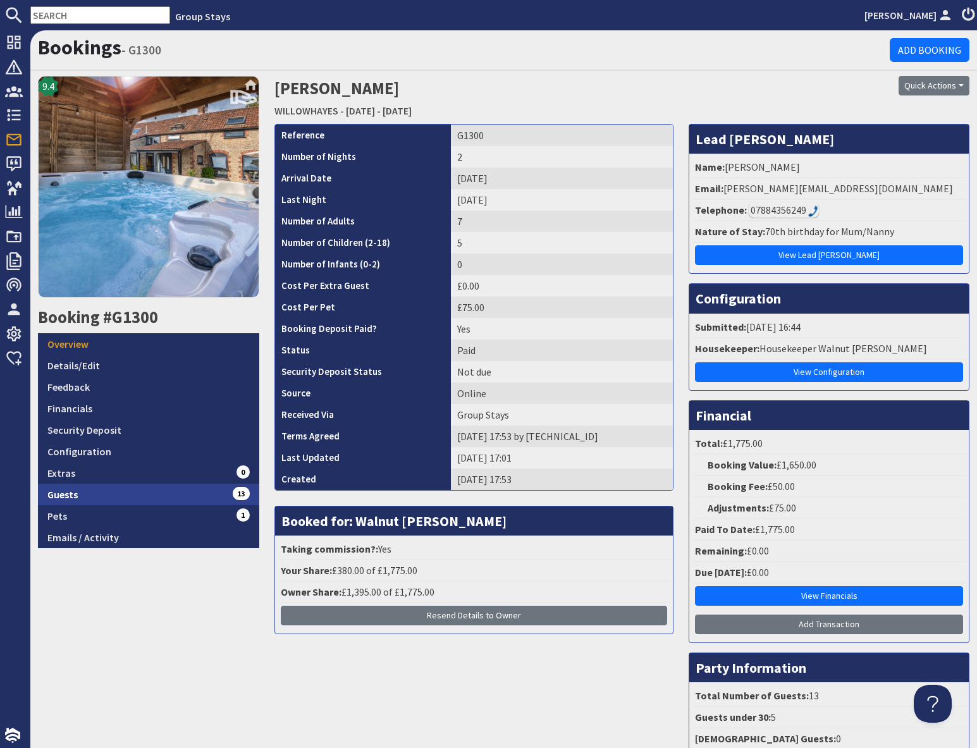
click at [154, 498] on link "Guests 13" at bounding box center [148, 495] width 221 height 22
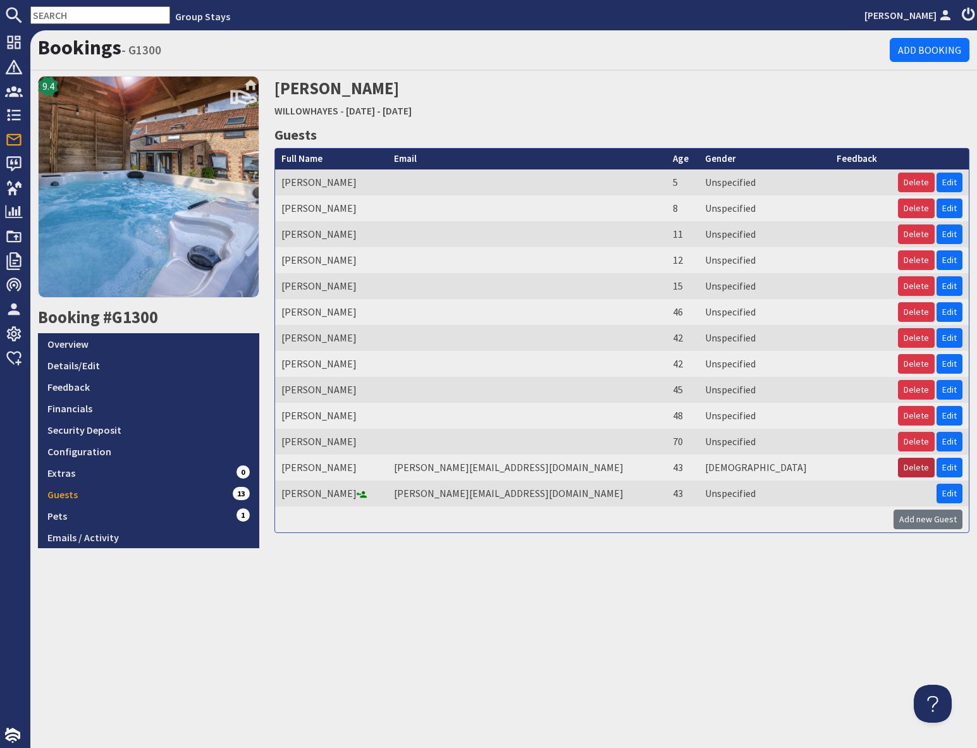
click at [913, 469] on button "Delete" at bounding box center [916, 468] width 37 height 20
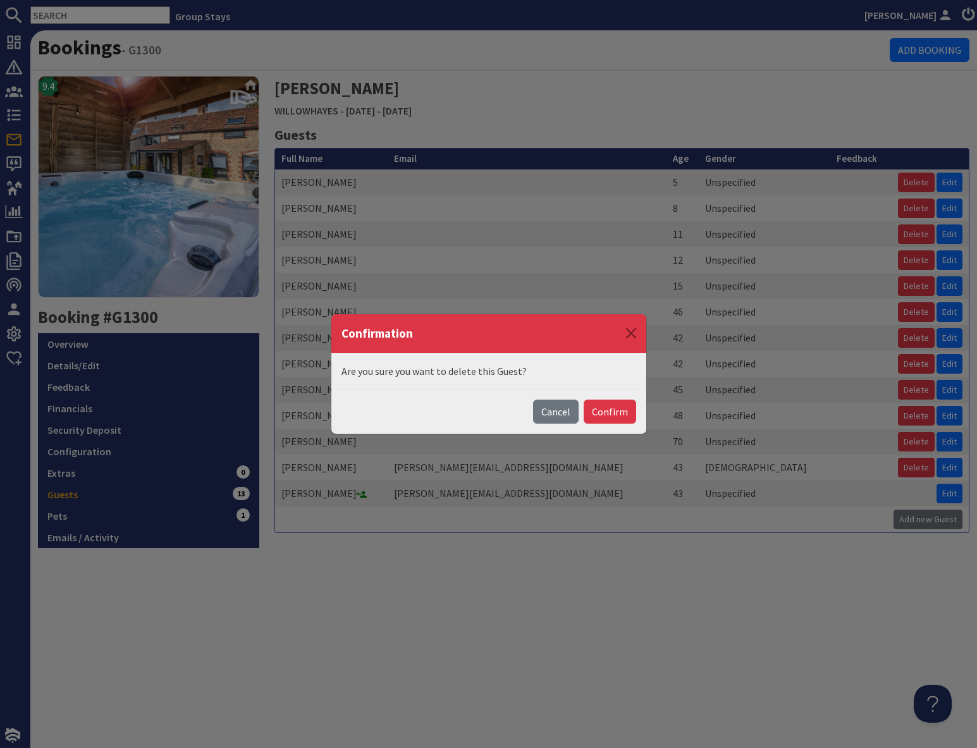
drag, startPoint x: 600, startPoint y: 414, endPoint x: 618, endPoint y: 416, distance: 18.5
click at [600, 414] on button "Confirm" at bounding box center [610, 412] width 53 height 24
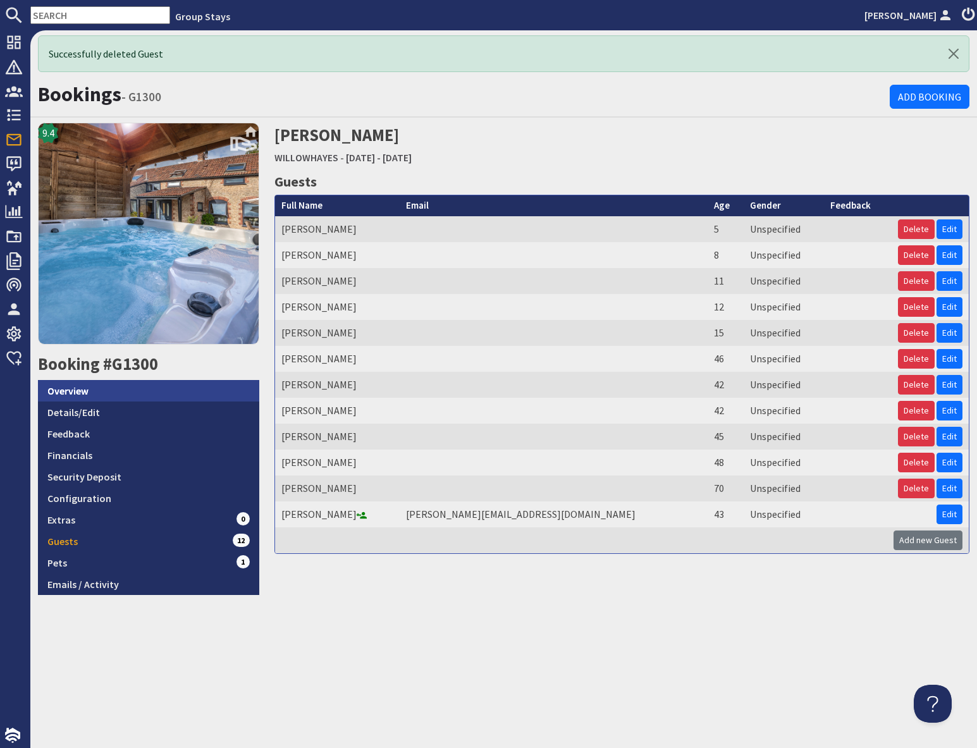
click at [80, 392] on link "Overview" at bounding box center [148, 391] width 221 height 22
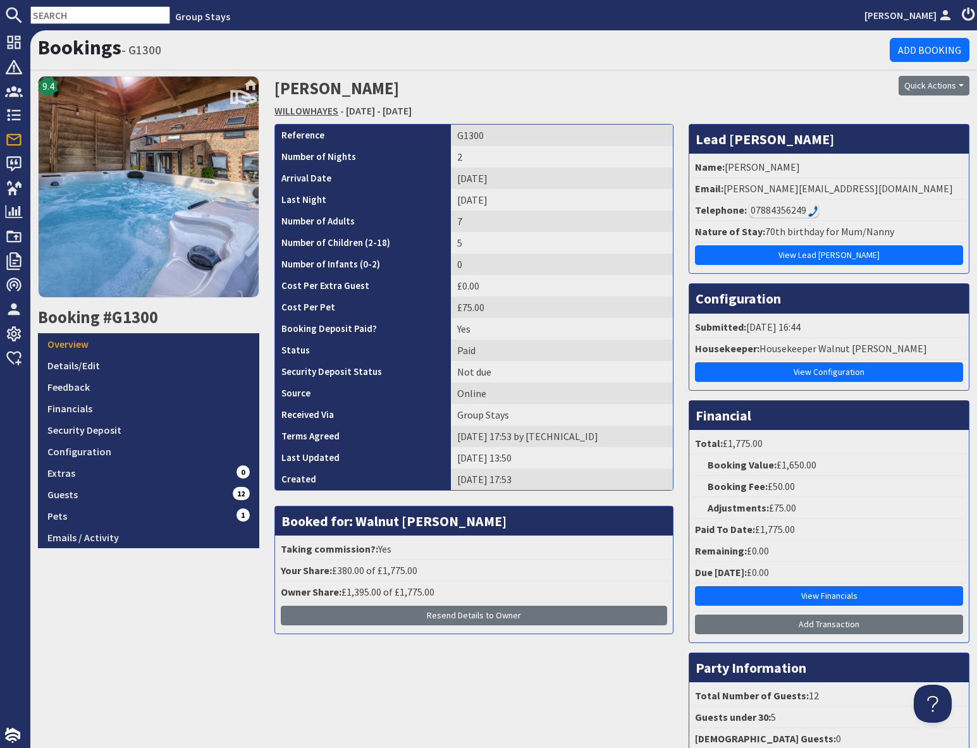
click at [300, 114] on link "WILLOWHAYES" at bounding box center [307, 110] width 64 height 13
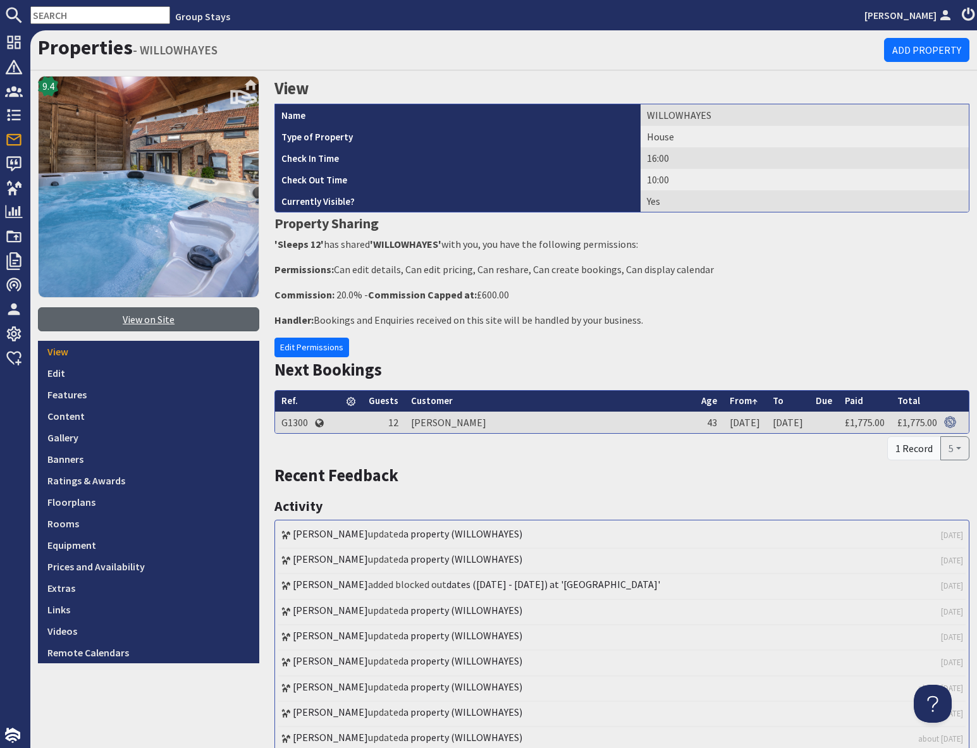
click at [123, 321] on link "View on Site" at bounding box center [148, 319] width 221 height 24
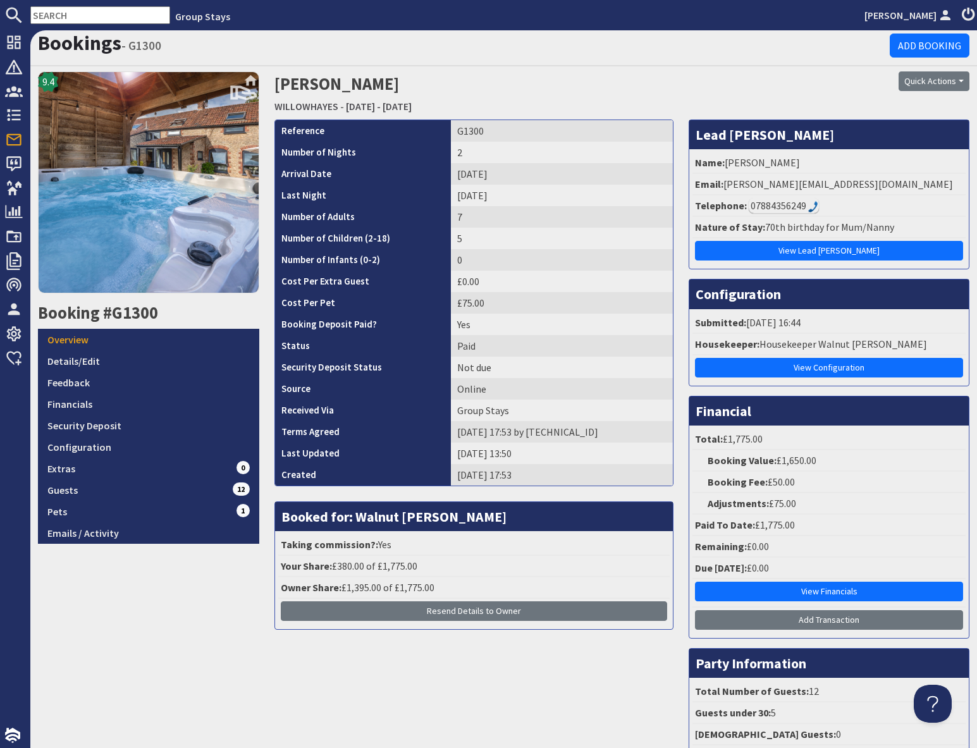
scroll to position [6, 0]
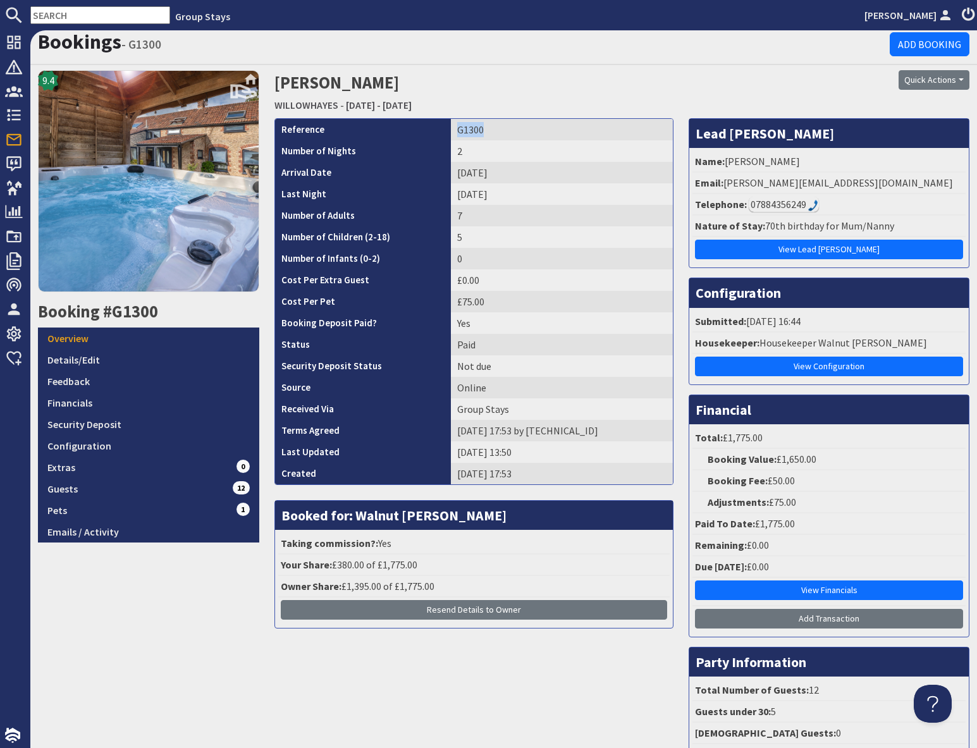
drag, startPoint x: 452, startPoint y: 130, endPoint x: 512, endPoint y: 130, distance: 59.5
click at [512, 130] on td "G1300" at bounding box center [562, 130] width 222 height 22
copy td "G1300"
click at [98, 18] on input "text" at bounding box center [100, 15] width 140 height 18
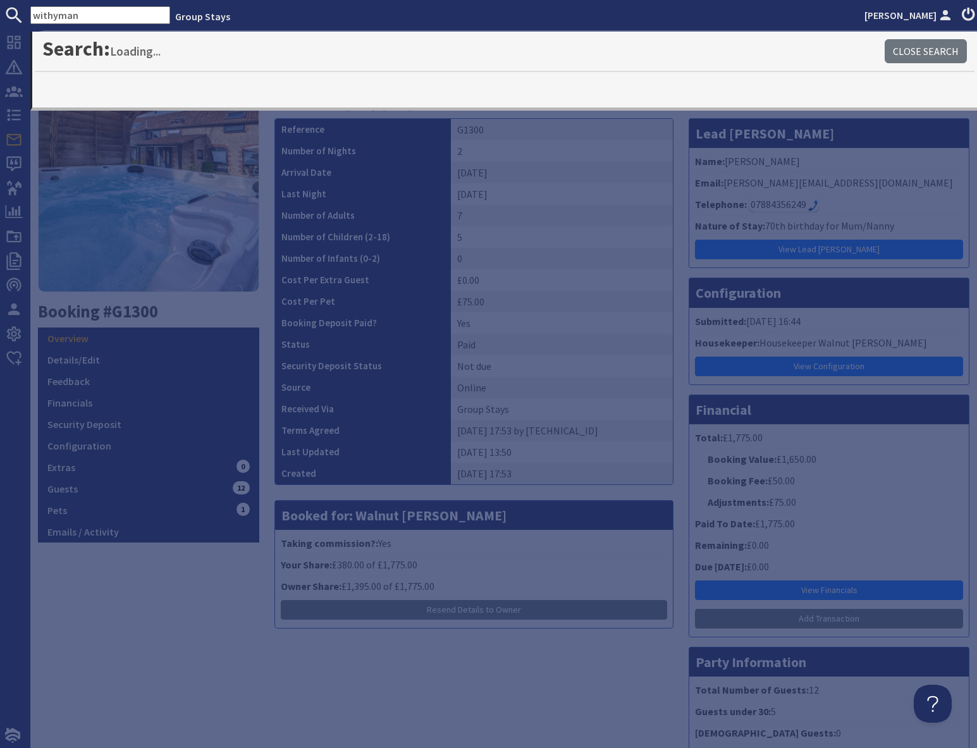
type input "withyman"
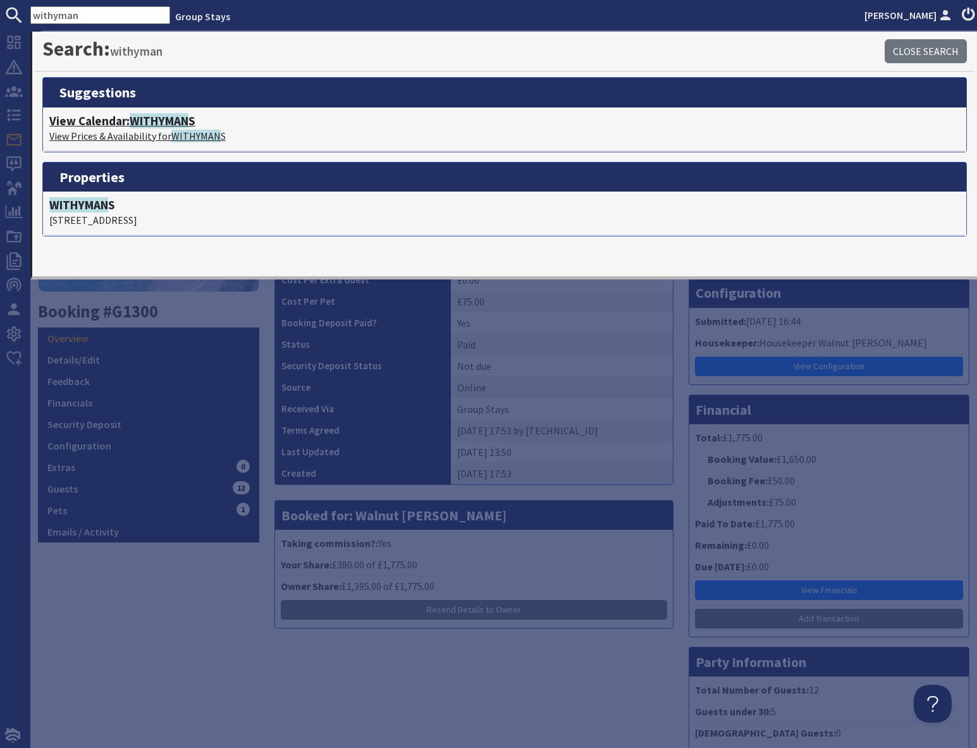
click at [157, 134] on p "View Prices & Availability for WITHYMAN S" at bounding box center [504, 135] width 911 height 15
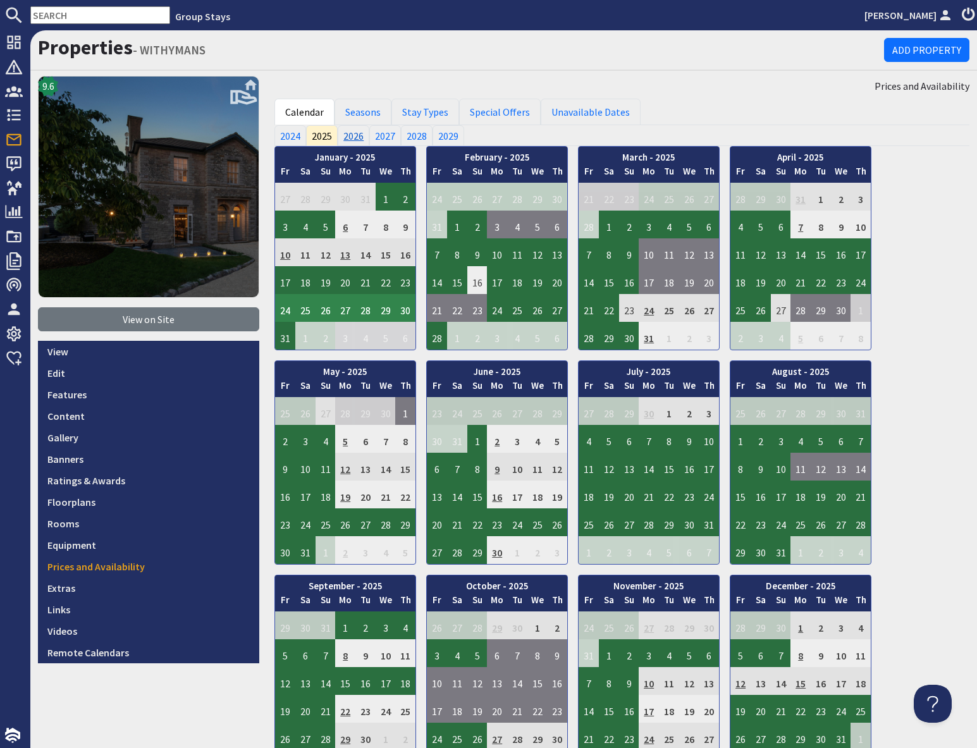
click at [352, 135] on link "2026" at bounding box center [354, 135] width 32 height 20
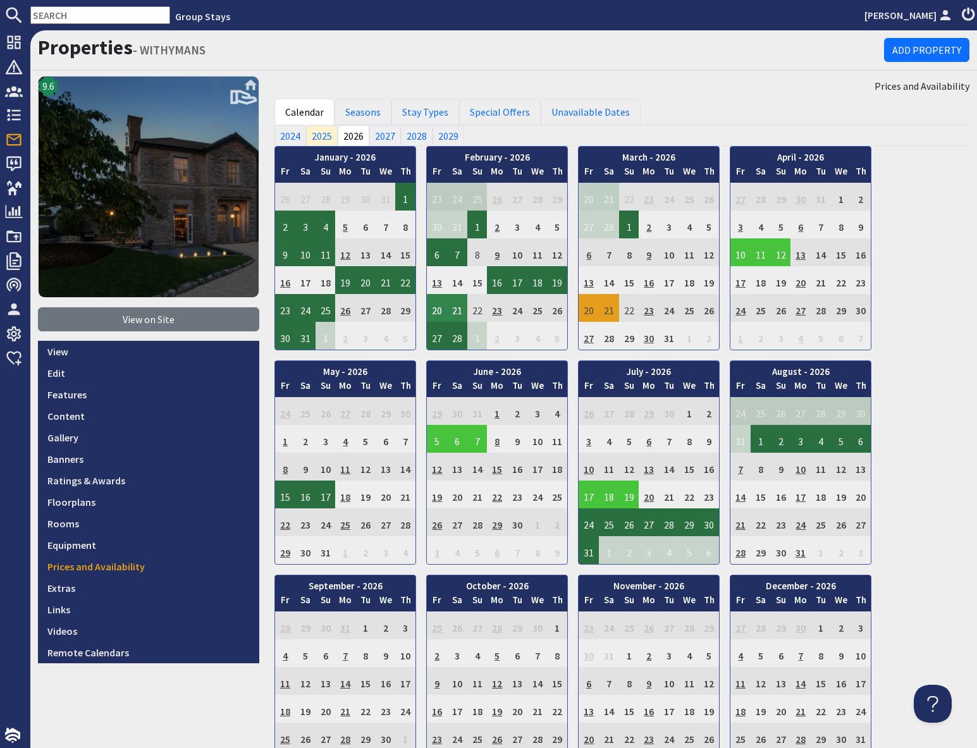
click at [438, 311] on td "20" at bounding box center [437, 308] width 20 height 28
click at [426, 368] on link "View booking" at bounding box center [430, 366] width 66 height 13
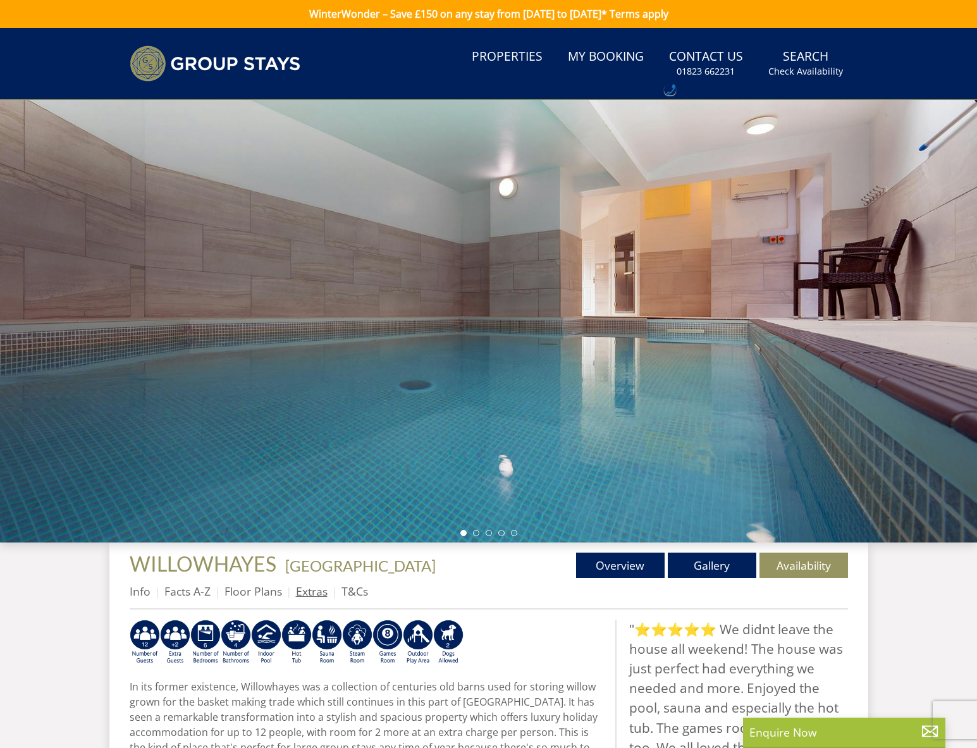
click at [302, 591] on link "Extras" at bounding box center [312, 591] width 32 height 15
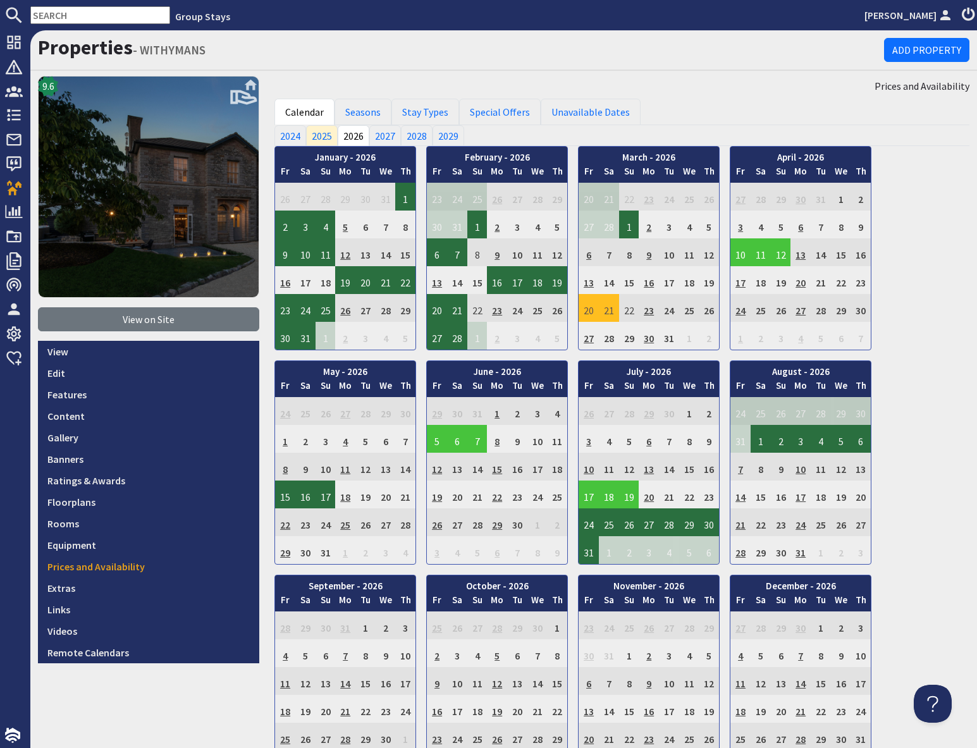
click at [592, 312] on td "20" at bounding box center [589, 308] width 20 height 28
click at [593, 368] on link "View booking" at bounding box center [581, 366] width 66 height 13
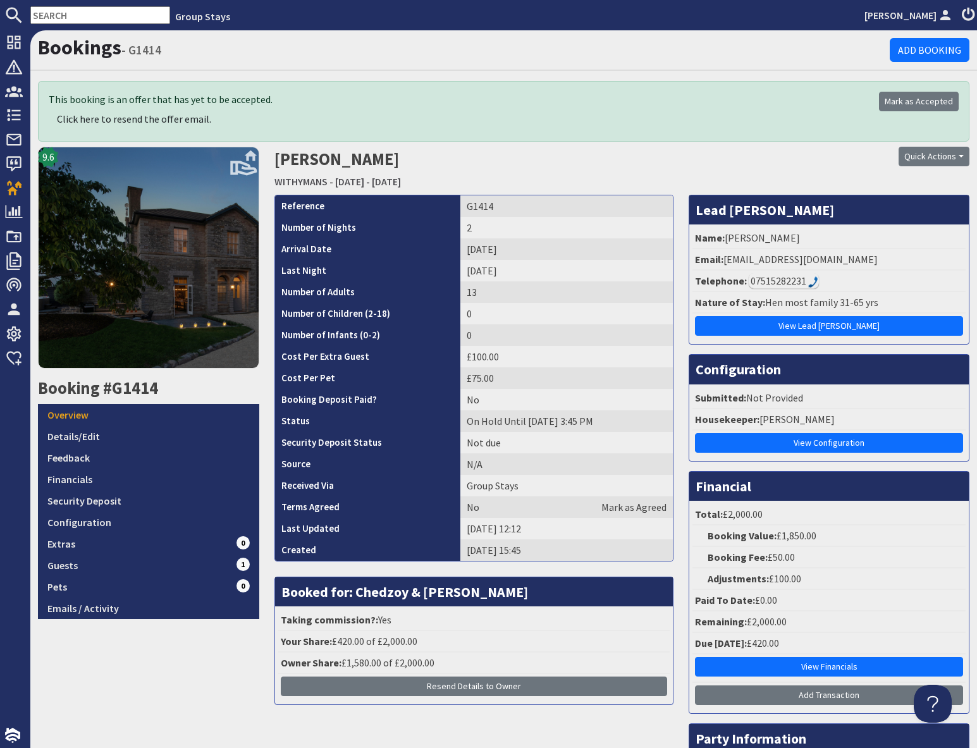
click at [102, 16] on input "text" at bounding box center [100, 15] width 140 height 18
paste input "lucy_radford96@hotmail.co.uk"
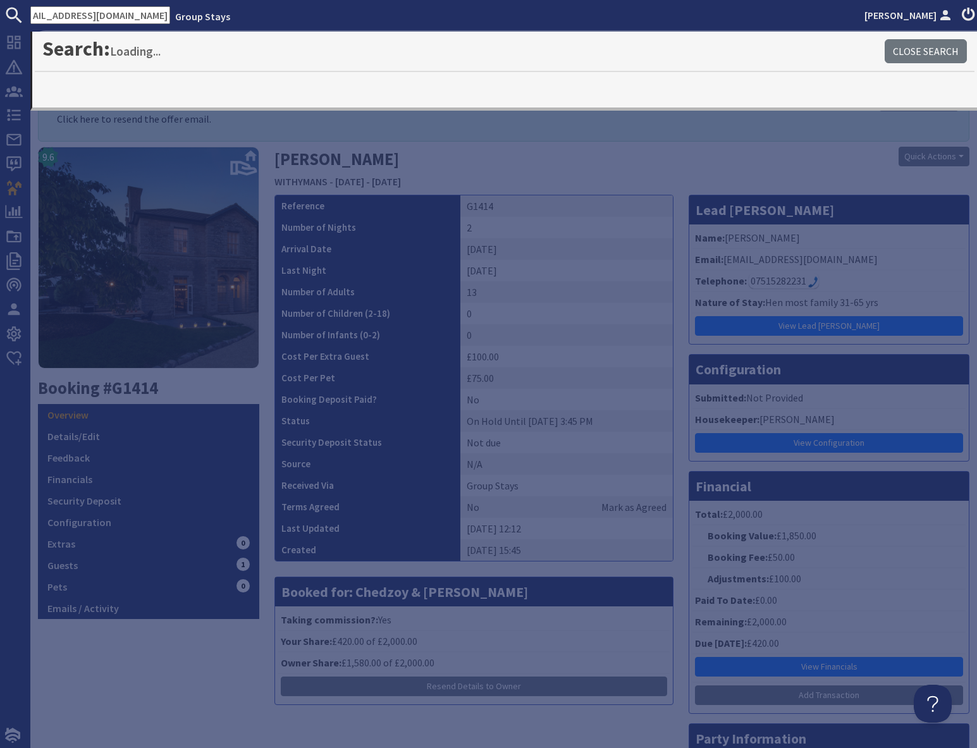
type input "lucy_radford96@hotmail.co.uk"
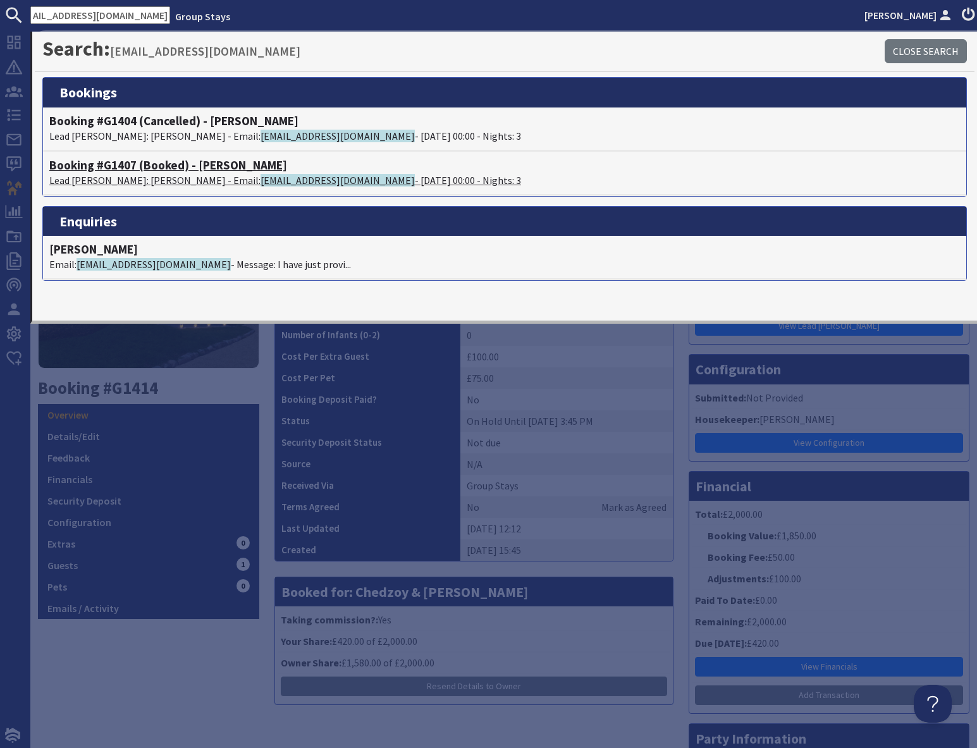
scroll to position [0, 0]
click at [152, 170] on h4 "Booking #G1407 (Booked) - SHIRES" at bounding box center [504, 165] width 911 height 15
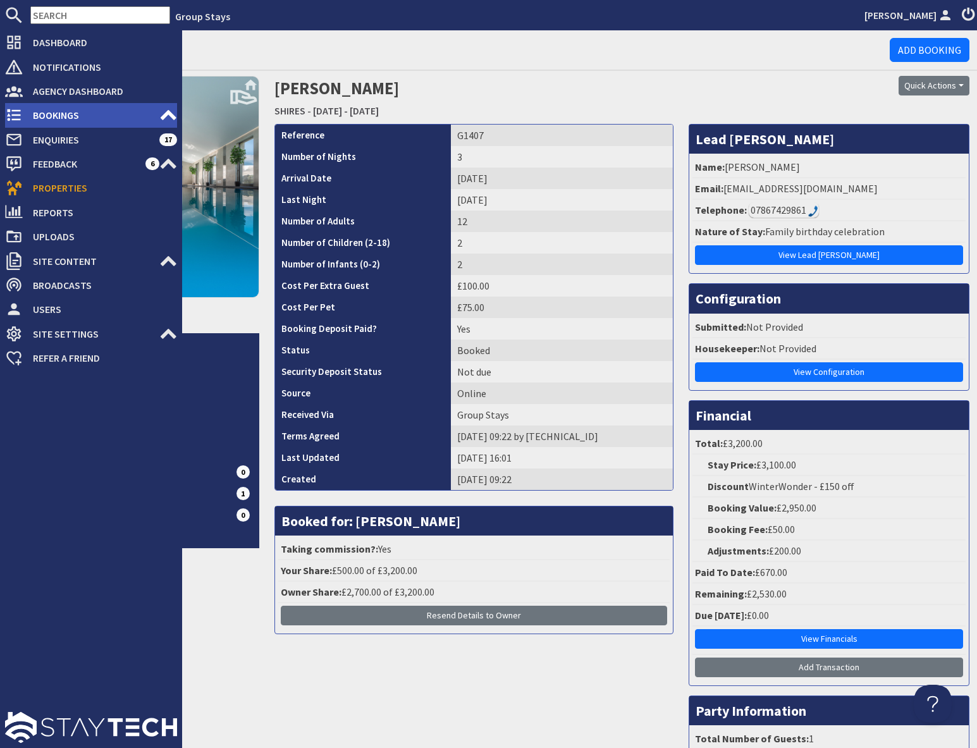
click at [71, 113] on span "Bookings" at bounding box center [91, 115] width 137 height 20
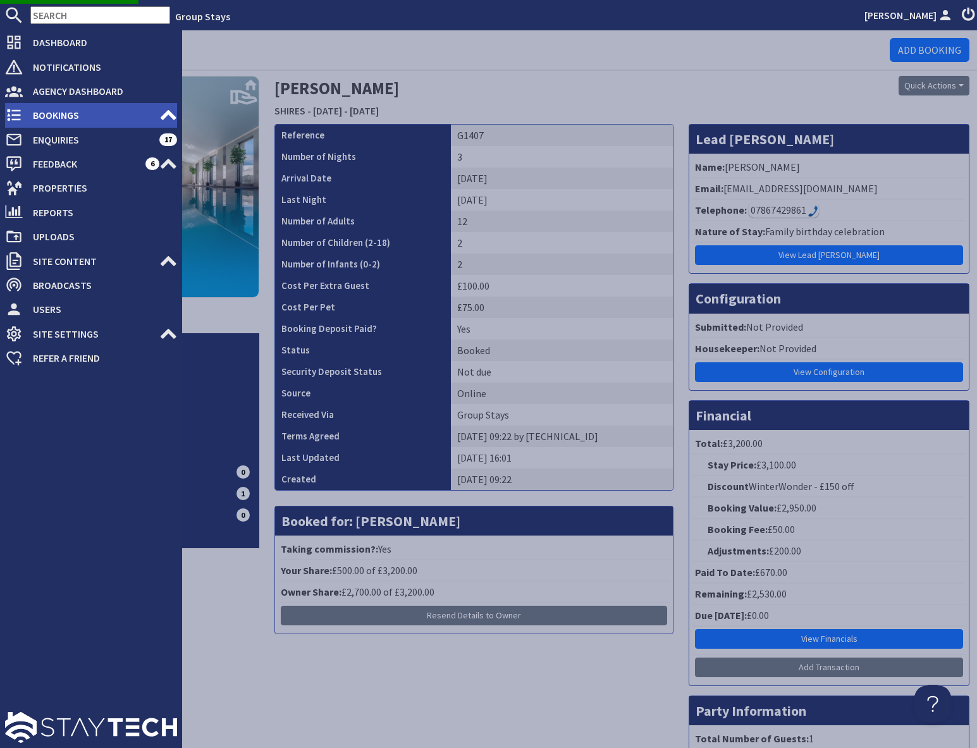
click at [168, 113] on use at bounding box center [169, 115] width 16 height 10
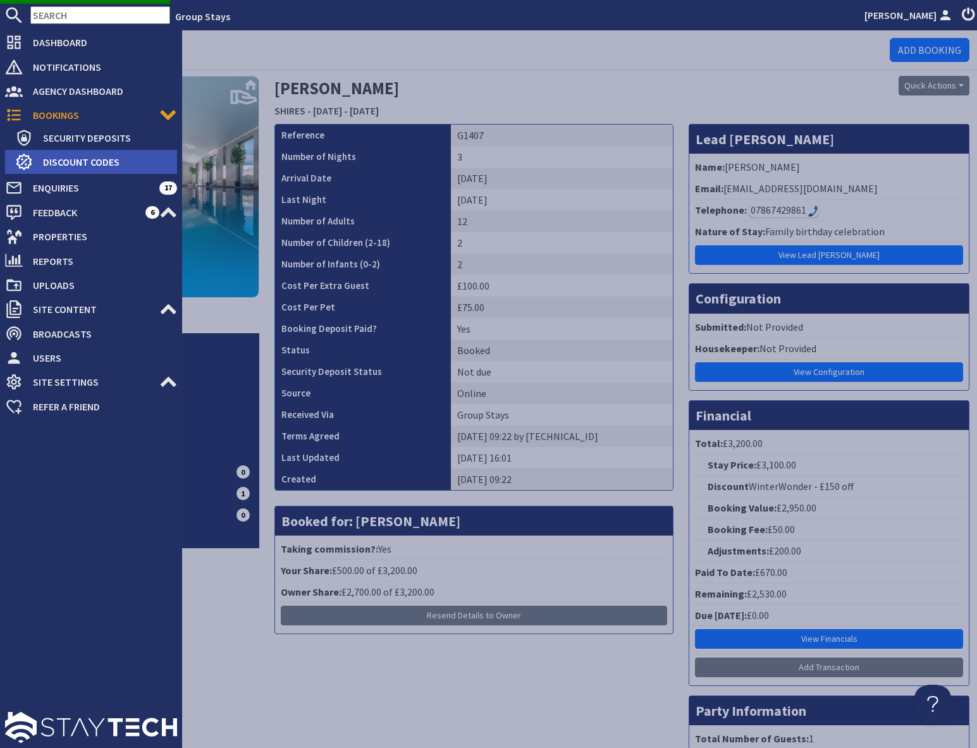
click at [110, 158] on span "Discount Codes" at bounding box center [105, 162] width 144 height 20
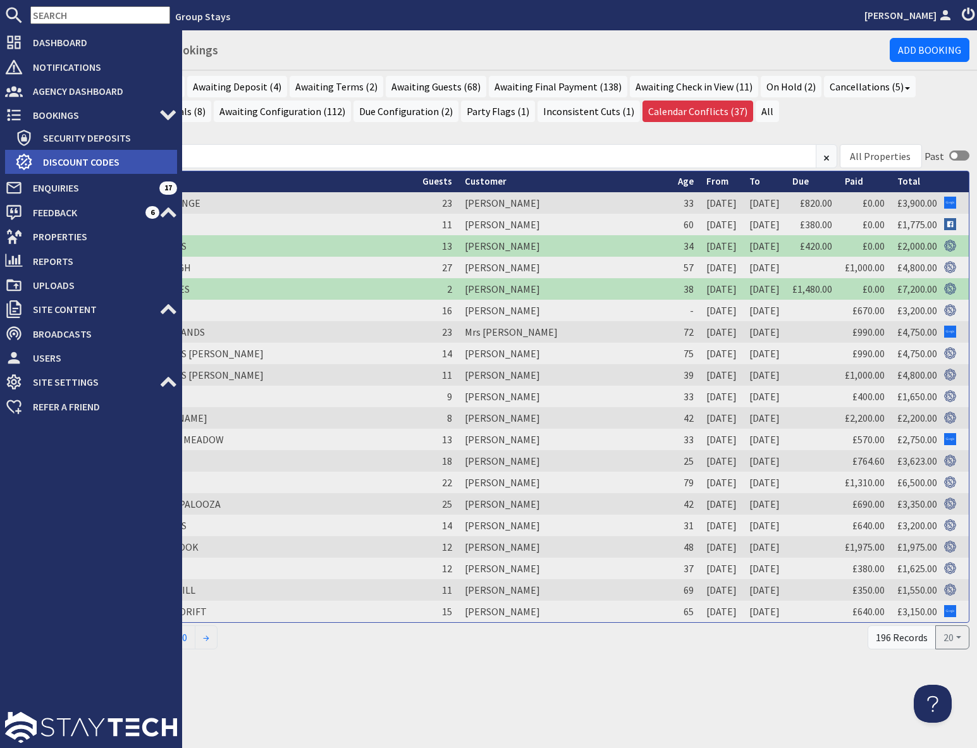
drag, startPoint x: 96, startPoint y: 163, endPoint x: 110, endPoint y: 163, distance: 14.5
click at [96, 163] on span "Discount Codes" at bounding box center [105, 162] width 144 height 20
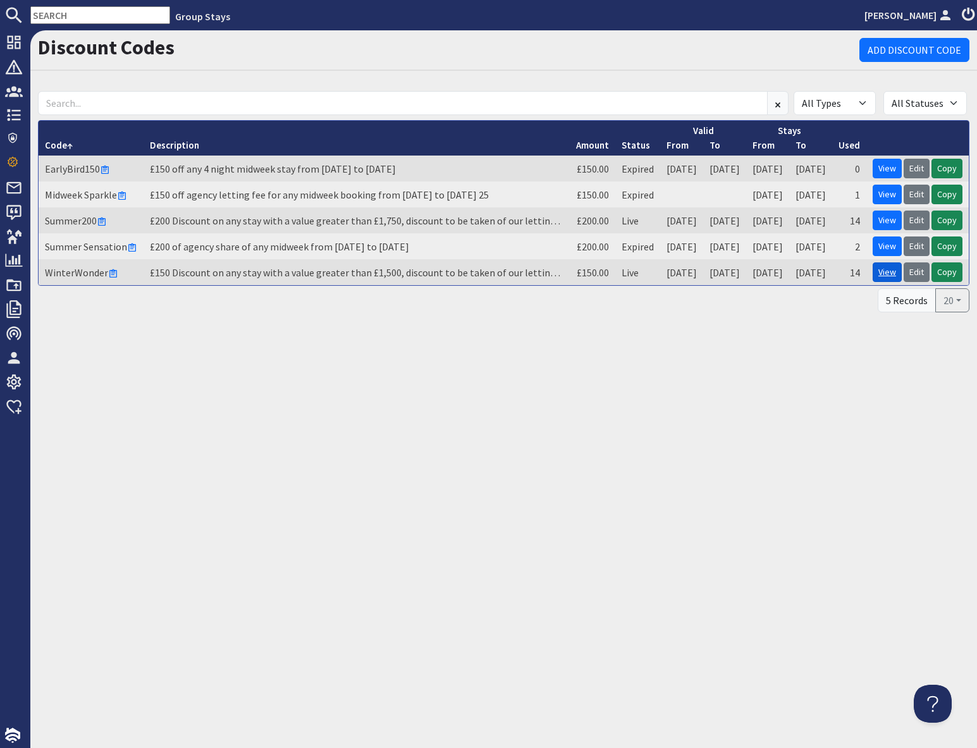
click at [890, 277] on link "View" at bounding box center [887, 273] width 29 height 20
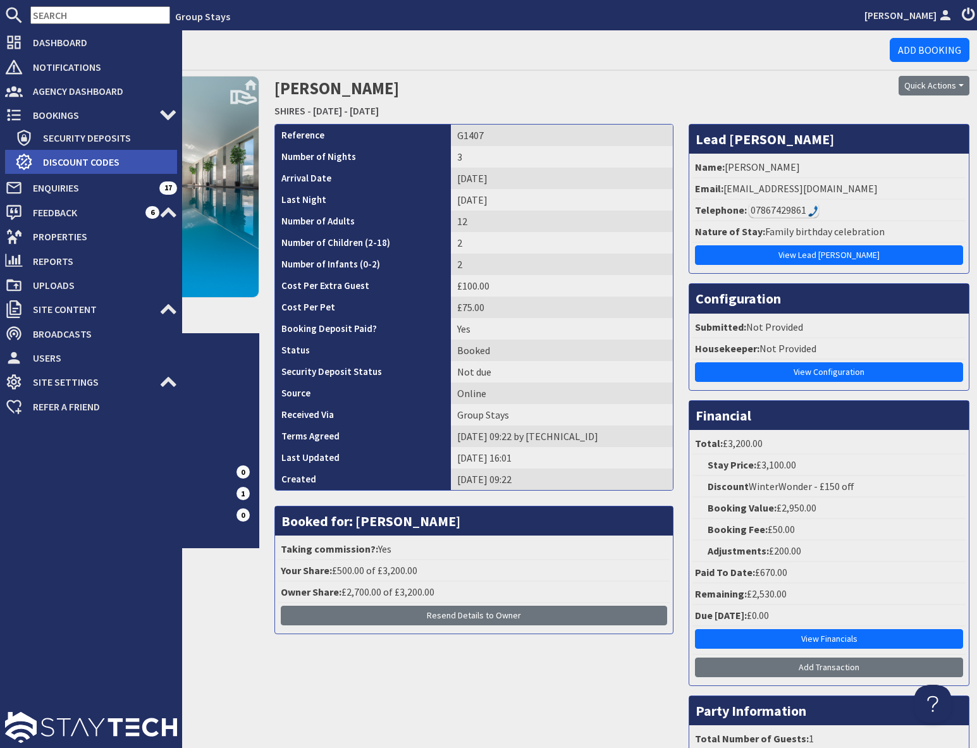
click at [61, 159] on span "Discount Codes" at bounding box center [105, 162] width 144 height 20
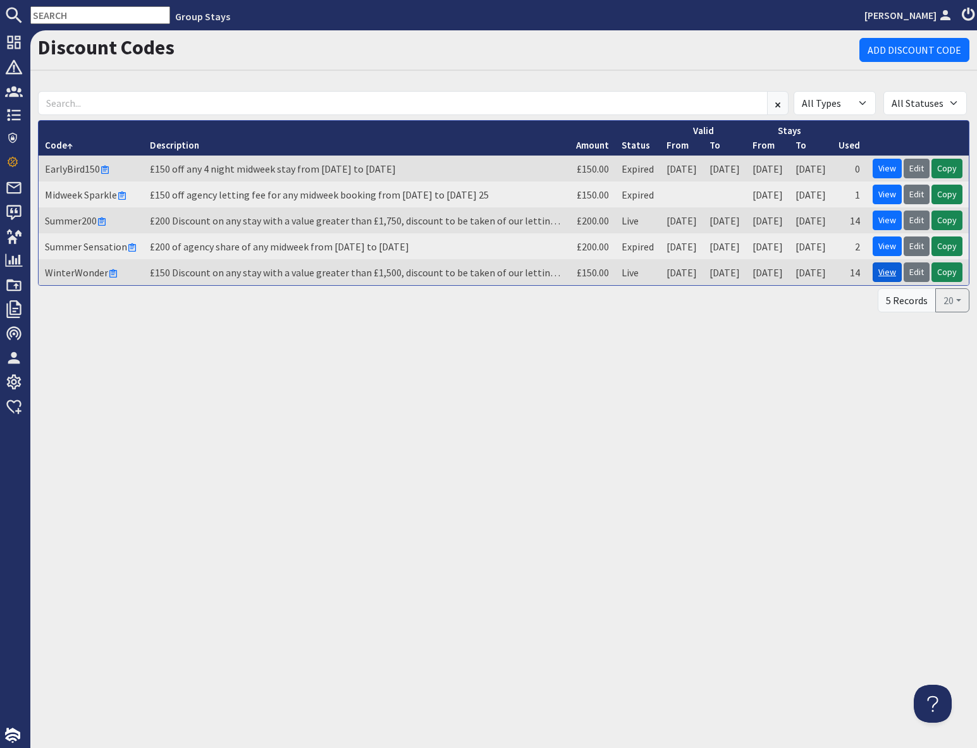
click at [881, 273] on link "View" at bounding box center [887, 273] width 29 height 20
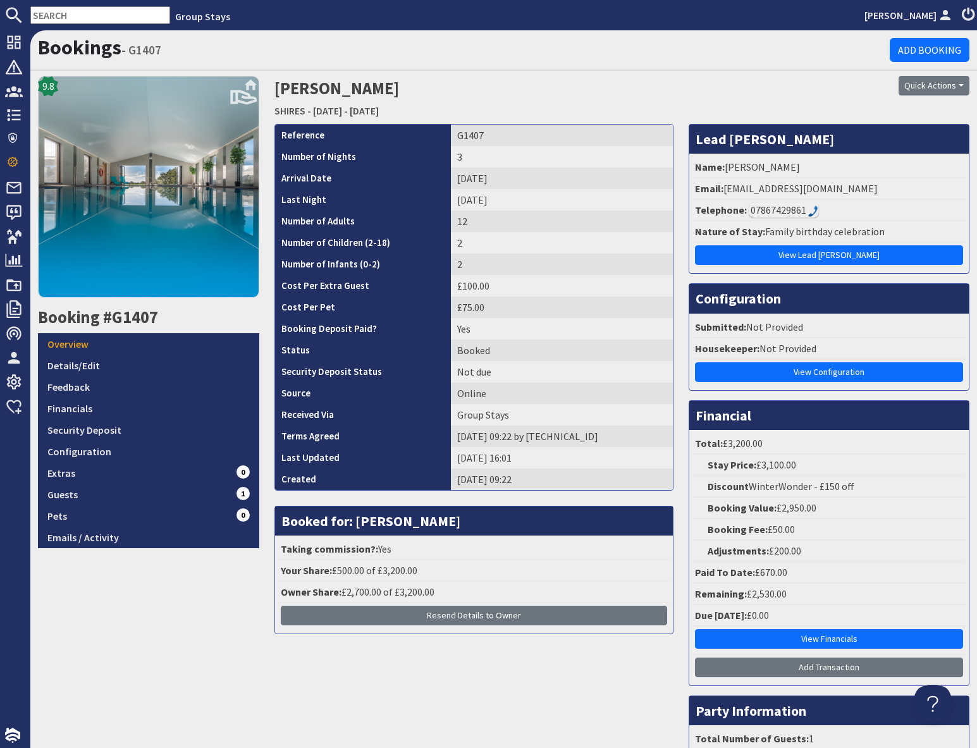
click at [52, 15] on input "text" at bounding box center [100, 15] width 140 height 18
paste input "lucy_radford96@hotmail.co.uk"
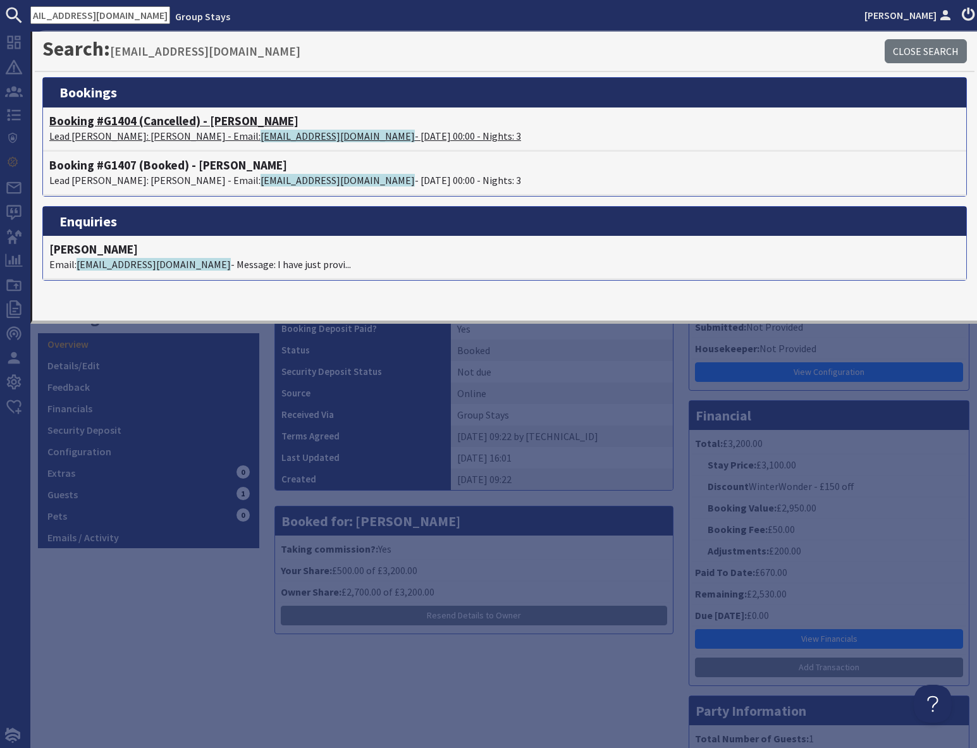
type input "lucy_radford96@hotmail.co.uk"
click at [261, 135] on span "lucy_radford96@hotmail.co.uk" at bounding box center [338, 136] width 154 height 13
click at [159, 571] on div "9.8 Booking #G1407 Overview Details/Edit Feedback Financials Security Deposit C…" at bounding box center [148, 451] width 237 height 751
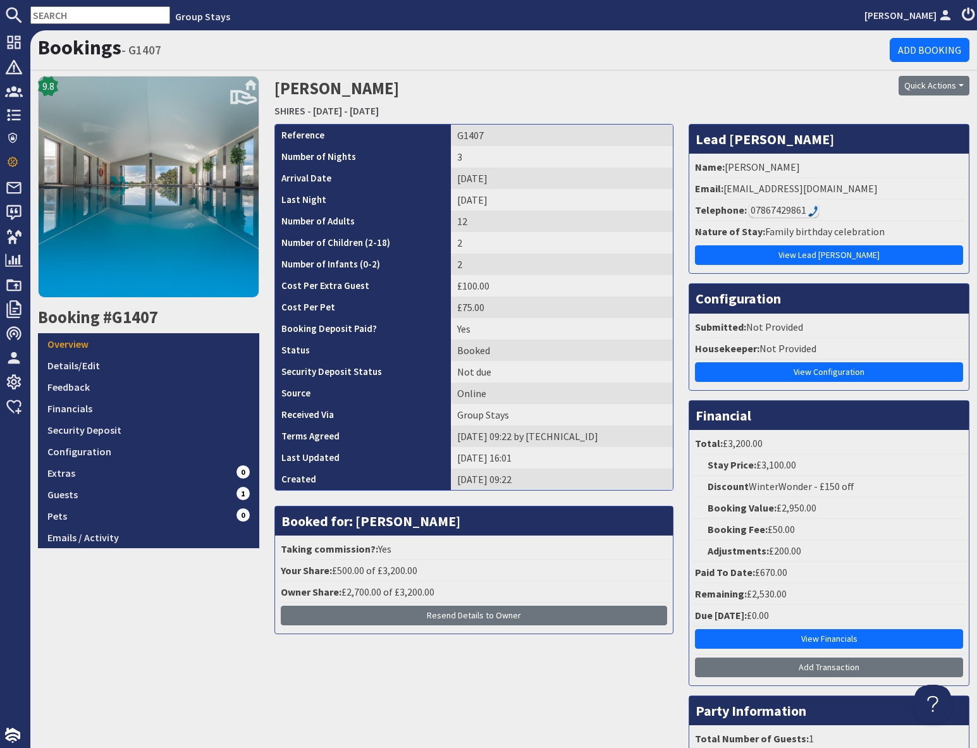
click at [87, 15] on input "text" at bounding box center [100, 15] width 140 height 18
paste input "vonnisteer@hotmail.com"
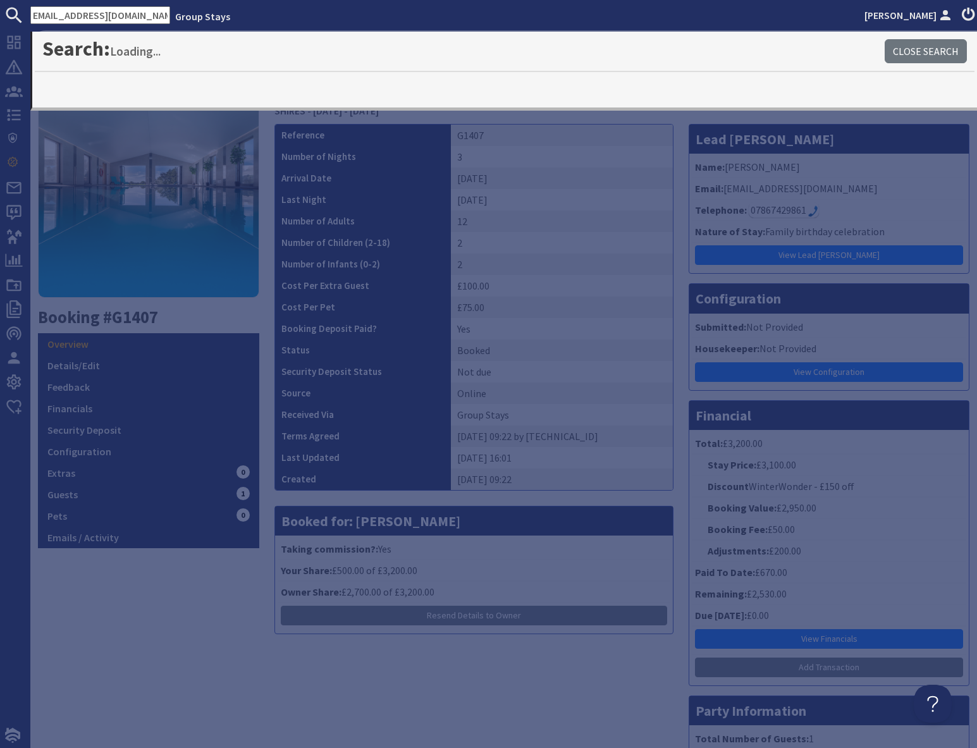
type input "vonnisteer@hotmail.com"
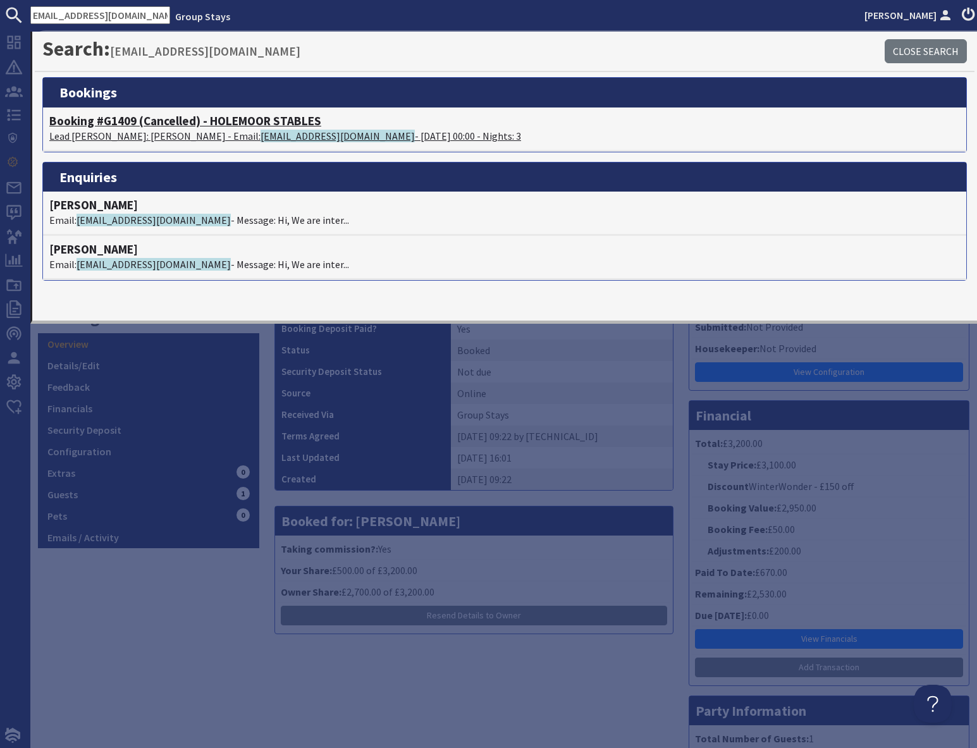
scroll to position [0, 0]
click at [180, 130] on p "Lead Booker: Vonni Steer - Email: vonnisteer@hotmail.com - 01/05/2026 00:00 - N…" at bounding box center [504, 135] width 911 height 15
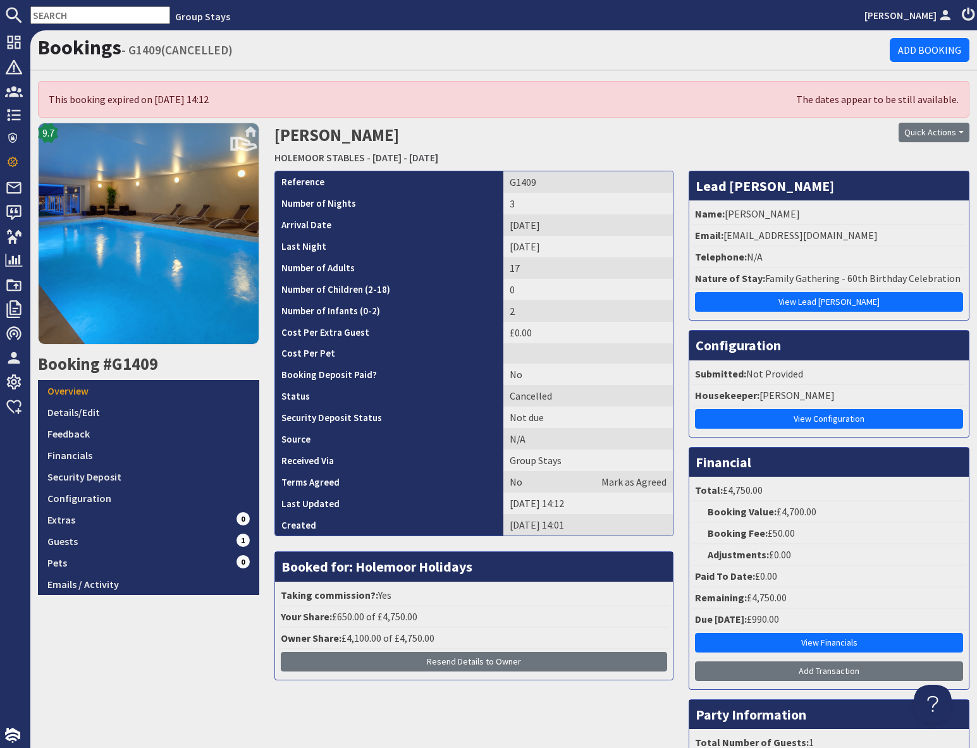
click at [855, 159] on div "Quick Actions Send Booking Update Rebook Uncancel Booking Print" at bounding box center [859, 146] width 237 height 47
click at [922, 133] on button "Quick Actions" at bounding box center [934, 133] width 71 height 20
click at [900, 204] on link "Uncancel Booking" at bounding box center [912, 200] width 113 height 20
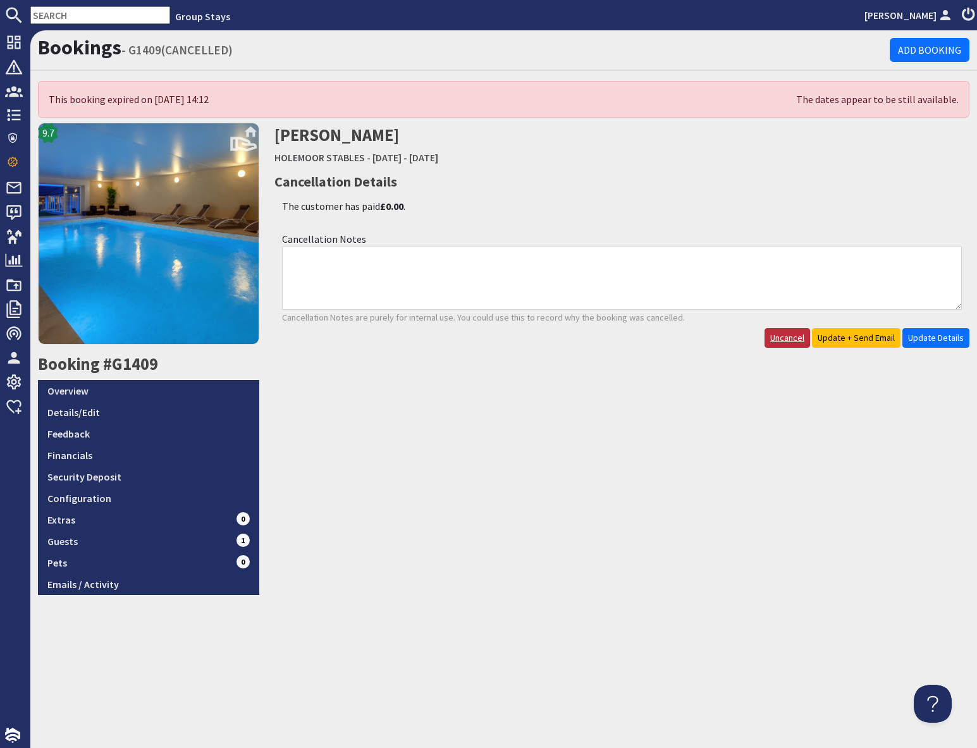
click at [781, 341] on link "Uncancel" at bounding box center [788, 338] width 46 height 20
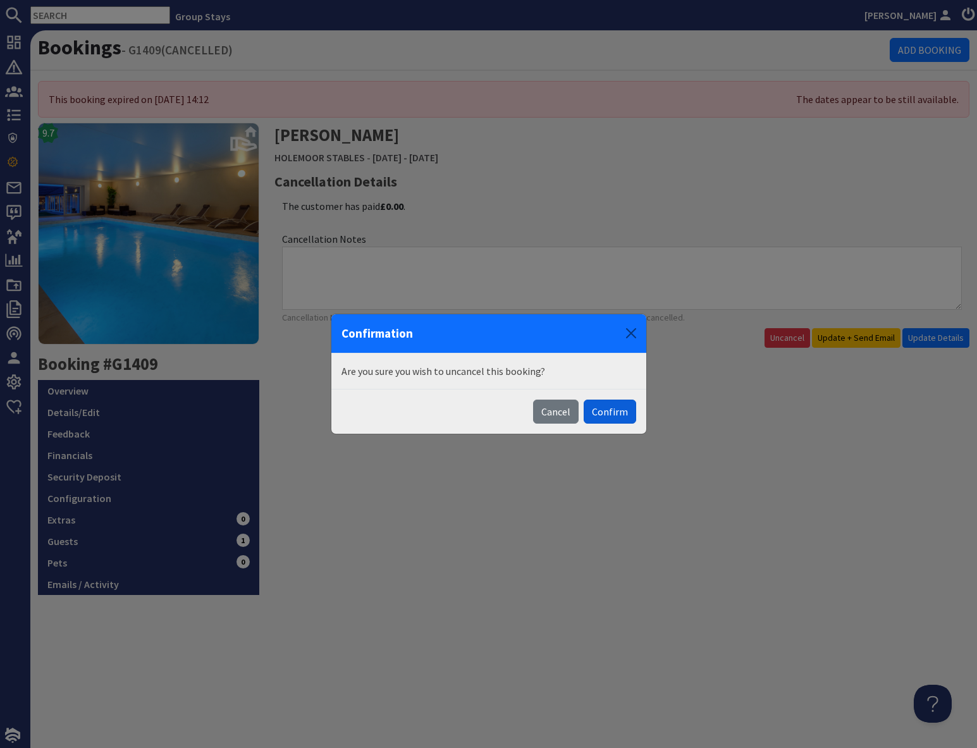
click at [626, 407] on button "Confirm" at bounding box center [610, 412] width 53 height 24
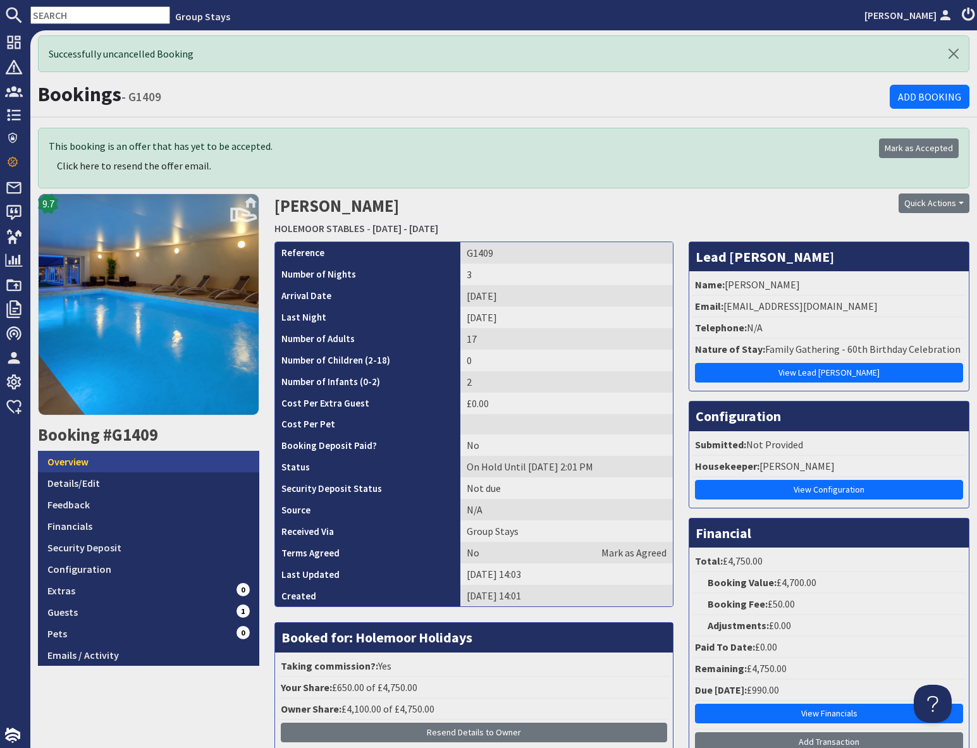
click at [91, 464] on link "Overview" at bounding box center [148, 462] width 221 height 22
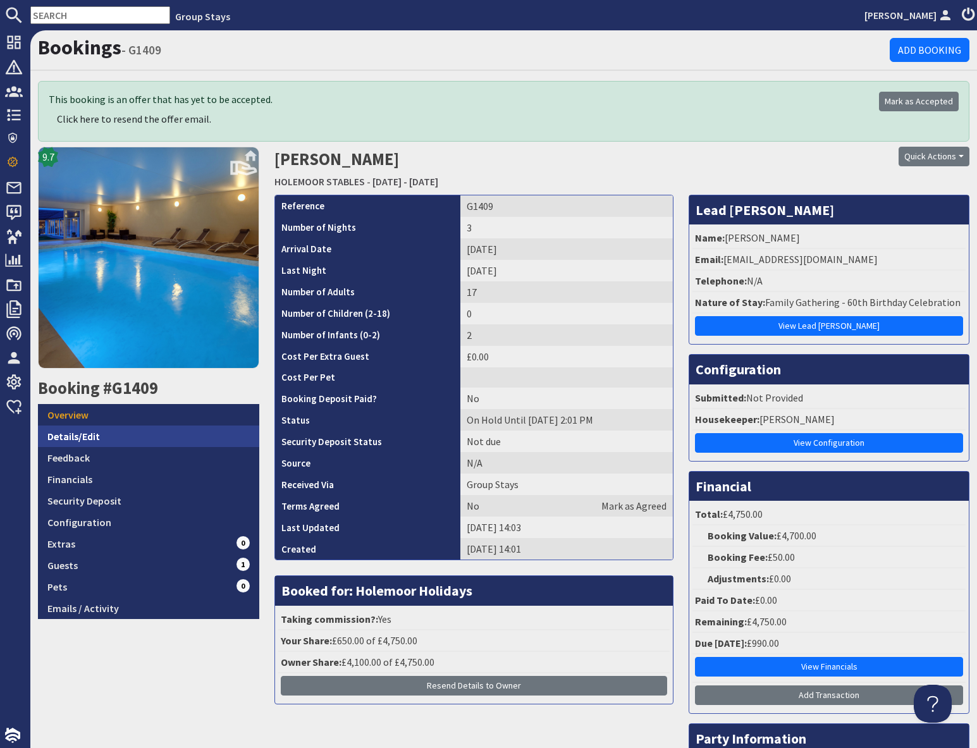
click at [93, 436] on link "Details/Edit" at bounding box center [148, 437] width 221 height 22
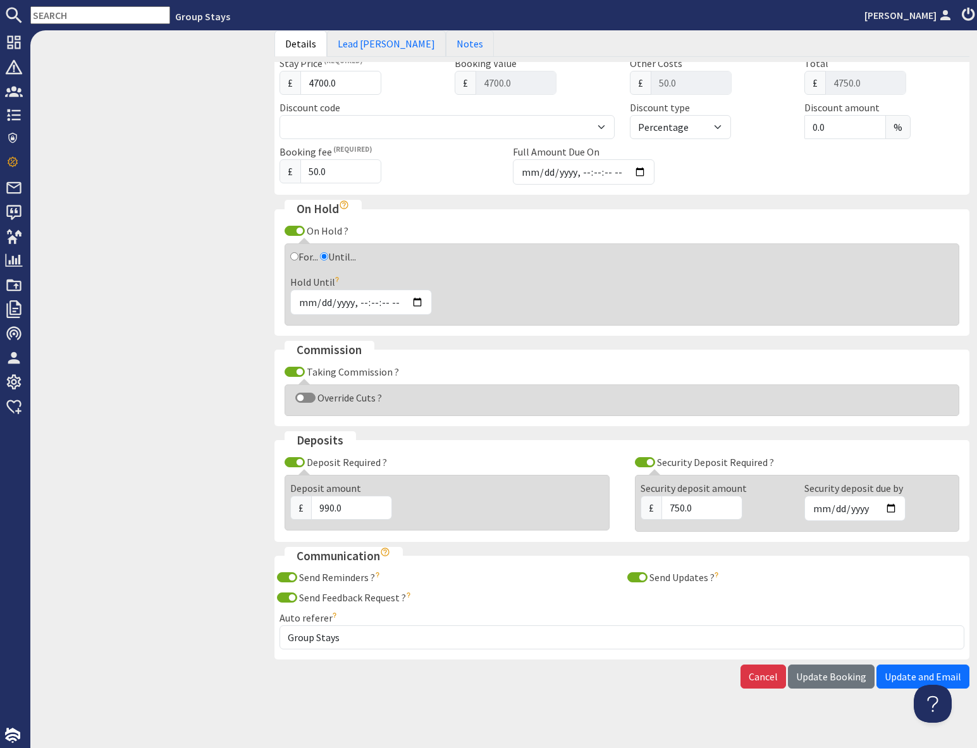
scroll to position [683, 0]
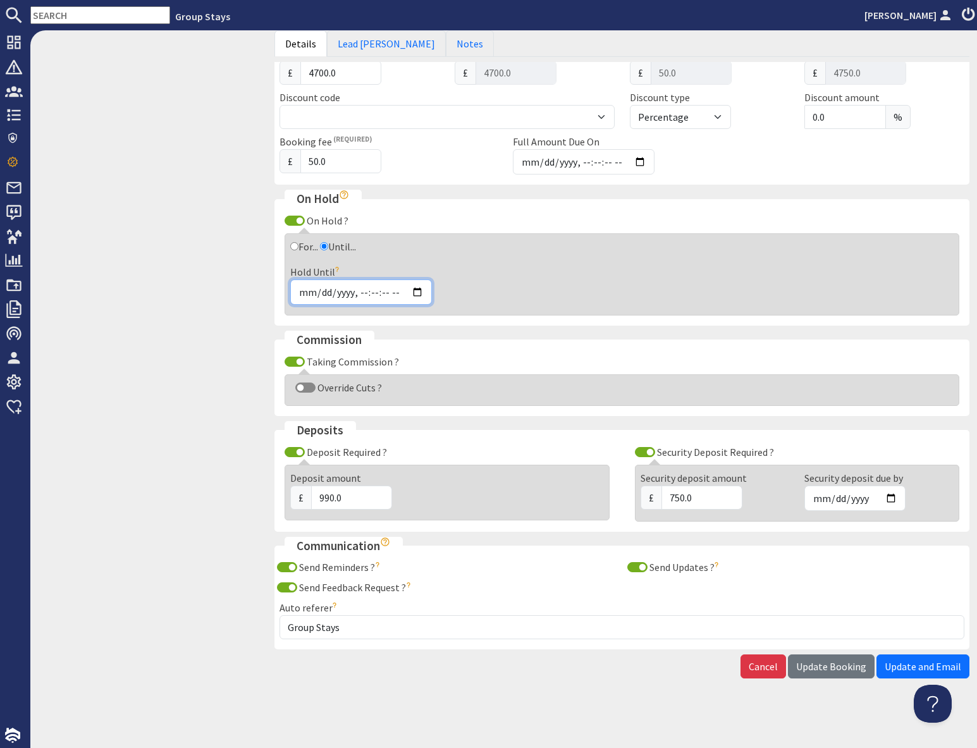
click at [420, 293] on input "Hold Until" at bounding box center [361, 292] width 142 height 25
type input "2025-09-03T20:00"
click at [588, 412] on fieldset "Commission Taking Commission ? Override Cuts ? Owner cut £ 4100.0 Agency cut £ …" at bounding box center [622, 373] width 695 height 85
click at [838, 673] on button "Update Booking" at bounding box center [831, 667] width 87 height 24
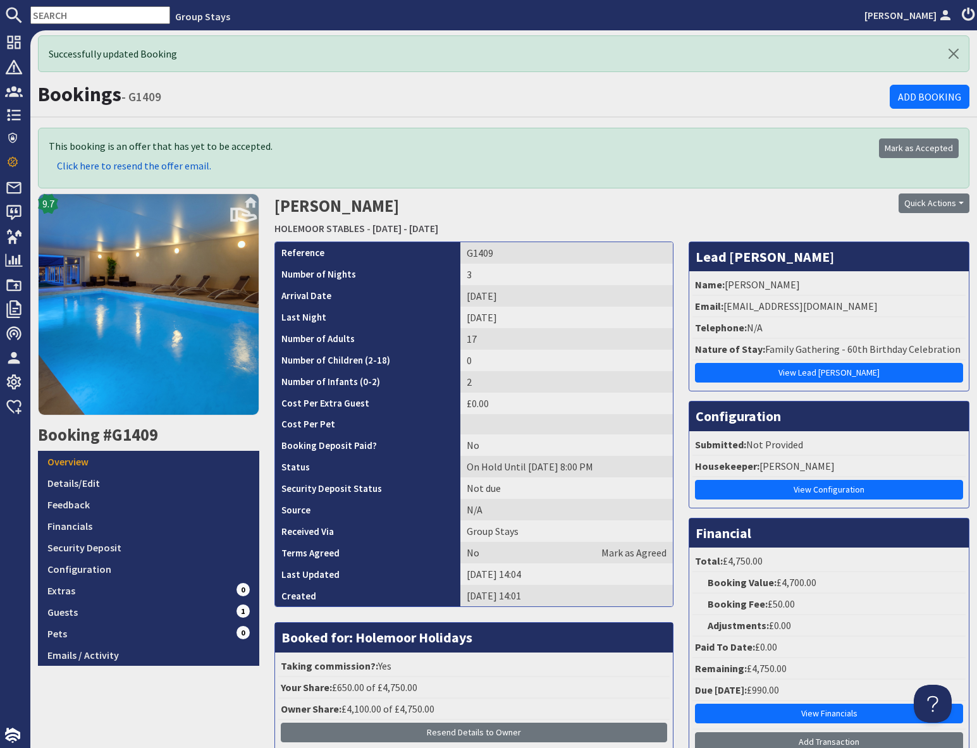
click at [152, 168] on span "Click here to resend the offer email." at bounding box center [134, 165] width 154 height 13
click at [83, 20] on input "text" at bounding box center [100, 15] width 140 height 18
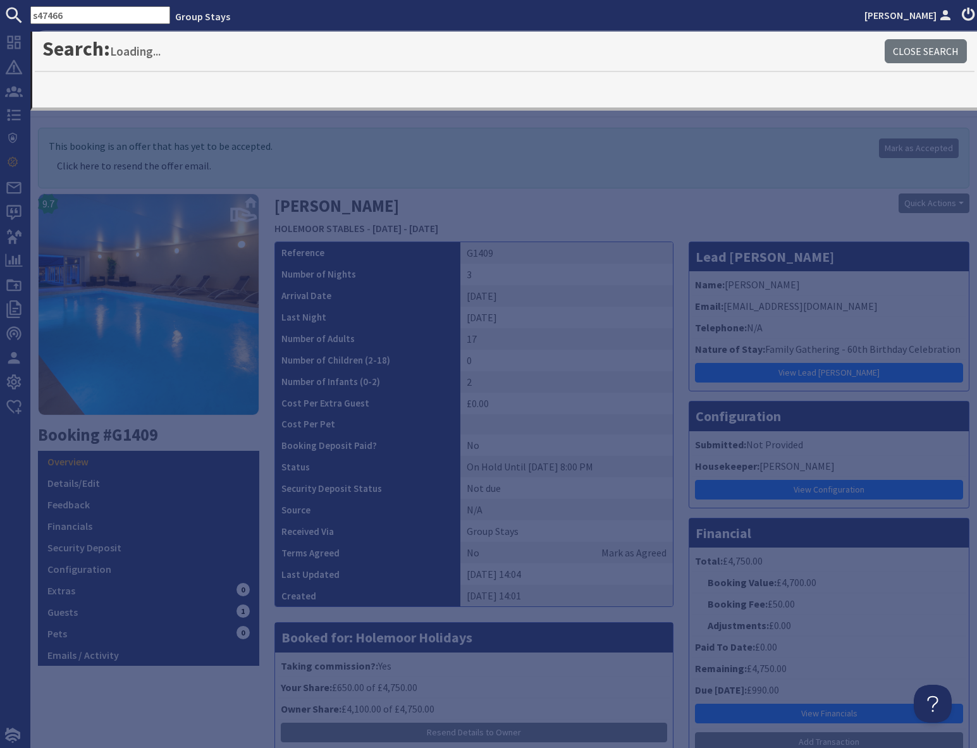
type input "s47466"
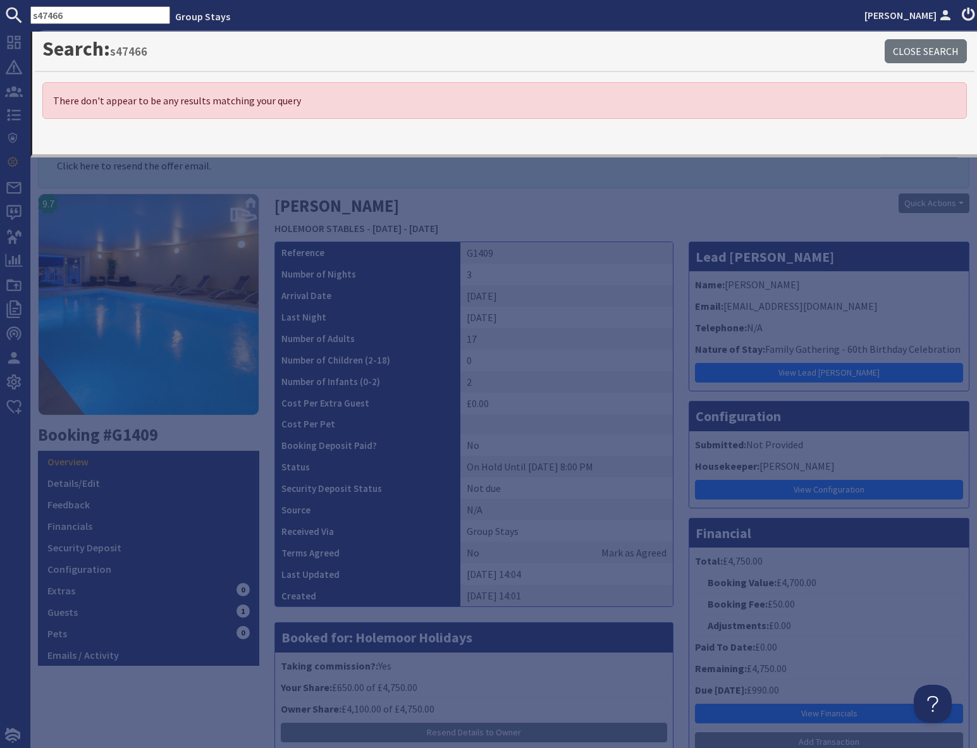
drag, startPoint x: 75, startPoint y: 15, endPoint x: 34, endPoint y: 16, distance: 41.1
click at [34, 16] on input "s47466" at bounding box center [100, 15] width 140 height 18
click at [576, 211] on h2 "Vonni Steer HOLEMOOR STABLES - Friday 01/05/2026 - Sunday 03/05/2026" at bounding box center [504, 216] width 459 height 45
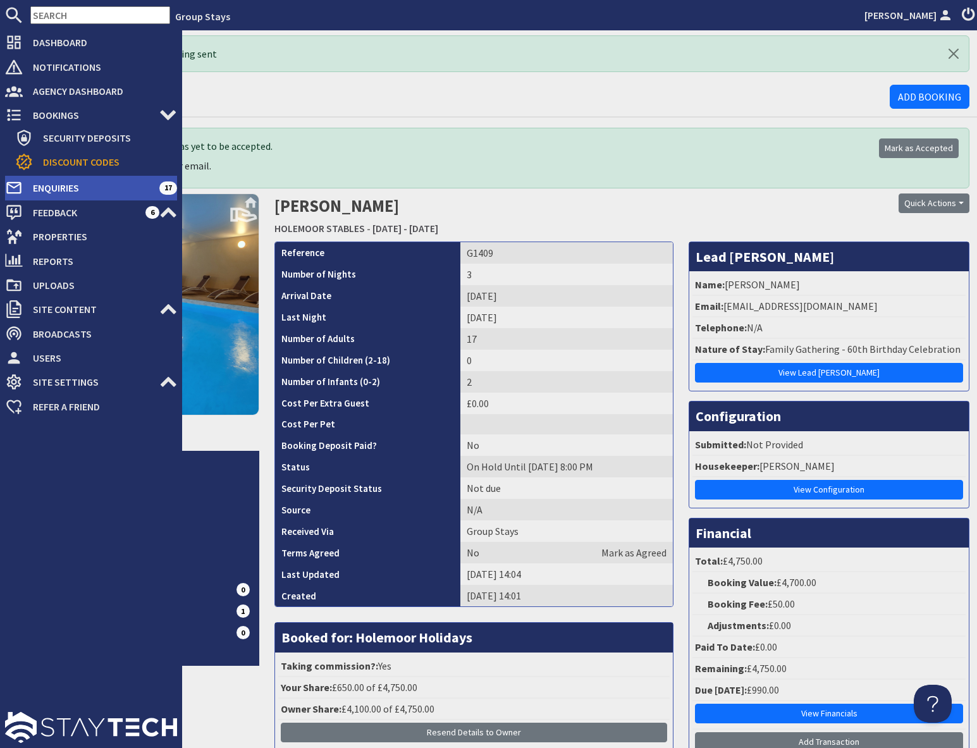
click at [69, 192] on span "Enquiries" at bounding box center [91, 188] width 137 height 20
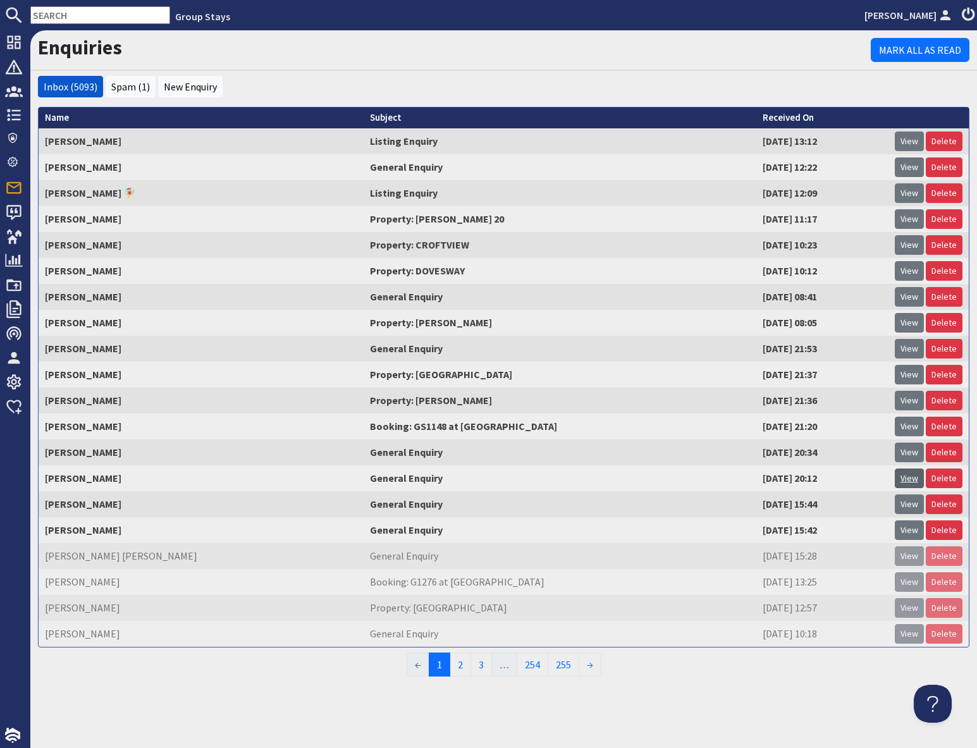
click at [905, 478] on link "View" at bounding box center [909, 479] width 29 height 20
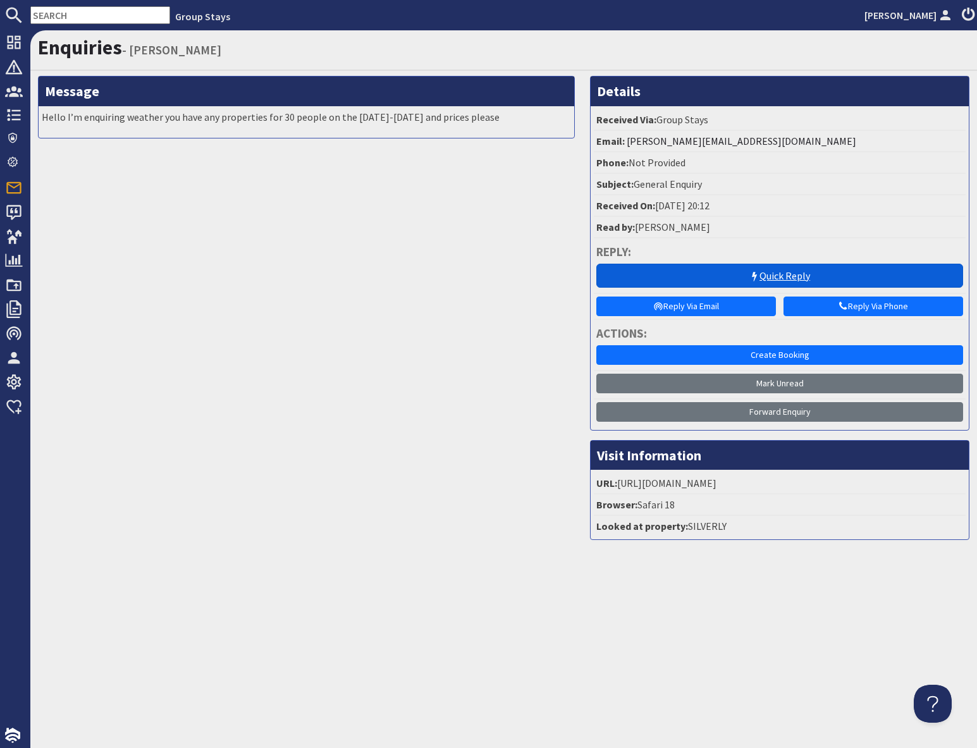
click at [746, 276] on link "Quick Reply" at bounding box center [780, 276] width 367 height 24
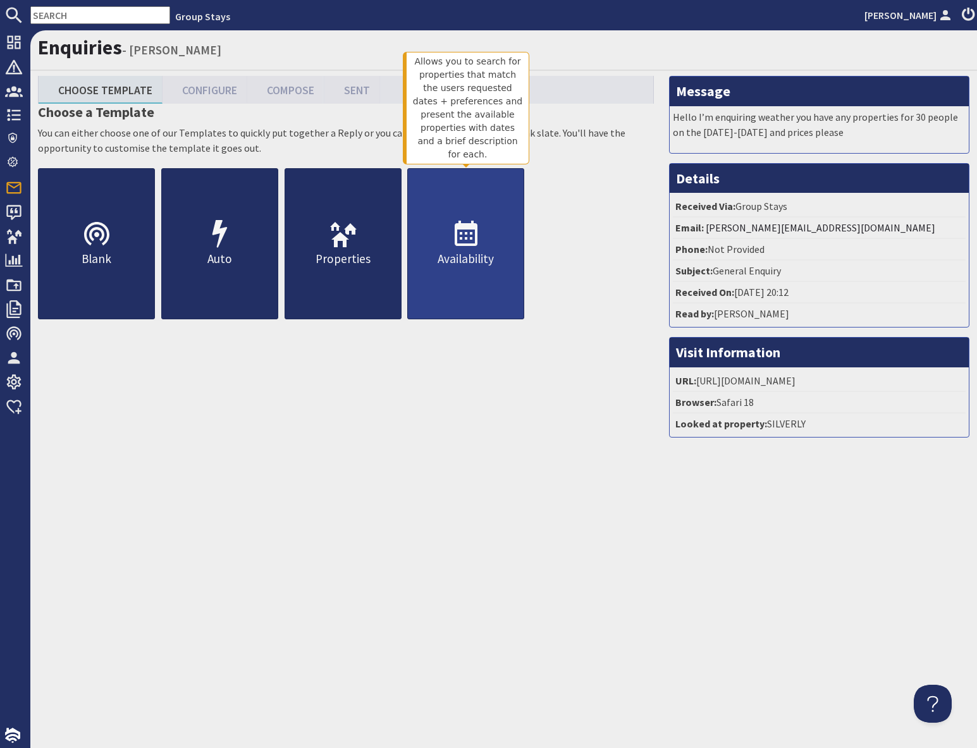
click at [453, 244] on icon at bounding box center [466, 234] width 30 height 30
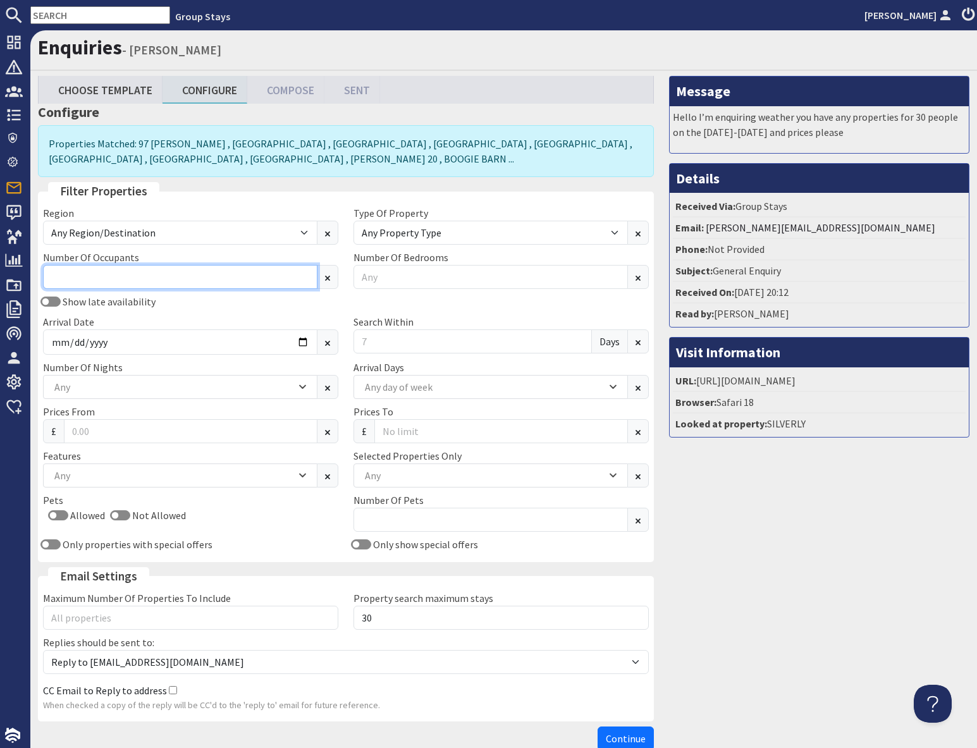
click at [101, 277] on input "Number Of Occupants" at bounding box center [180, 277] width 275 height 24
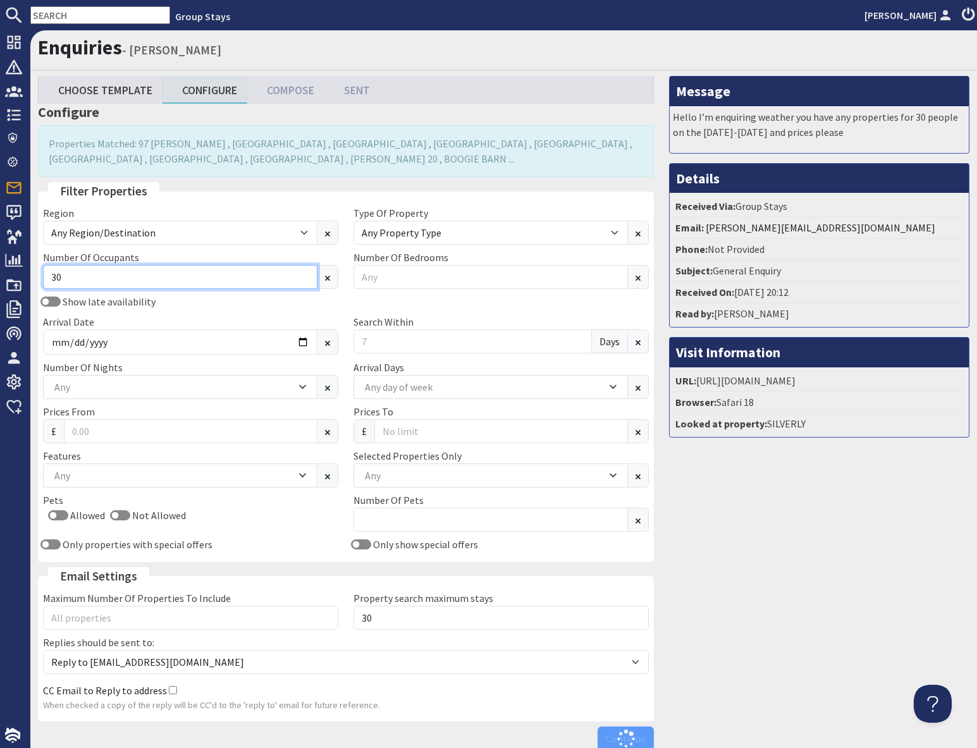
type input "30"
click at [211, 316] on div "Arrival Date" at bounding box center [190, 334] width 311 height 40
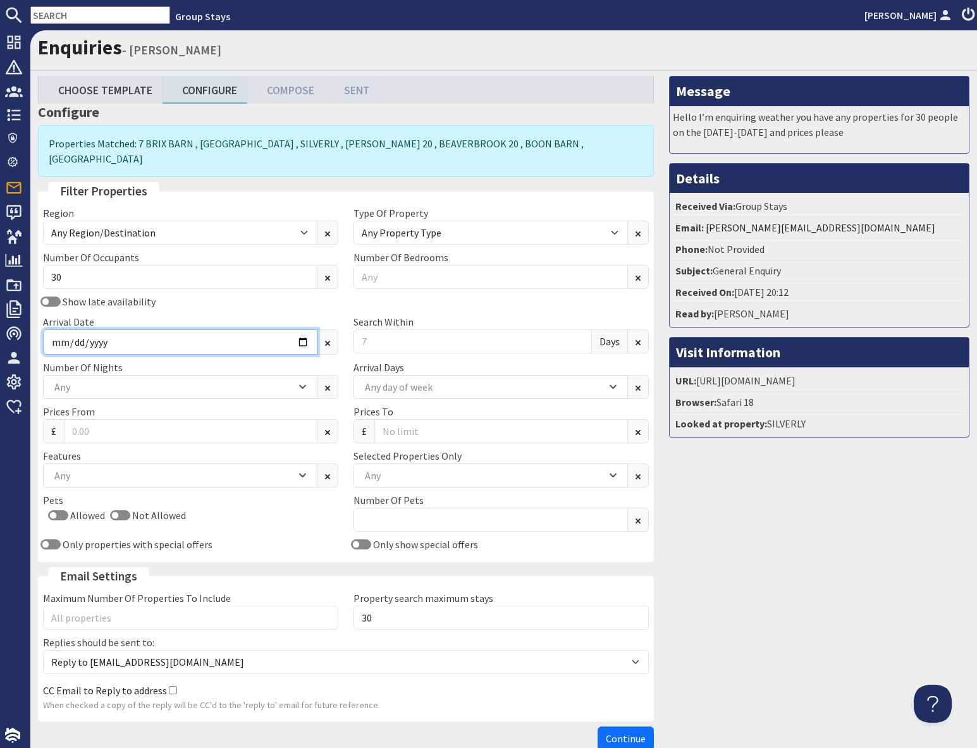
click at [302, 330] on input "Arrival Date" at bounding box center [180, 342] width 275 height 25
type input "2026-05-29"
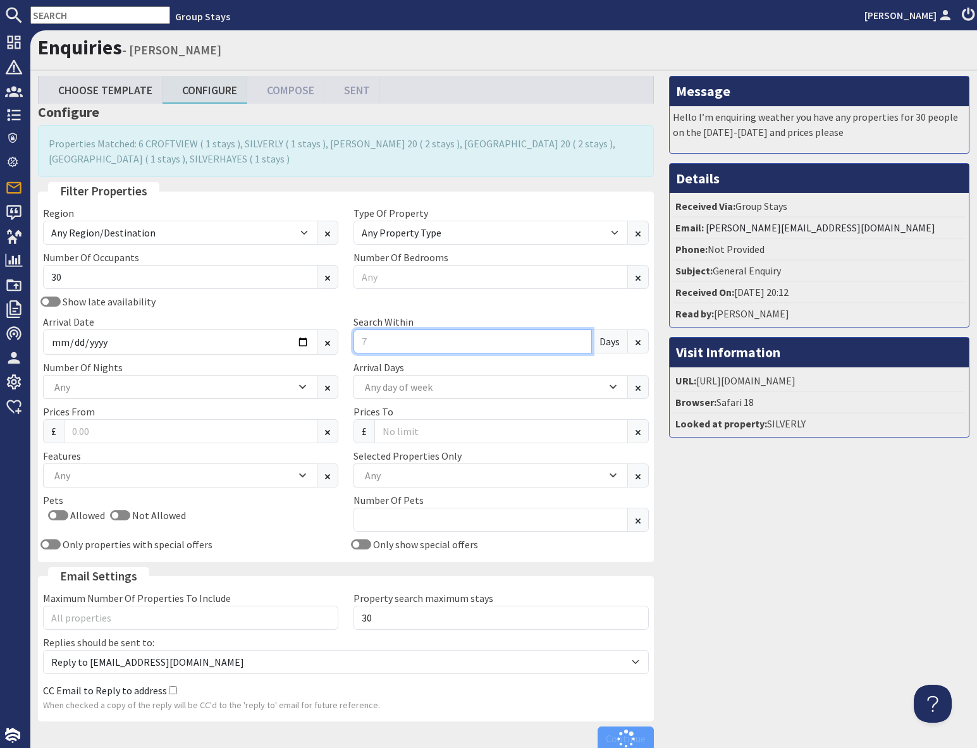
click at [388, 345] on input "Search Within" at bounding box center [473, 342] width 238 height 24
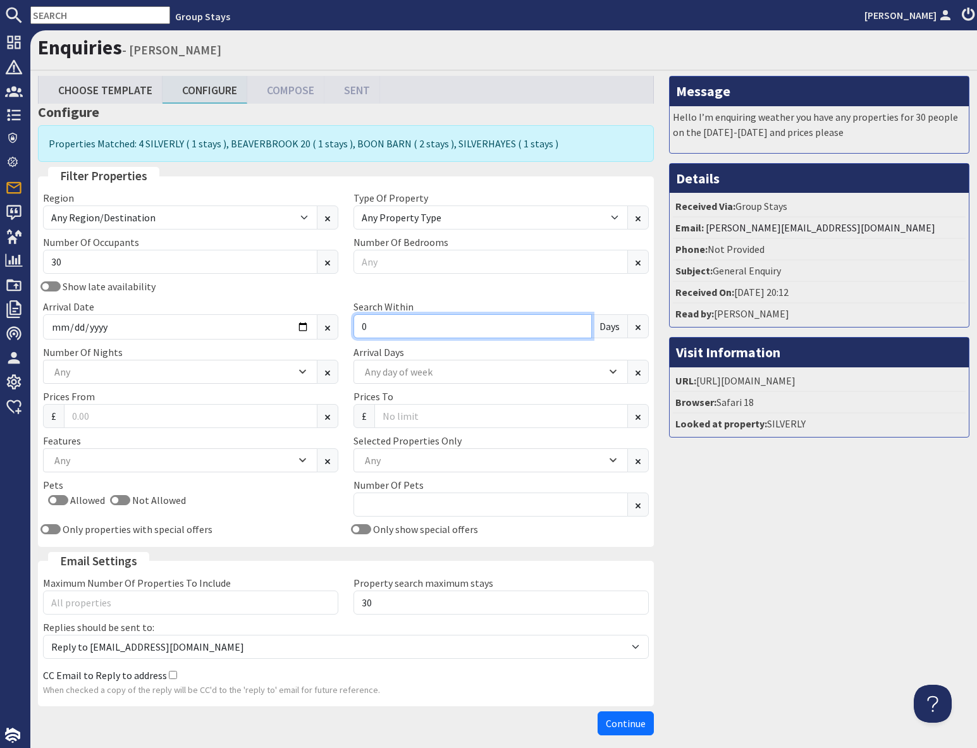
type input "0"
click at [751, 524] on div "Message Hello I’m enquiring weather you have any properties for 30 people on th…" at bounding box center [820, 408] width 316 height 665
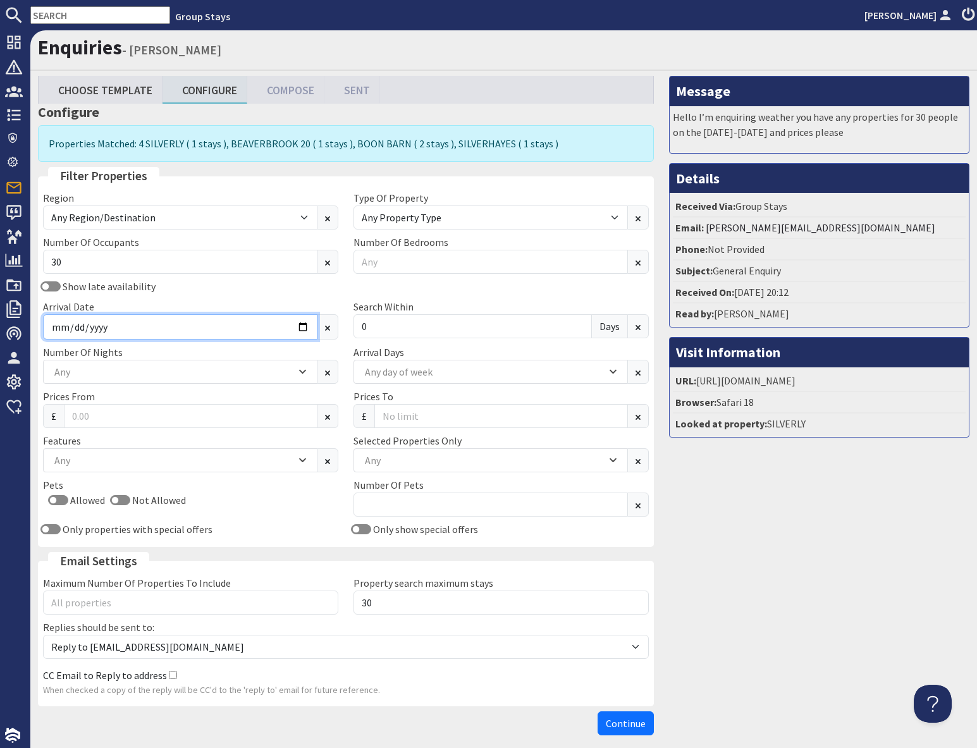
click at [307, 326] on input "2026-05-29" at bounding box center [180, 326] width 275 height 25
drag, startPoint x: 923, startPoint y: 583, endPoint x: 912, endPoint y: 587, distance: 11.4
click at [920, 585] on div "Message Hello I’m enquiring weather you have any properties for 30 people on th…" at bounding box center [820, 408] width 316 height 665
click at [397, 372] on div "Any day of week" at bounding box center [484, 372] width 245 height 14
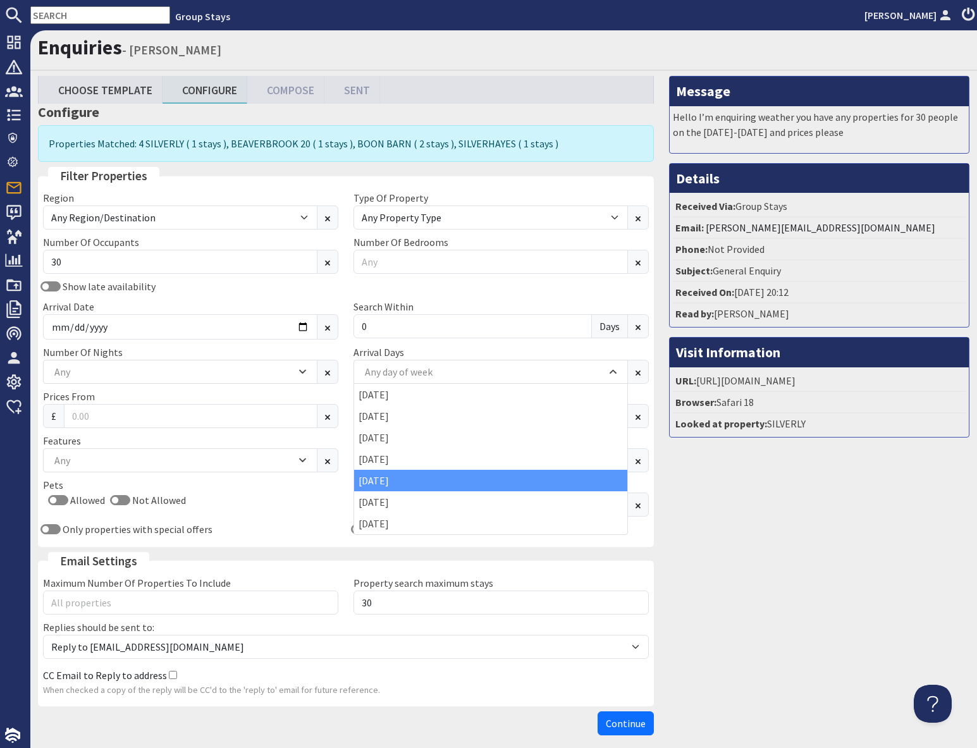
click at [393, 481] on div "[DATE]" at bounding box center [490, 481] width 273 height 22
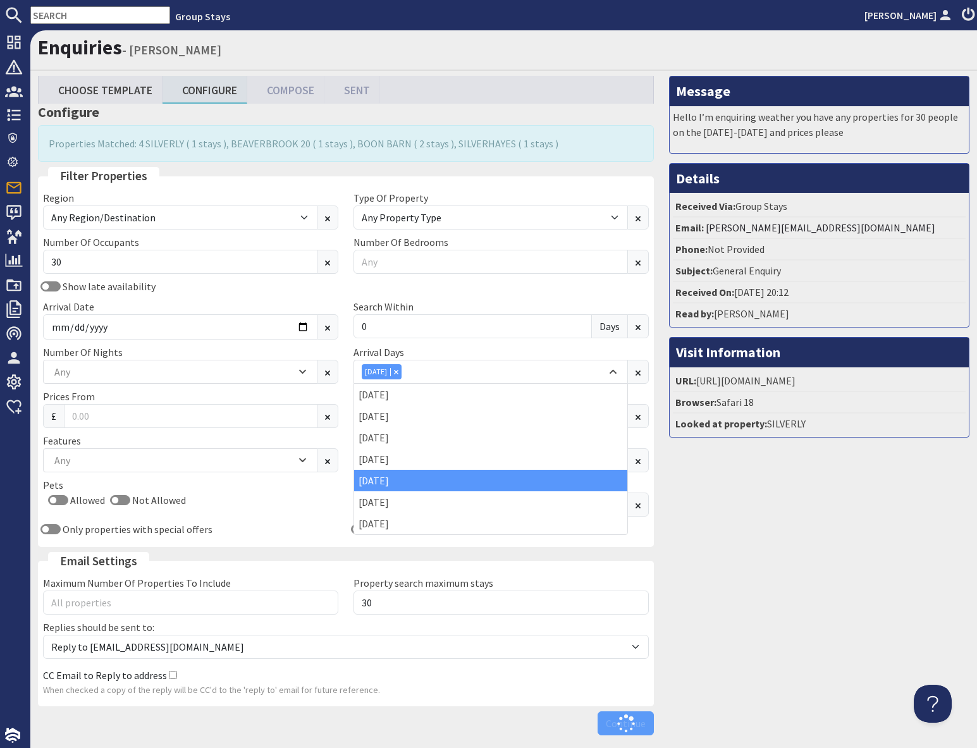
click at [794, 543] on div "Message Hello I’m enquiring weather you have any properties for 30 people on th…" at bounding box center [820, 408] width 316 height 665
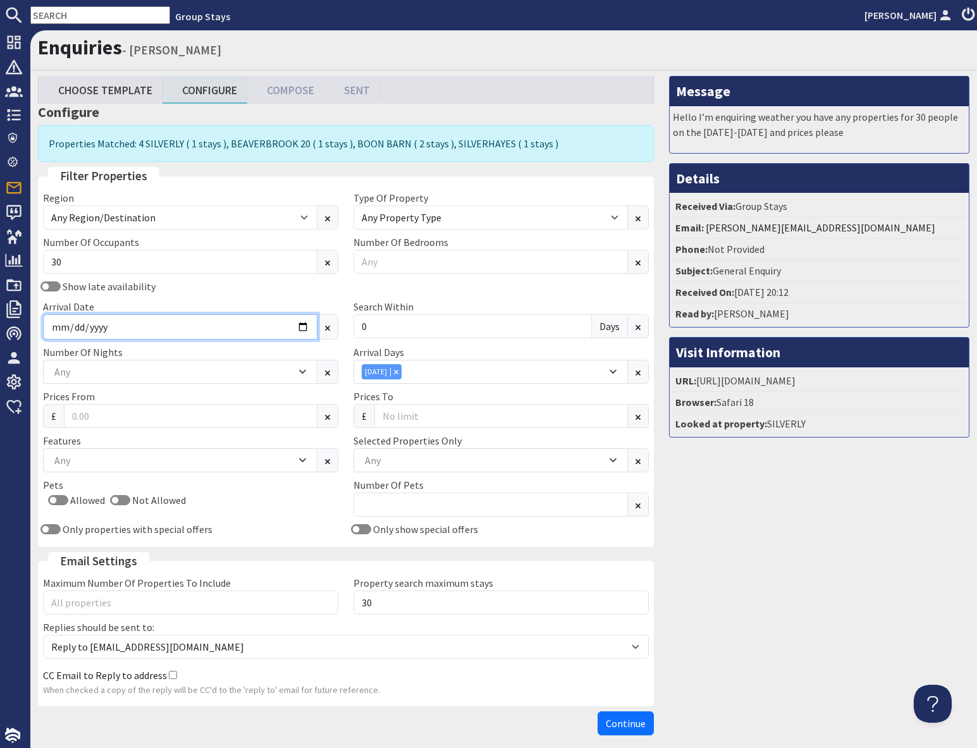
click at [302, 325] on input "2026-05-29" at bounding box center [180, 326] width 275 height 25
drag, startPoint x: 763, startPoint y: 492, endPoint x: 745, endPoint y: 493, distance: 18.4
click at [755, 493] on div "Message Hello I’m enquiring weather you have any properties for 30 people on th…" at bounding box center [820, 408] width 316 height 665
click at [176, 377] on div "Any" at bounding box center [173, 372] width 245 height 14
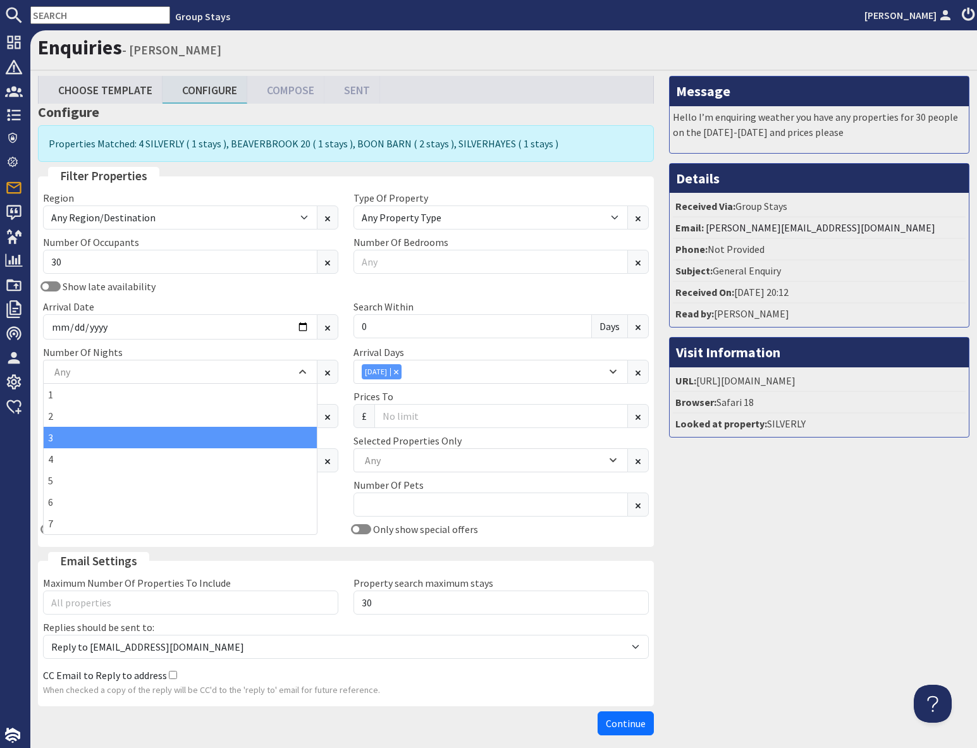
click at [69, 439] on div "3" at bounding box center [180, 438] width 273 height 22
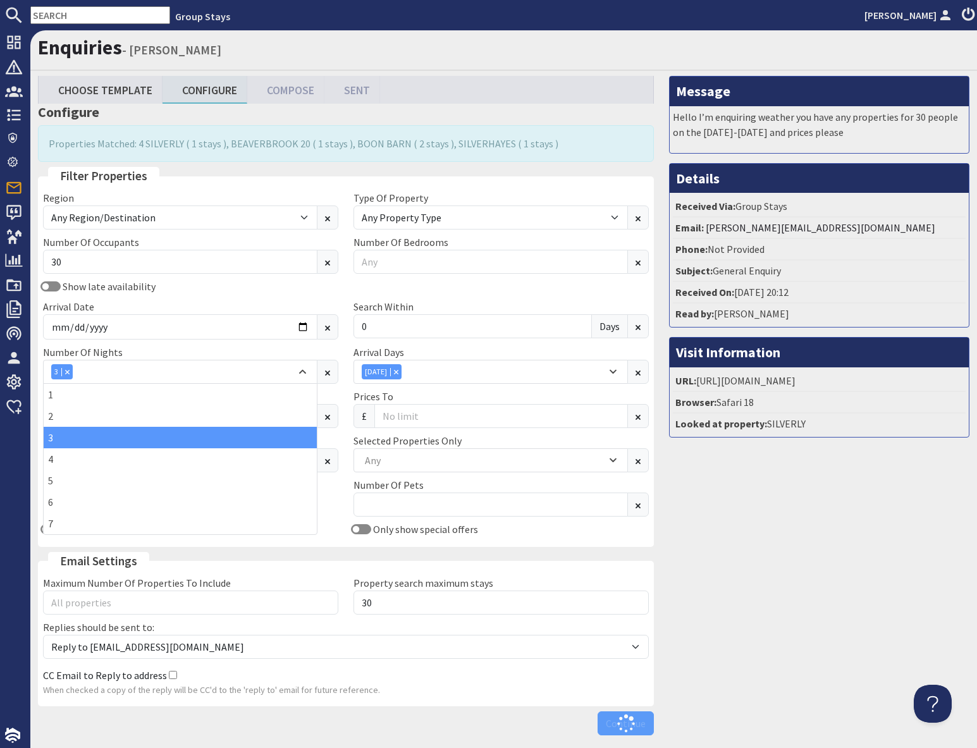
drag, startPoint x: 741, startPoint y: 510, endPoint x: 729, endPoint y: 507, distance: 12.3
click at [741, 510] on div "Message Hello I’m enquiring weather you have any properties for 30 people on th…" at bounding box center [820, 408] width 316 height 665
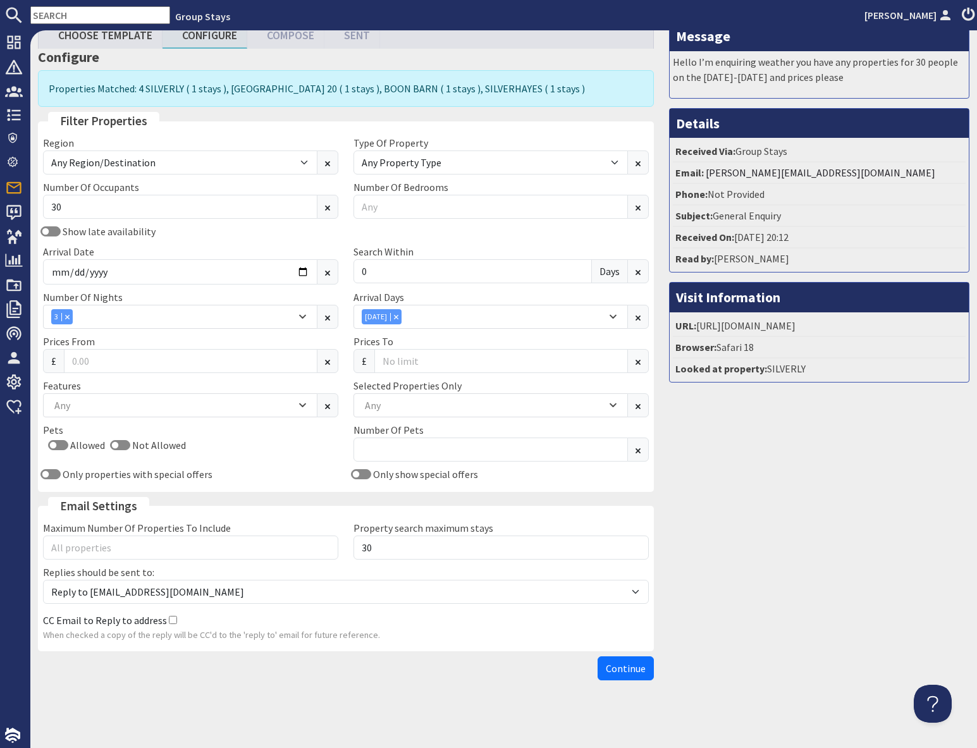
scroll to position [57, 0]
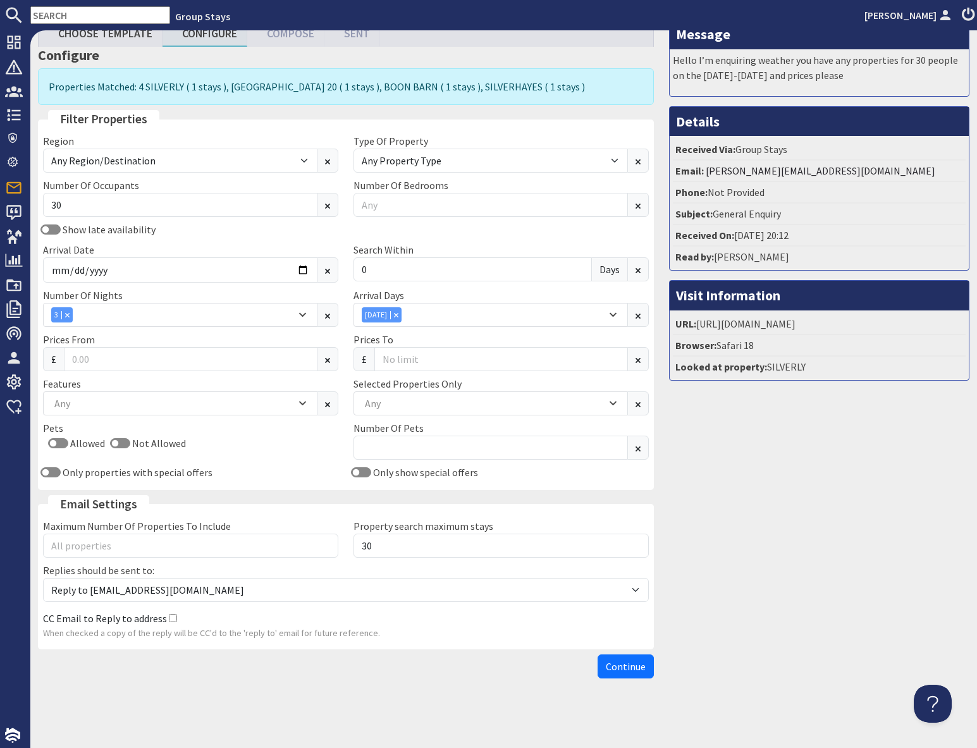
drag, startPoint x: 619, startPoint y: 665, endPoint x: 731, endPoint y: 650, distance: 113.7
click at [619, 665] on span "Continue" at bounding box center [626, 666] width 40 height 13
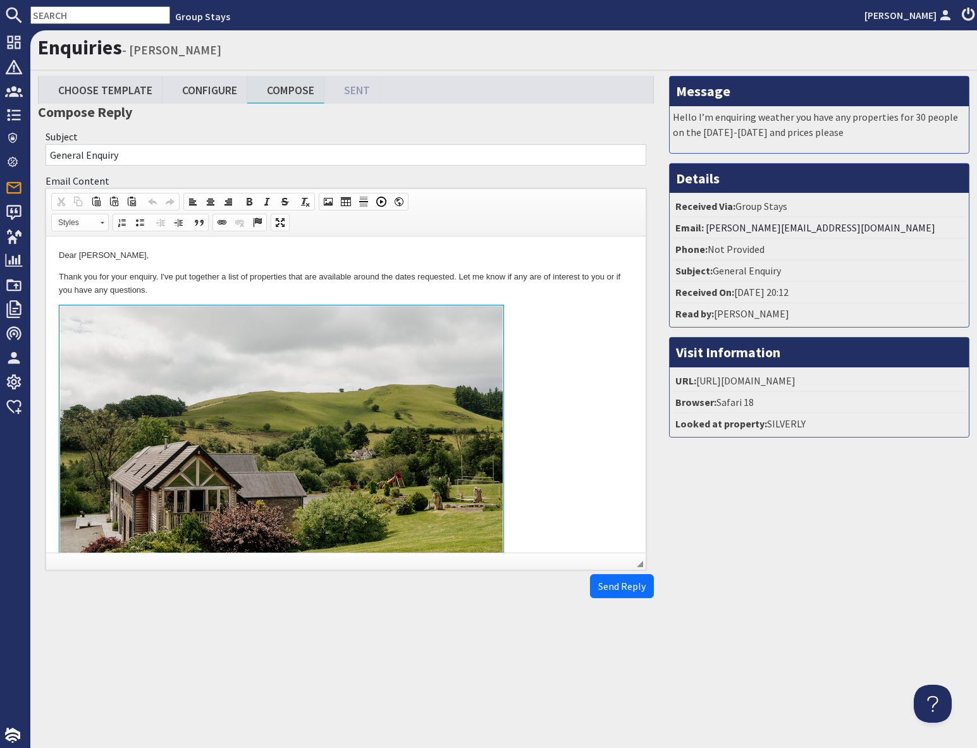
click at [541, 442] on link at bounding box center [346, 451] width 574 height 292
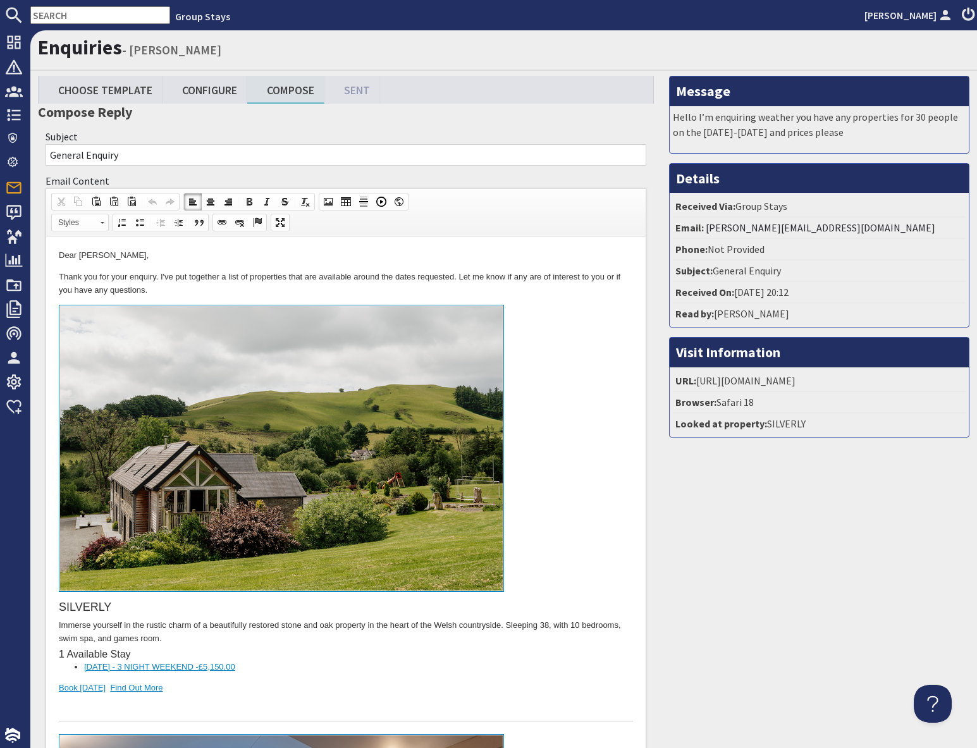
scroll to position [1468, 0]
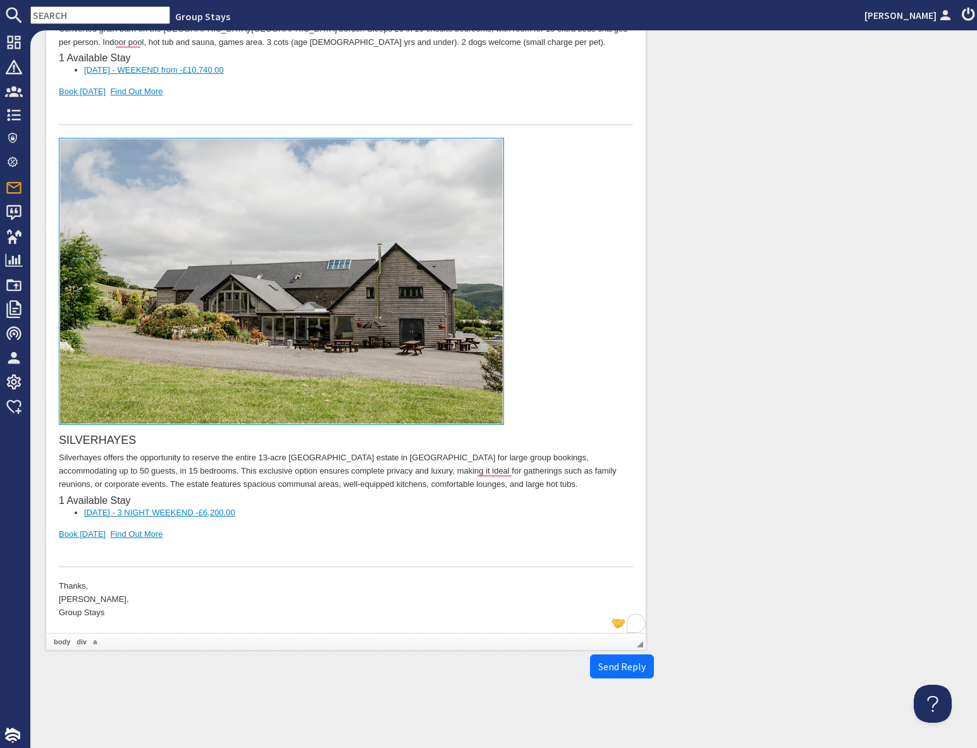
click at [197, 541] on div "To enrich screen reader interactions, please activate Accessibility in Grammarl…" at bounding box center [346, 554] width 574 height 27
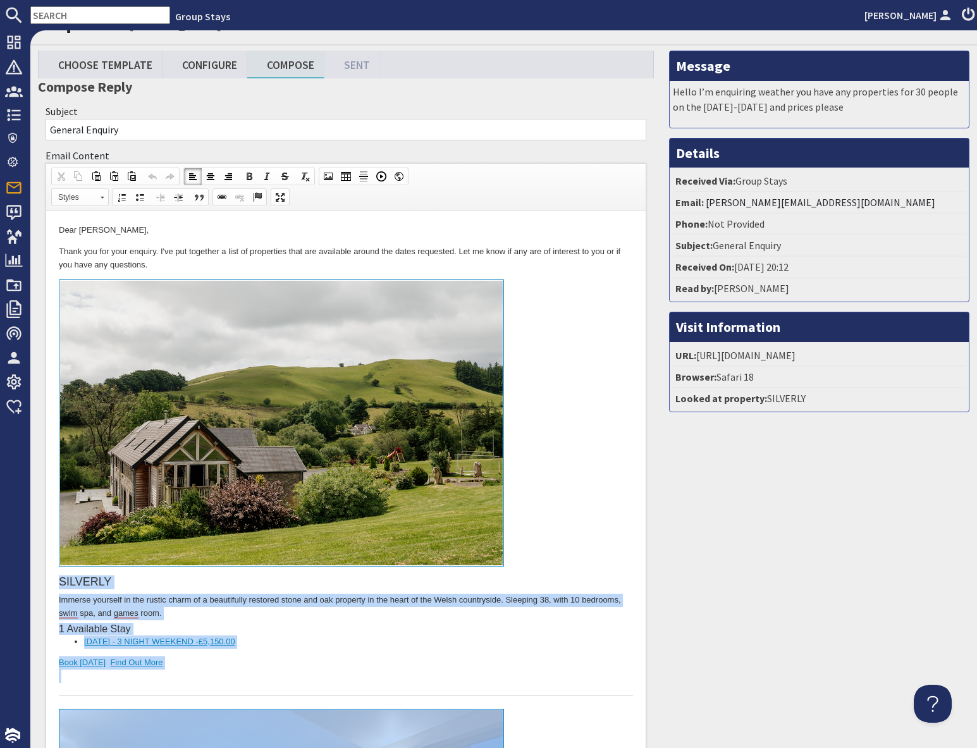
scroll to position [0, 0]
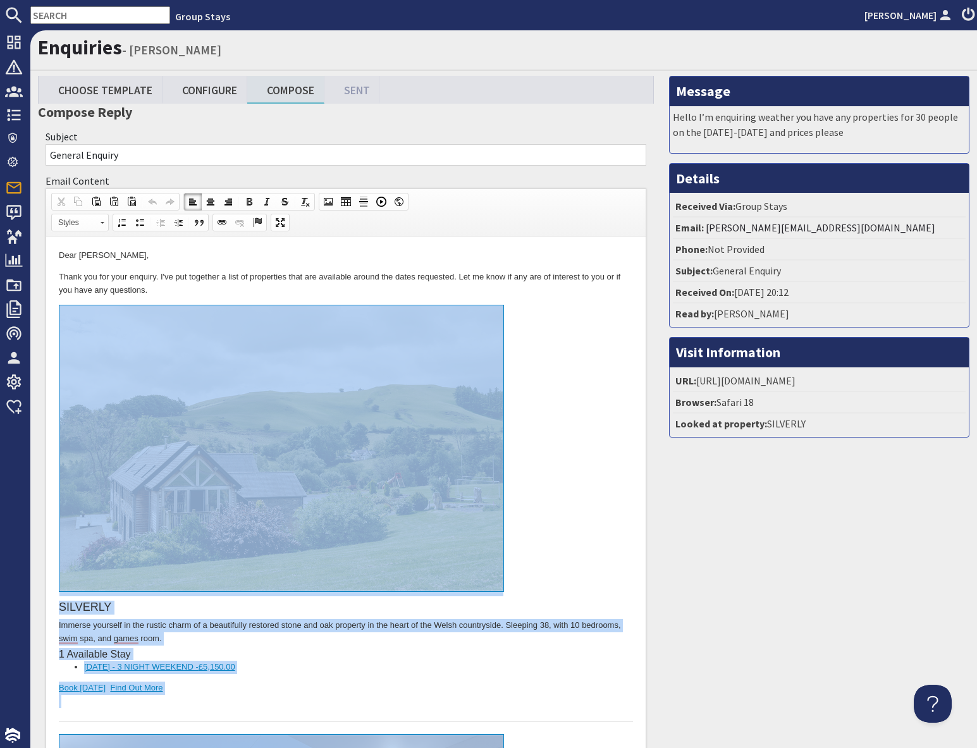
drag, startPoint x: 225, startPoint y: 1915, endPoint x: 269, endPoint y: 310, distance: 1606.0
copy body "SILVERLY Immerse yourself in the rustic charm of a beautifully restored stone a…"
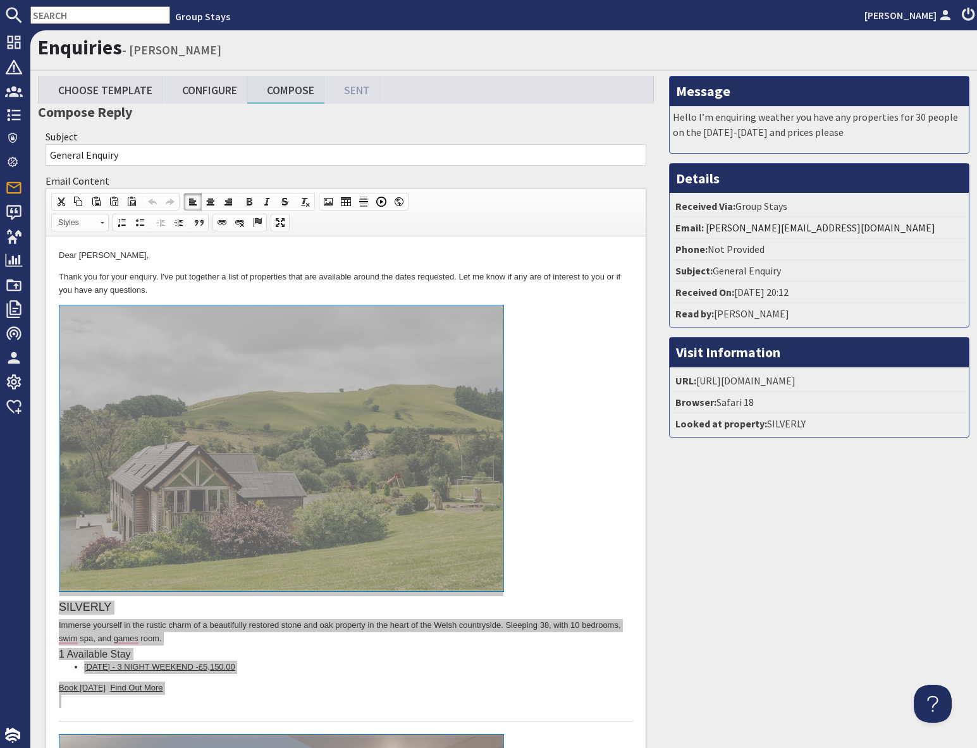
click at [67, 16] on input "text" at bounding box center [100, 15] width 140 height 18
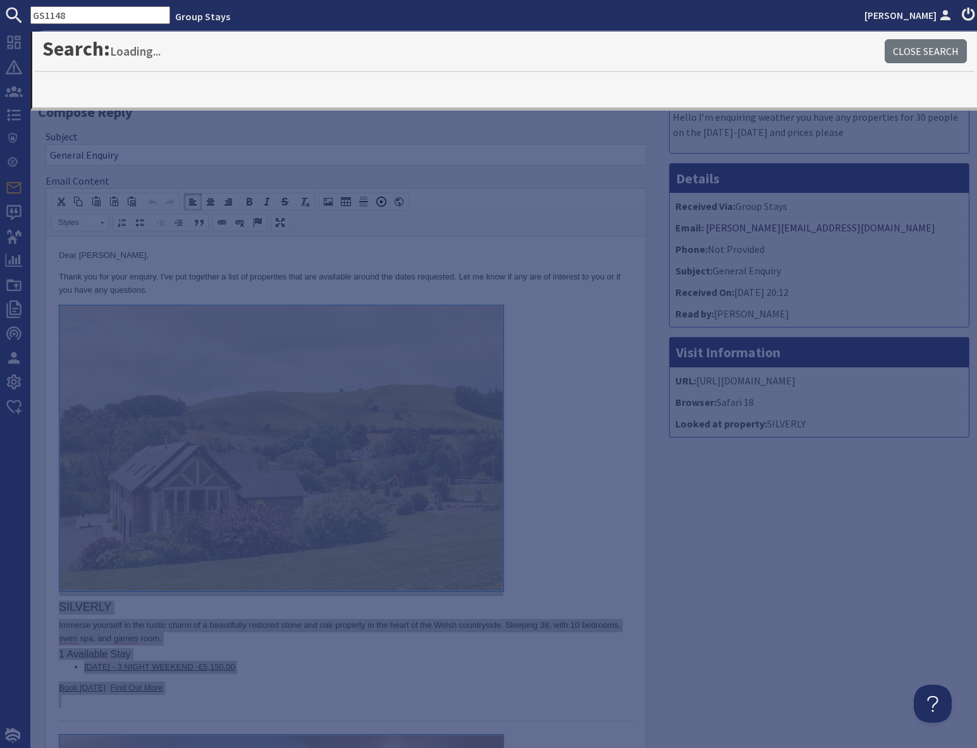
type input "GS1148"
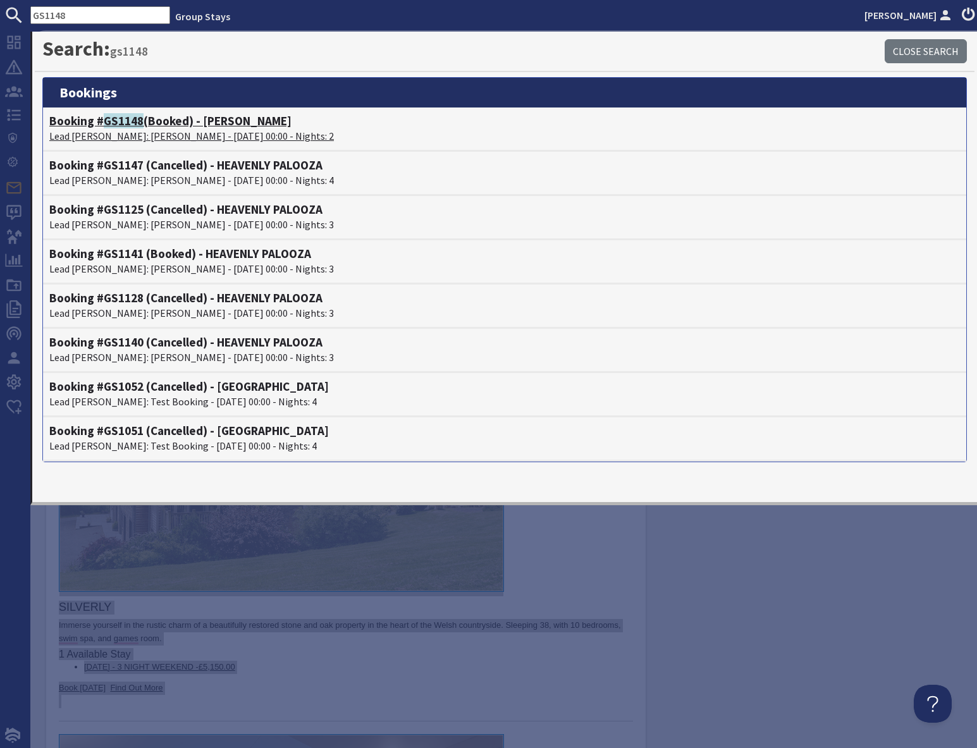
click at [123, 130] on p "Lead Booker: Hannah McGoldrick - 03/04/2026 00:00 - Nights: 2" at bounding box center [504, 135] width 911 height 15
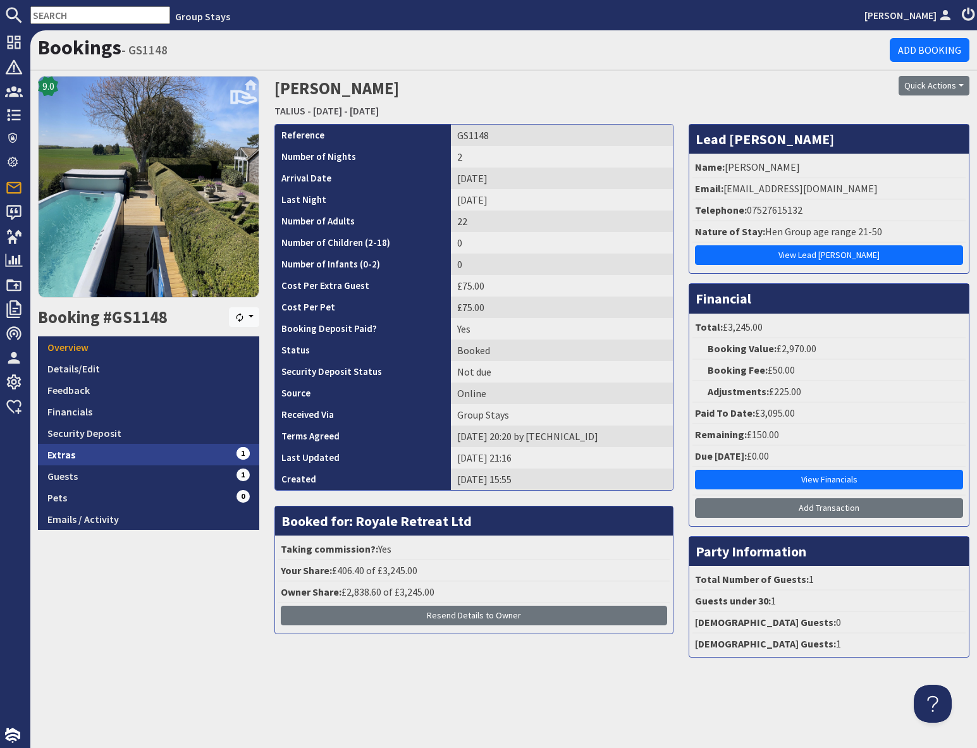
click at [126, 462] on link "Extras 1" at bounding box center [148, 455] width 221 height 22
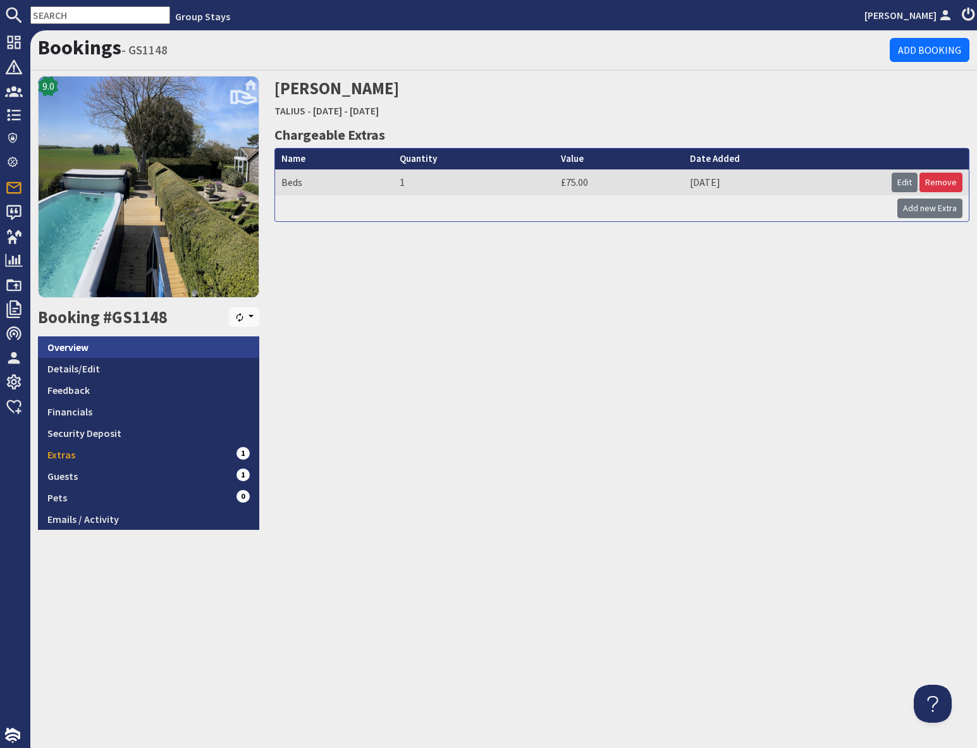
click at [102, 349] on link "Overview" at bounding box center [148, 348] width 221 height 22
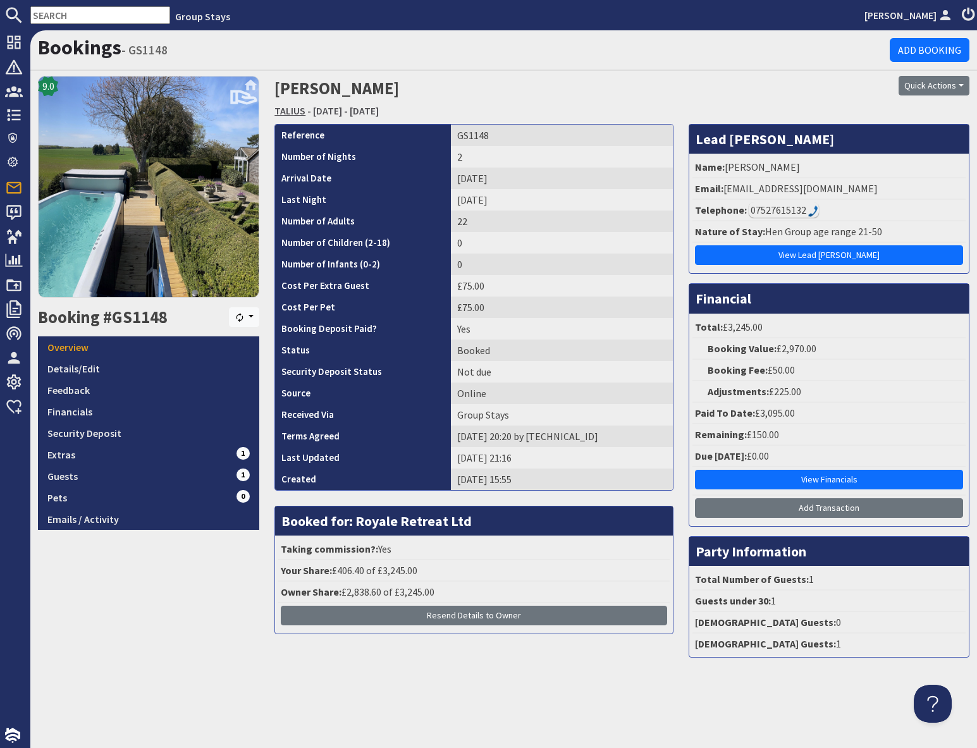
click at [285, 109] on link "TALIUS" at bounding box center [290, 110] width 31 height 13
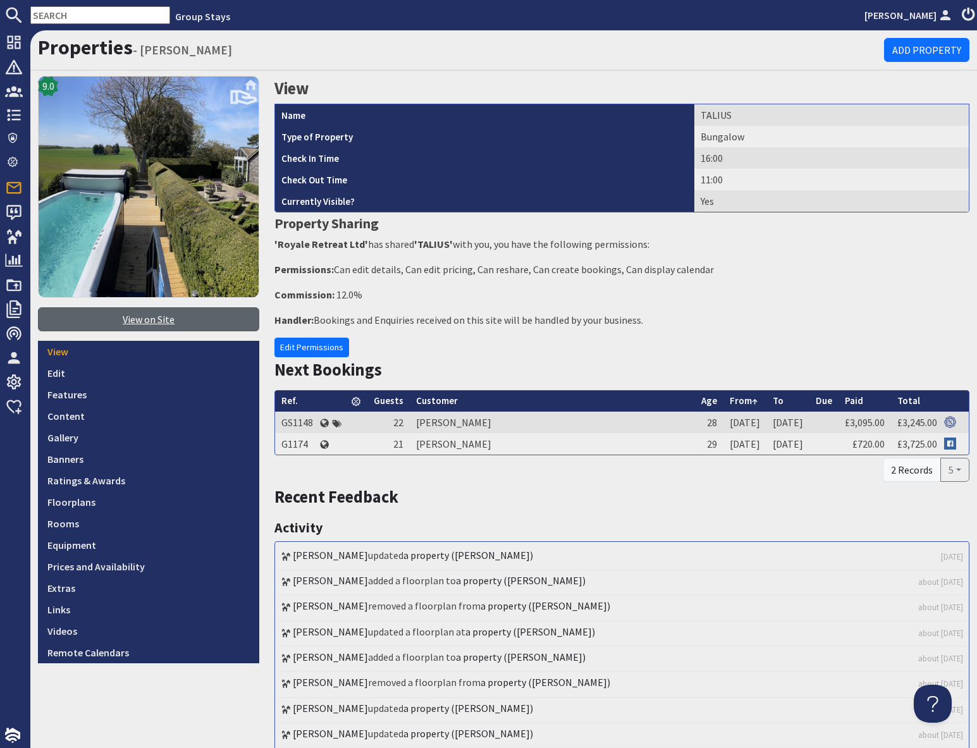
click at [154, 321] on link "View on Site" at bounding box center [148, 319] width 221 height 24
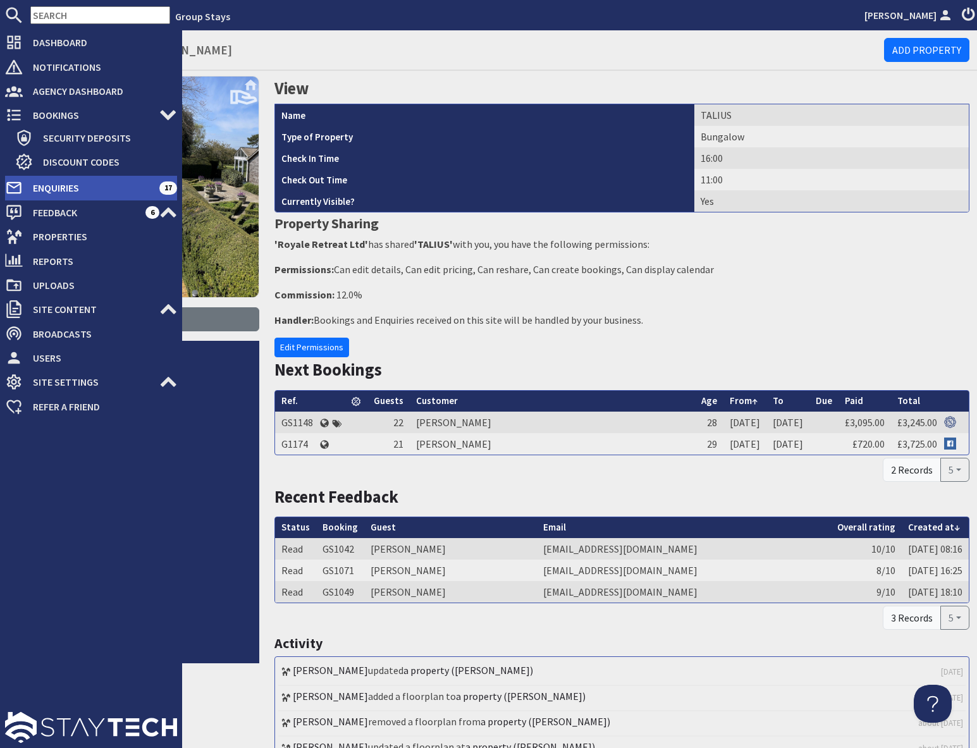
click at [63, 191] on span "Enquiries" at bounding box center [91, 188] width 137 height 20
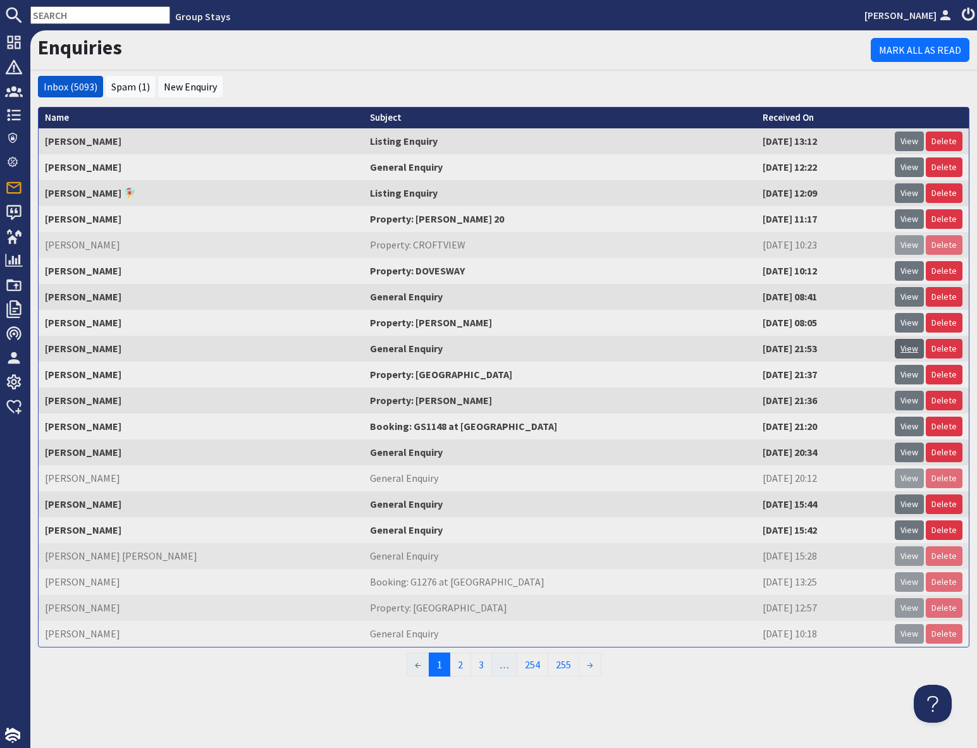
click at [912, 349] on link "View" at bounding box center [909, 349] width 29 height 20
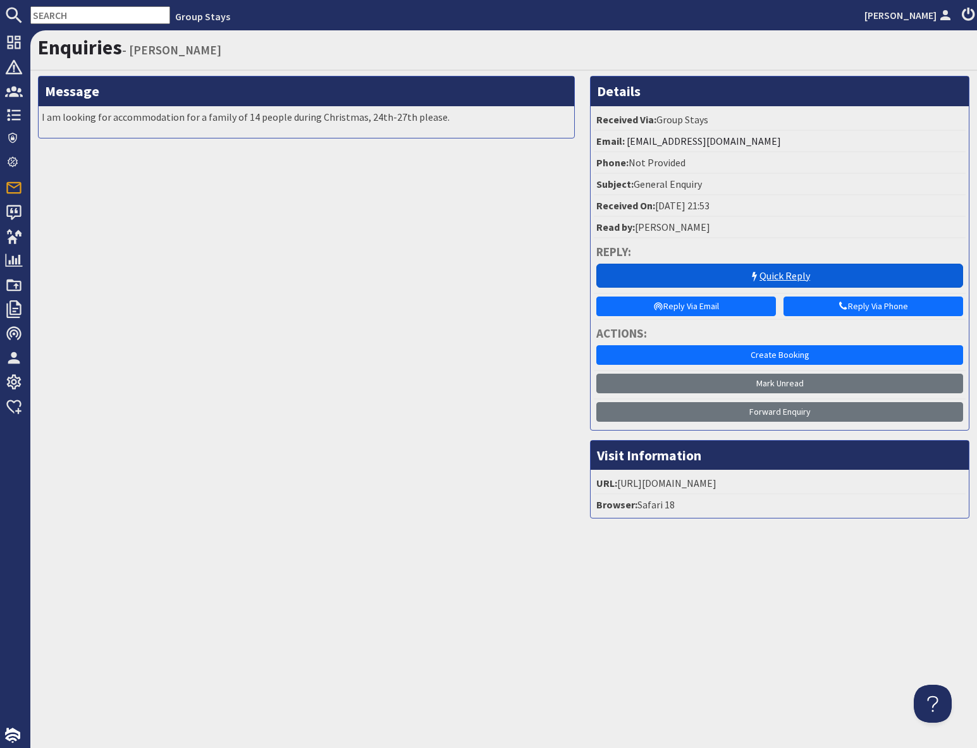
click at [780, 276] on link "Quick Reply" at bounding box center [780, 276] width 367 height 24
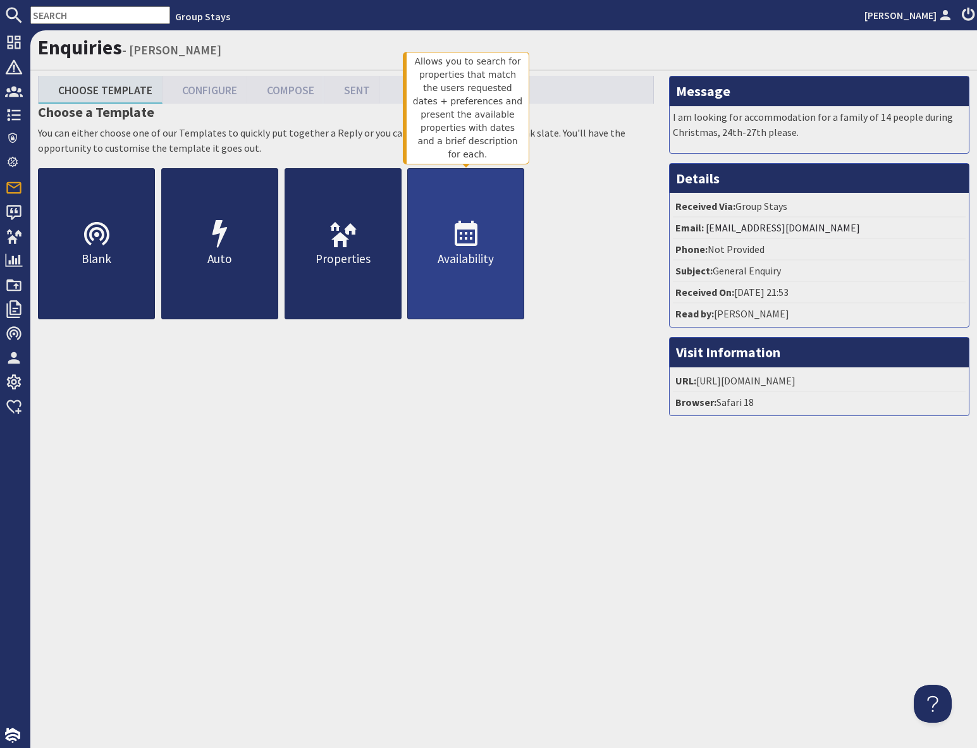
click at [448, 263] on p "Availability" at bounding box center [466, 259] width 116 height 18
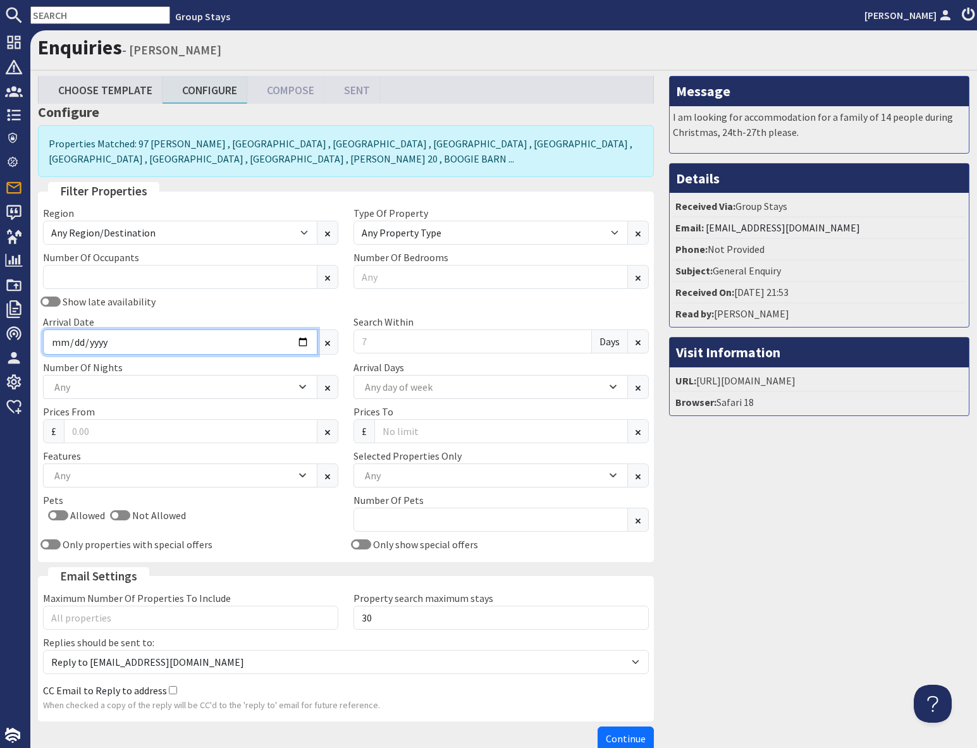
click at [278, 347] on input "Arrival Date" at bounding box center [180, 342] width 275 height 25
click at [306, 345] on input "Arrival Date" at bounding box center [180, 342] width 275 height 25
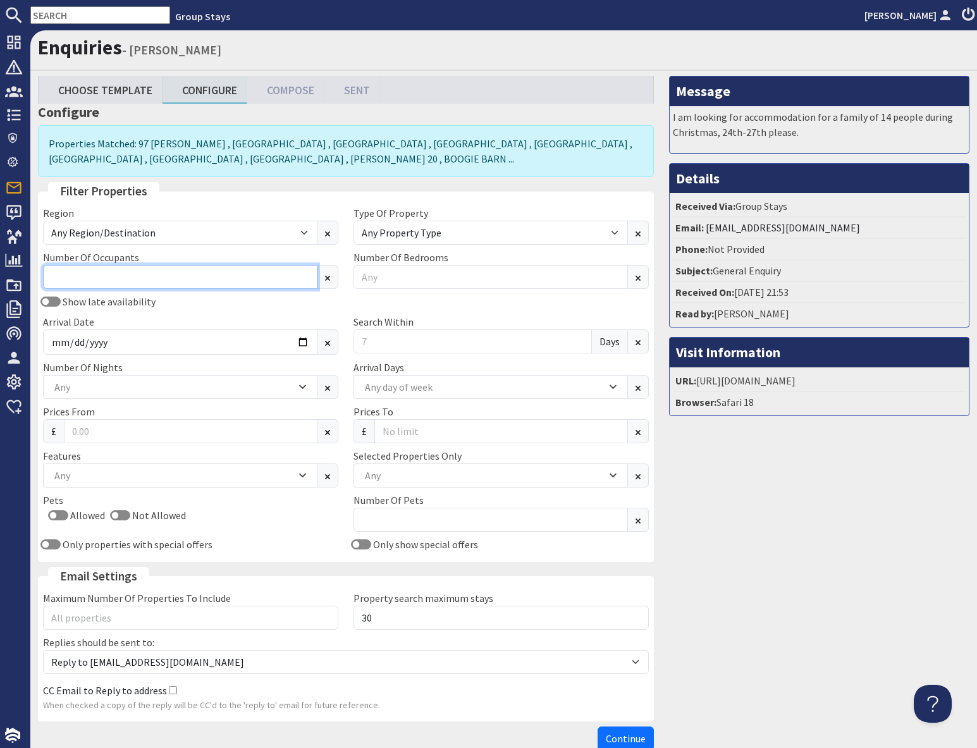
click at [122, 271] on input "Number Of Occupants" at bounding box center [180, 277] width 275 height 24
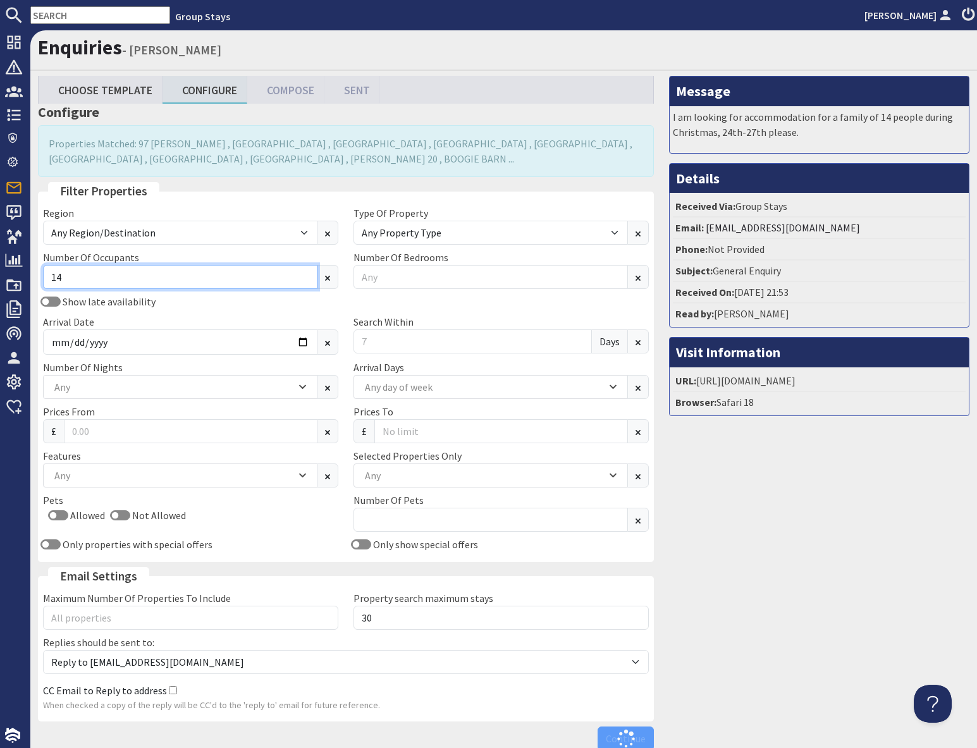
type input "14"
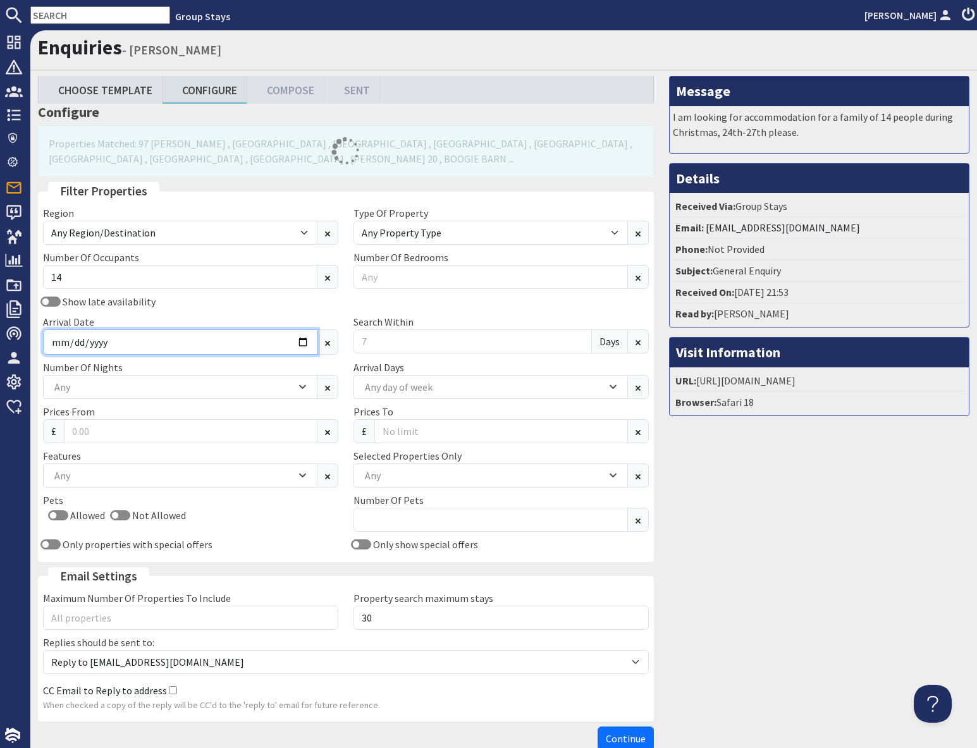
click at [304, 345] on input "Arrival Date" at bounding box center [180, 342] width 275 height 25
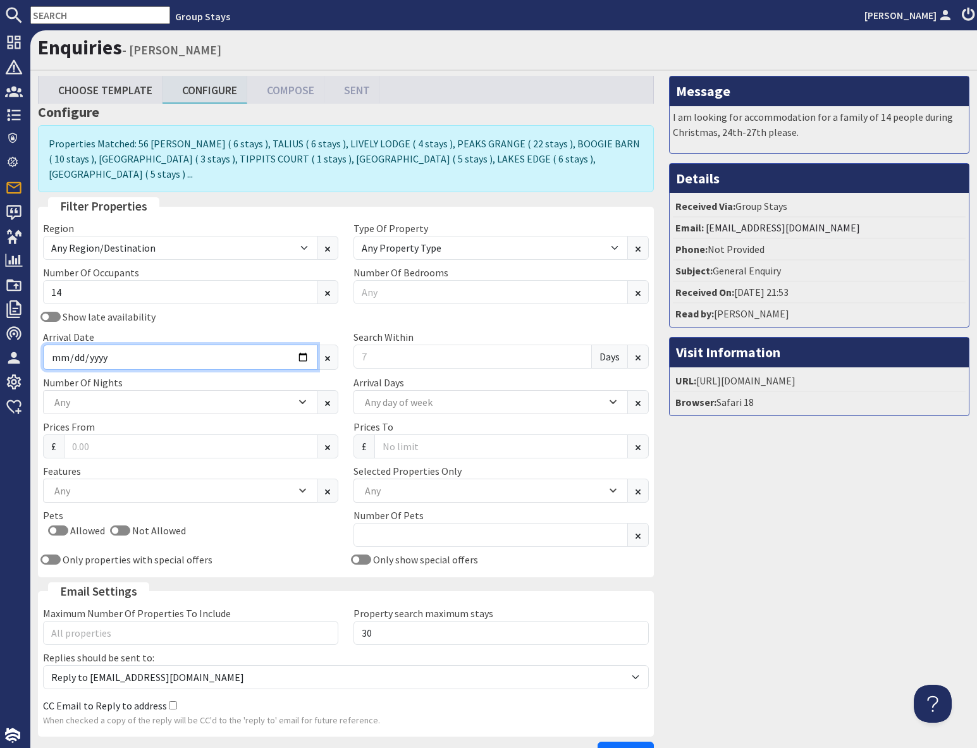
type input "2025-12-24"
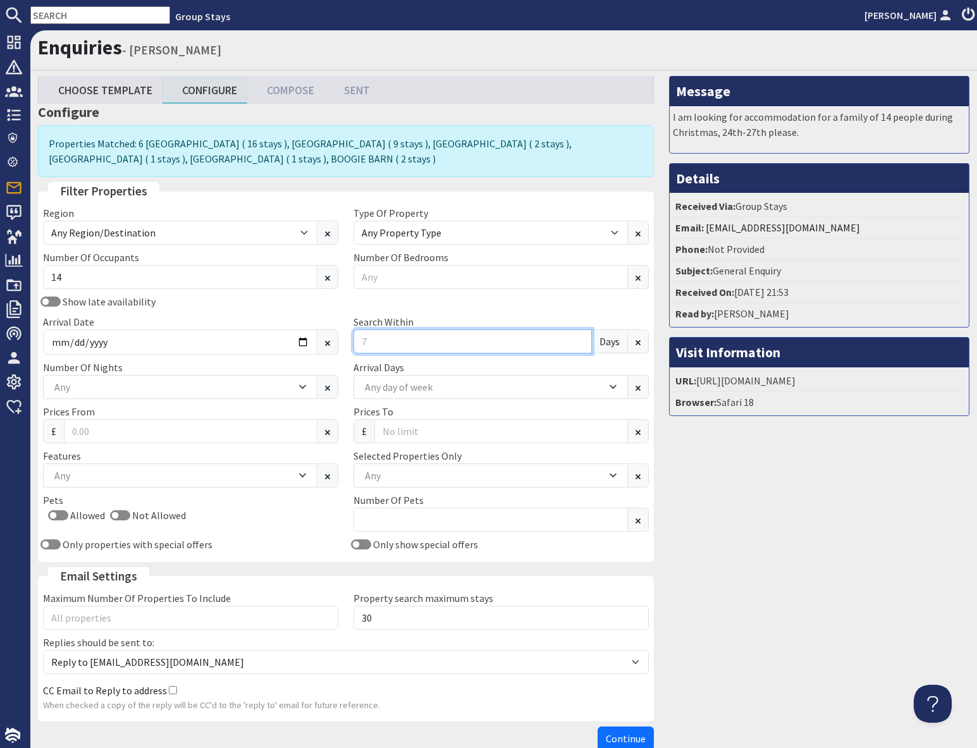
click at [399, 345] on input "Search Within" at bounding box center [473, 342] width 238 height 24
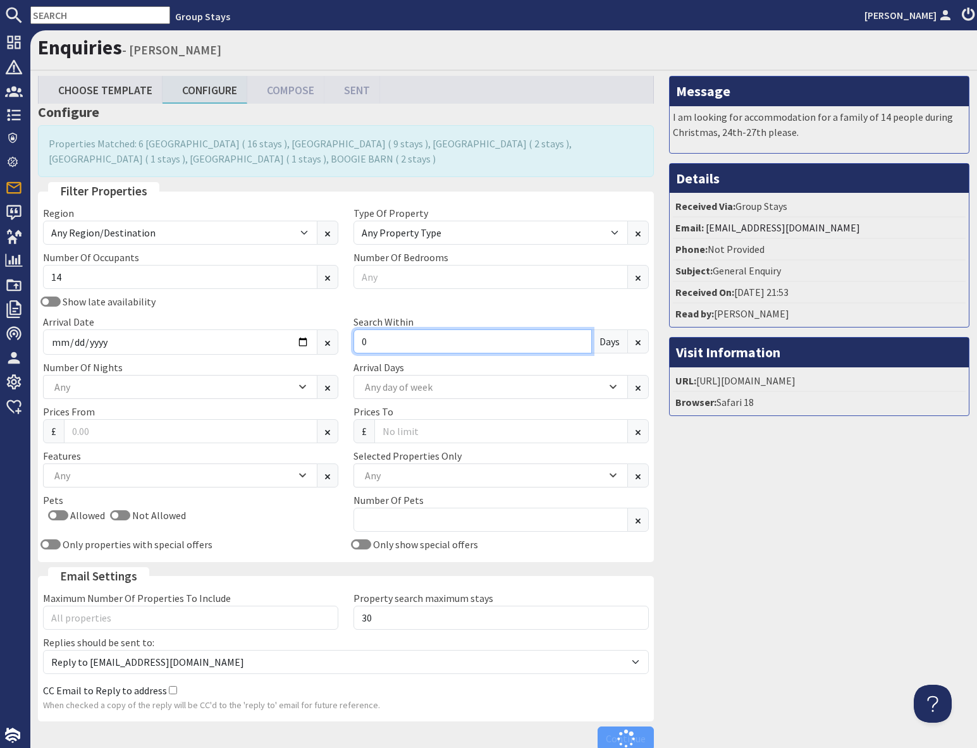
type input "0"
click at [792, 612] on div "Message I am looking for accommodation for a family of 14 people during Christm…" at bounding box center [820, 416] width 316 height 681
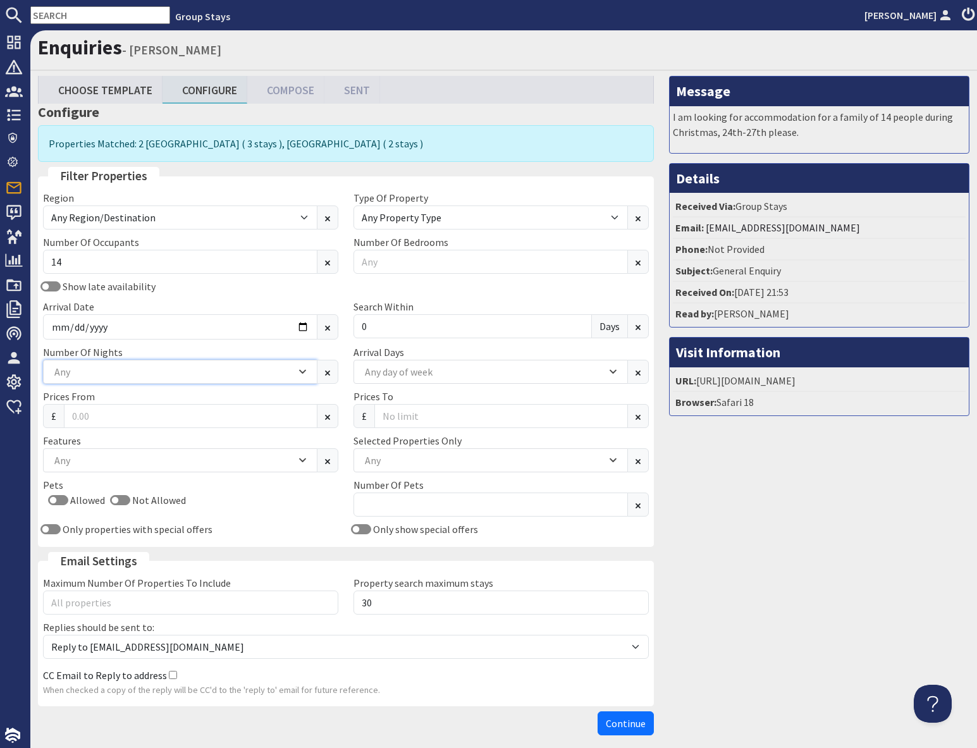
click at [161, 376] on div "Any" at bounding box center [173, 372] width 245 height 14
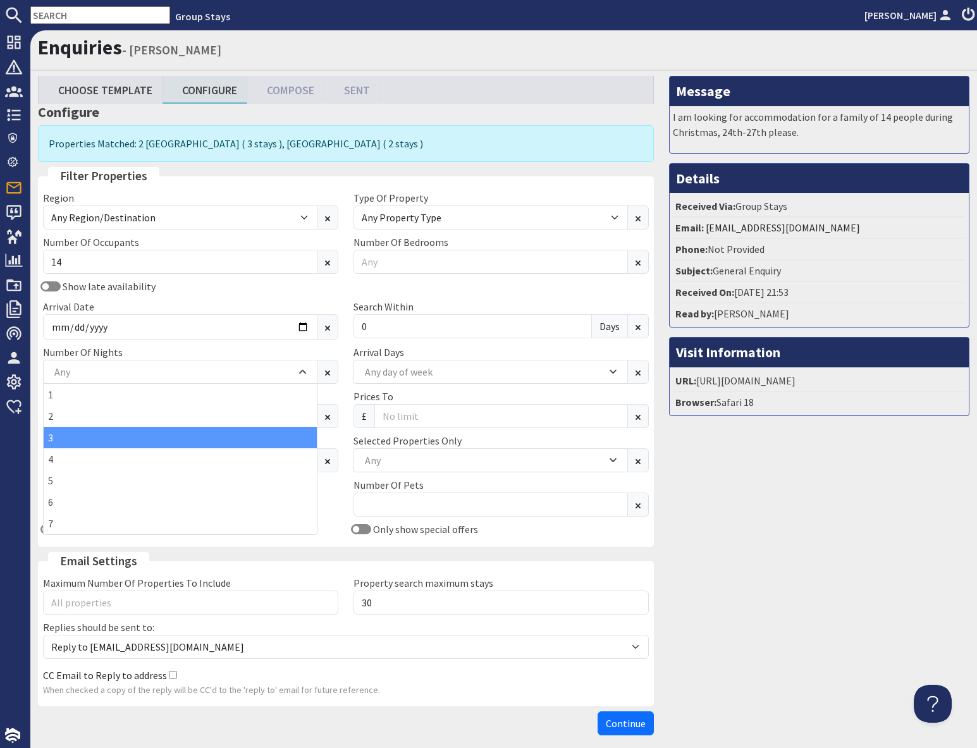
click at [72, 442] on div "3" at bounding box center [180, 438] width 273 height 22
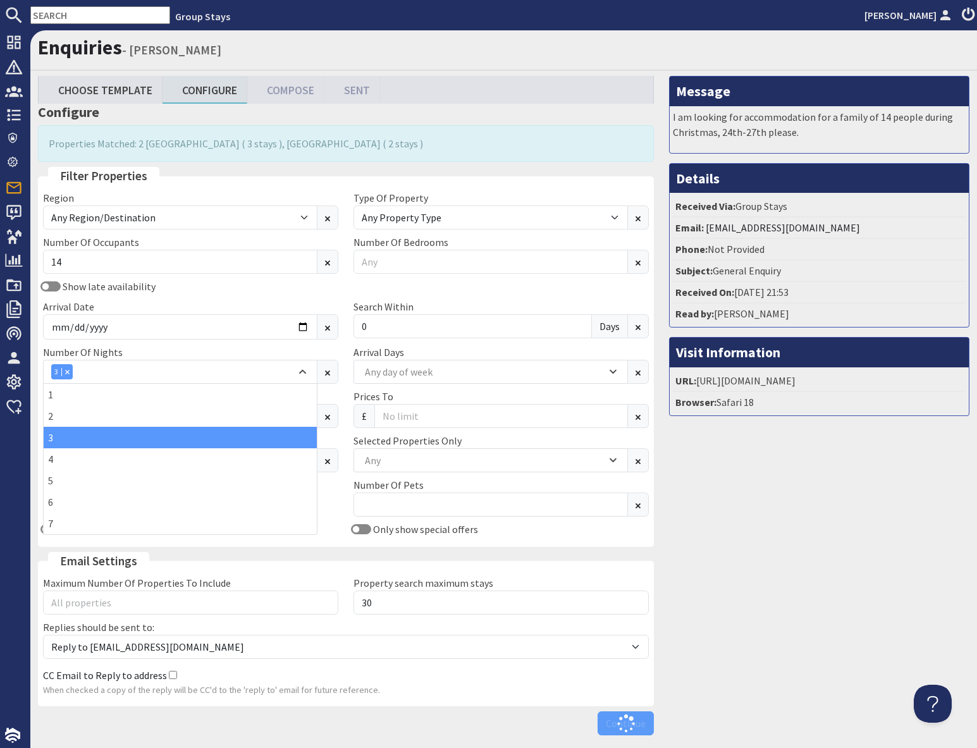
click at [847, 504] on div "Message I am looking for accommodation for a family of 14 people during Christm…" at bounding box center [820, 408] width 316 height 665
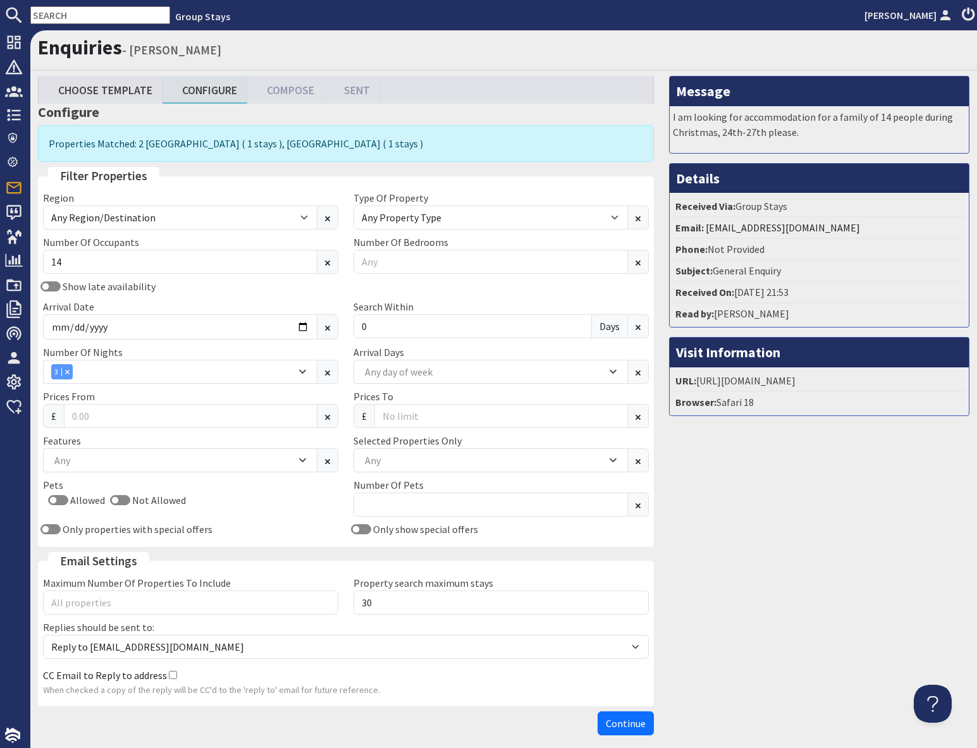
click at [797, 550] on div "Message I am looking for accommodation for a family of 14 people during Christm…" at bounding box center [820, 408] width 316 height 665
click at [629, 731] on button "Continue" at bounding box center [626, 724] width 56 height 24
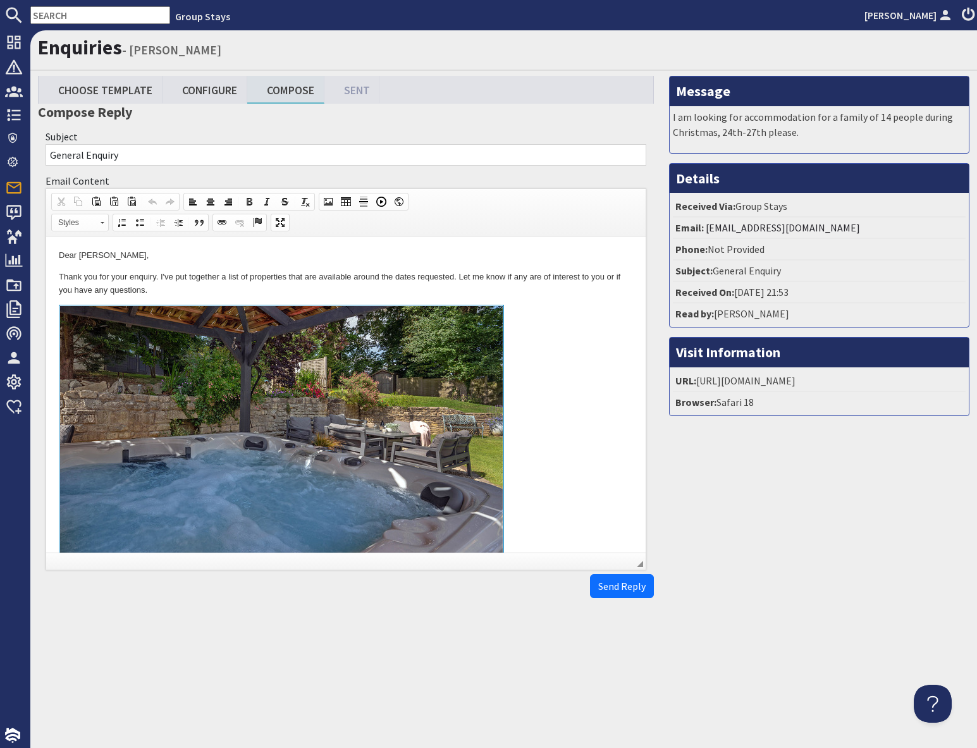
drag, startPoint x: 528, startPoint y: 349, endPoint x: 544, endPoint y: 351, distance: 16.6
click at [528, 349] on link at bounding box center [346, 451] width 574 height 292
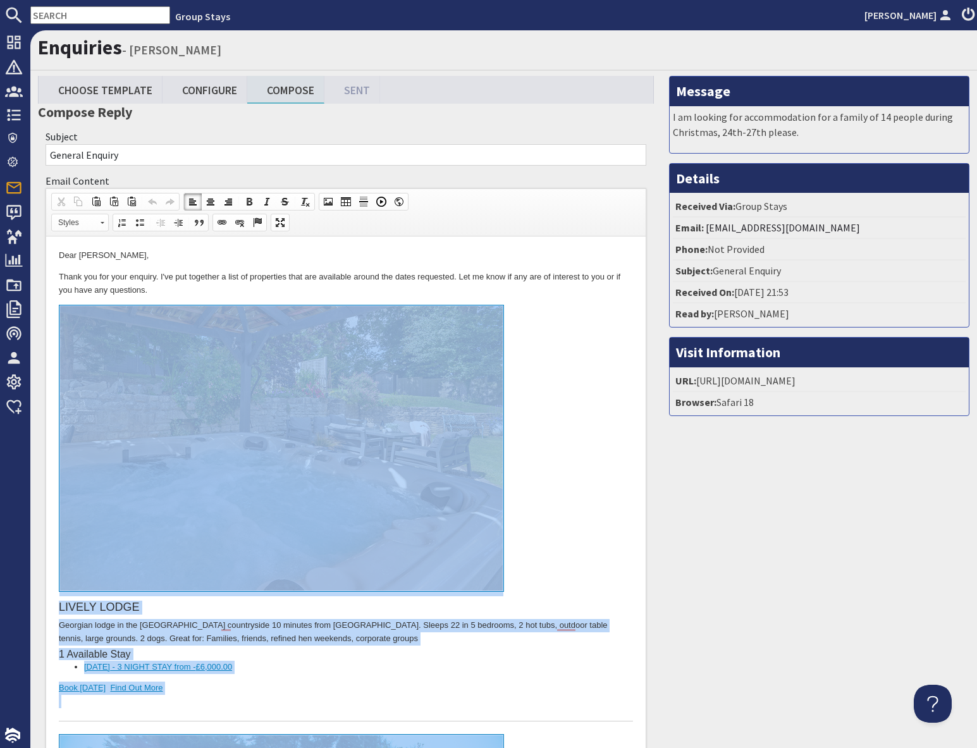
drag, startPoint x: 191, startPoint y: 1146, endPoint x: 176, endPoint y: 429, distance: 717.5
click at [176, 429] on body "Dear Tayla Smith, Thank you for your enquiry. I've put together a list of prope…" at bounding box center [346, 732] width 574 height 967
copy body "LIVELY LODGE Georgian lodge in the Somerset countryside 10 minutes from Bath ci…"
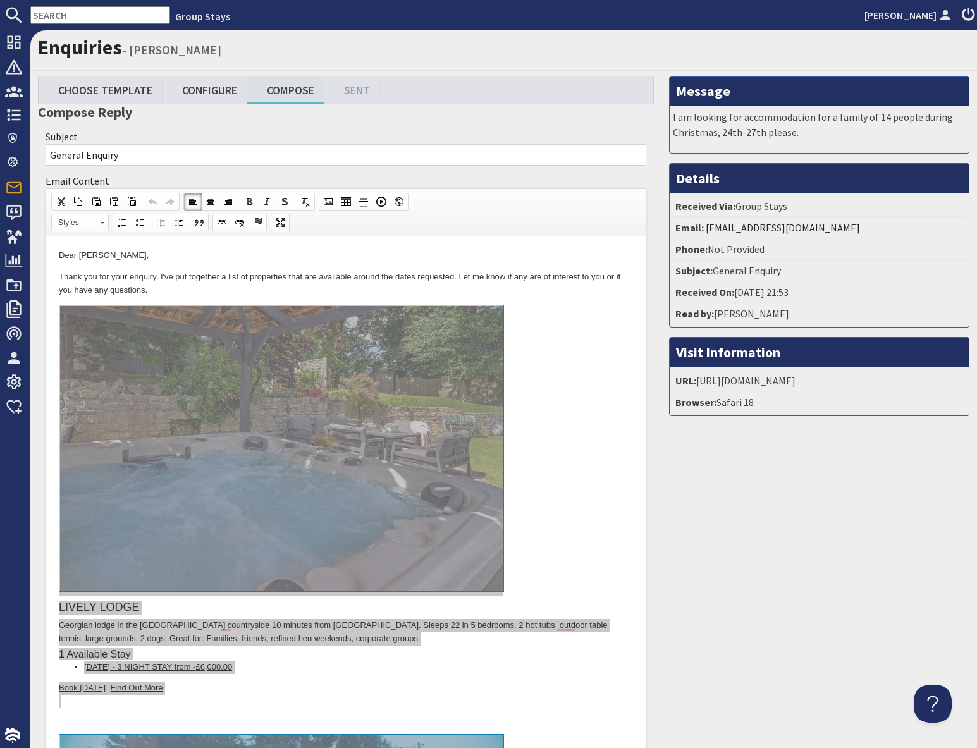
click at [75, 13] on input "text" at bounding box center [100, 15] width 140 height 18
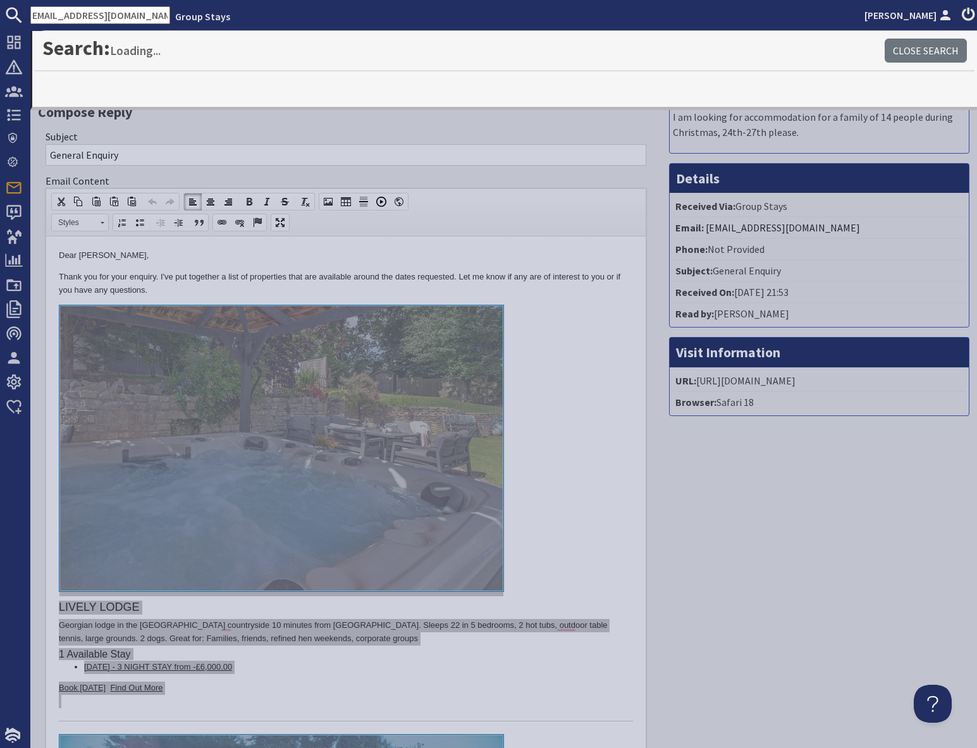
type input "mariyah.kazi@gmail.com"
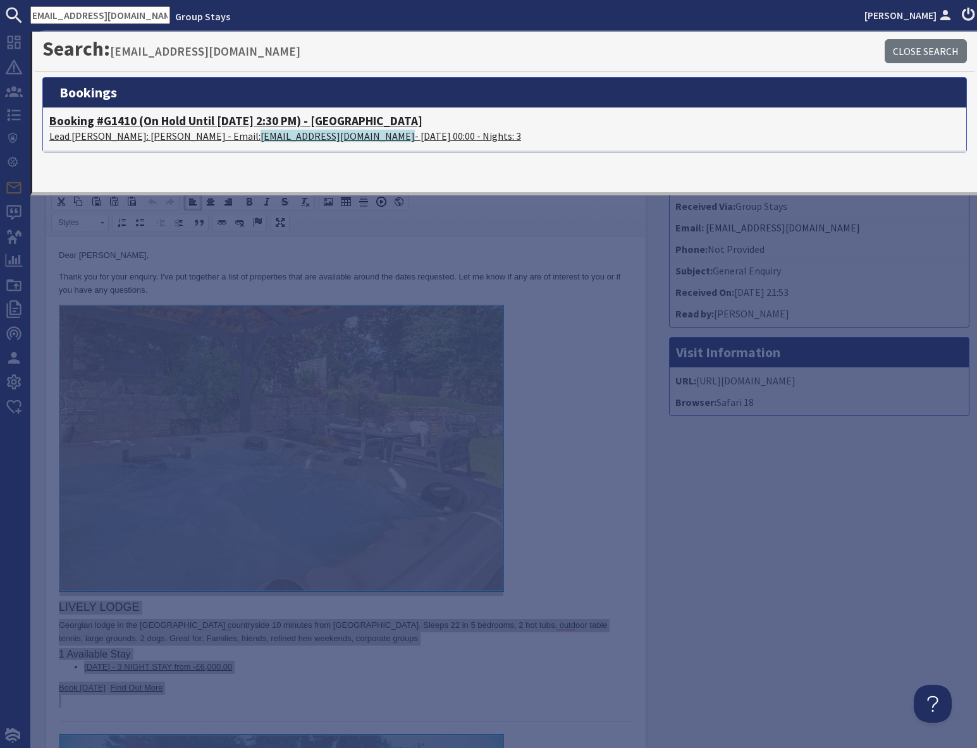
scroll to position [0, 0]
click at [177, 123] on h4 "Booking #G1410 (On Hold Until 03/09/2025 2:30 PM) - SILVERHAYES" at bounding box center [504, 121] width 911 height 15
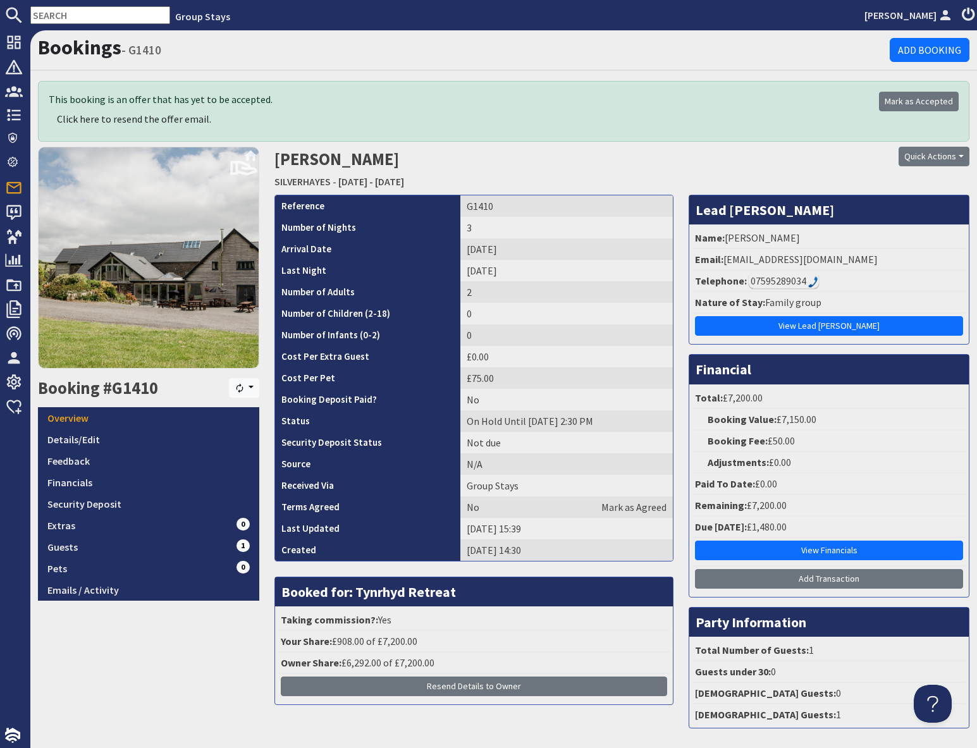
click at [70, 9] on input "text" at bounding box center [100, 15] width 140 height 18
click at [70, 10] on input "text" at bounding box center [100, 15] width 140 height 18
